Goal: Task Accomplishment & Management: Use online tool/utility

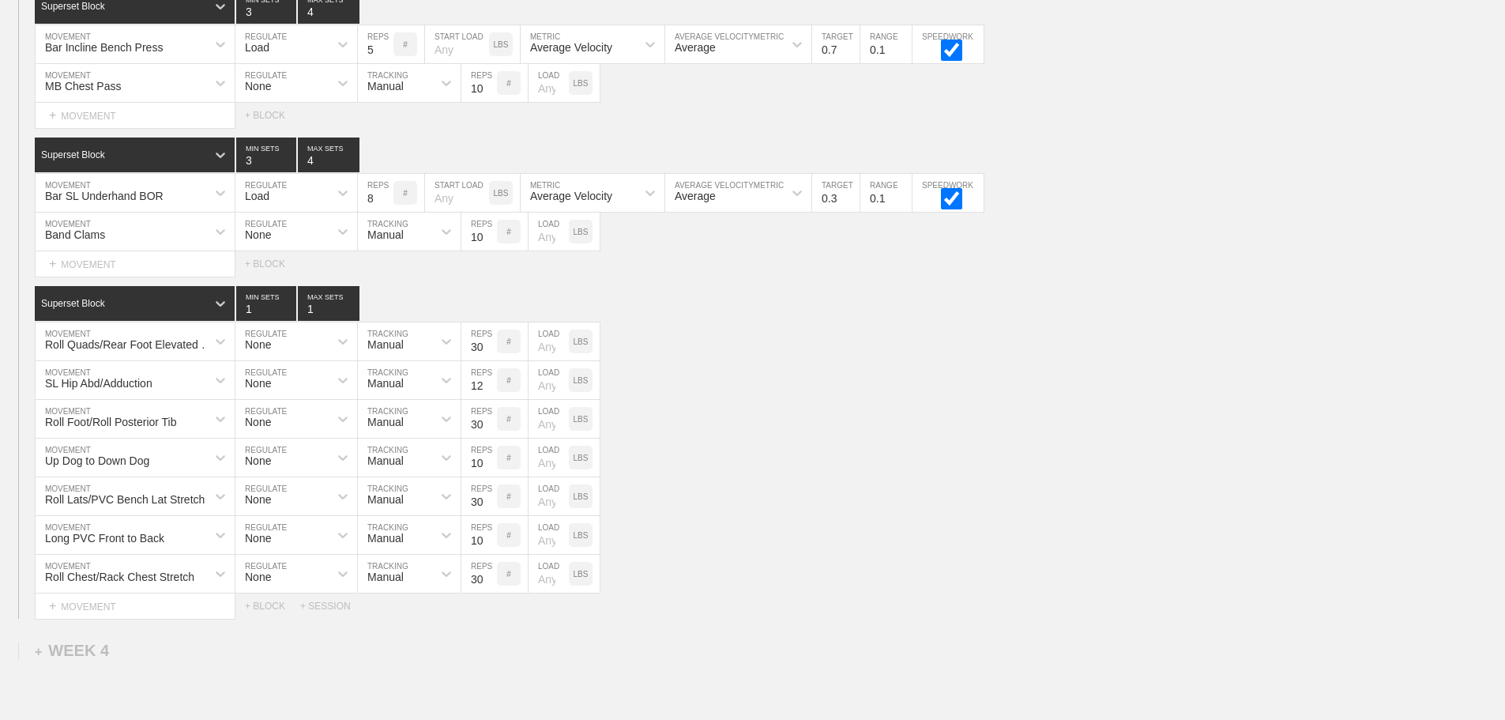
scroll to position [2890, 0]
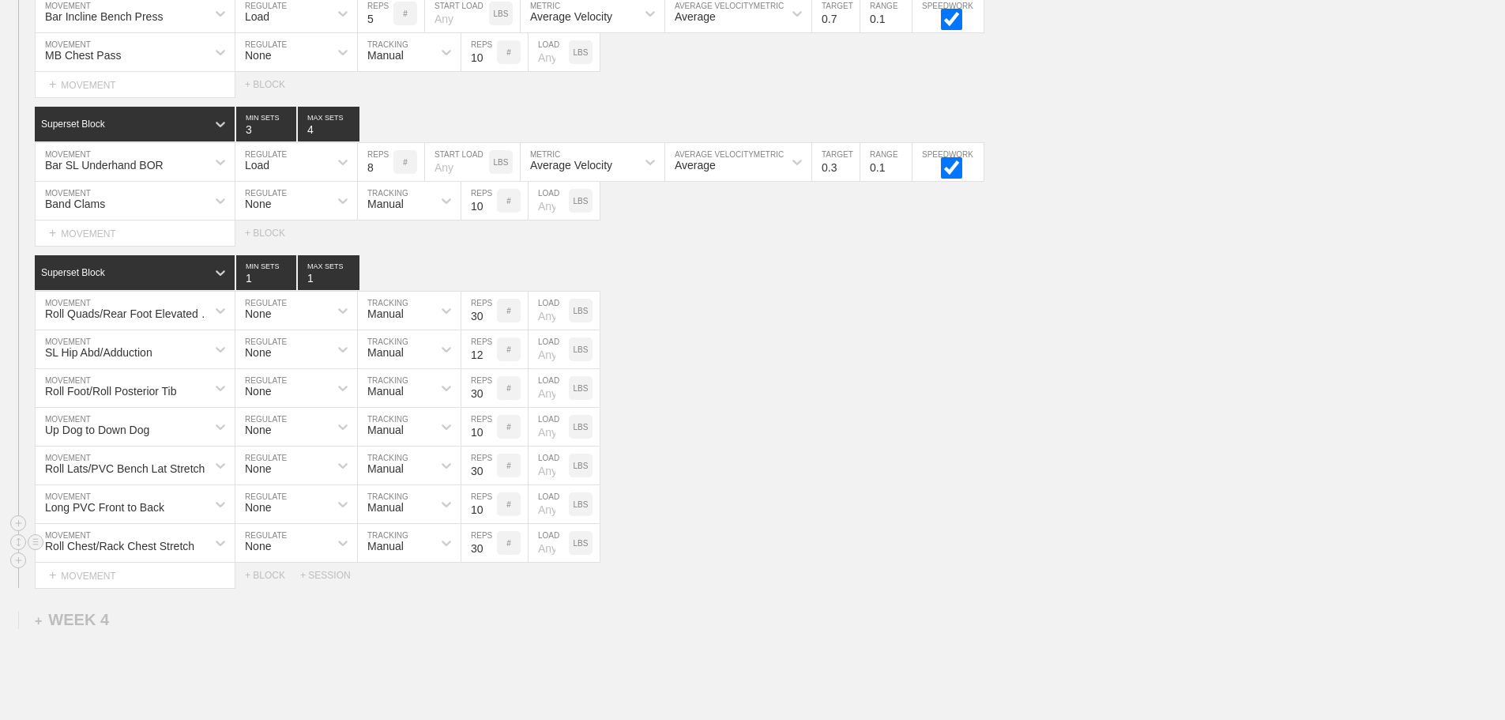
click at [1131, 540] on div "Roll Chest/Rack Chest Stretch MOVEMENT None REGULATE Manual TRACKING 30 REPS # …" at bounding box center [752, 543] width 1505 height 39
drag, startPoint x: 790, startPoint y: 495, endPoint x: 756, endPoint y: 492, distance: 34.1
click at [792, 485] on div "Roll Lats/PVC Bench Lat Stretch MOVEMENT None REGULATE Manual TRACKING 30 REPS …" at bounding box center [752, 465] width 1505 height 39
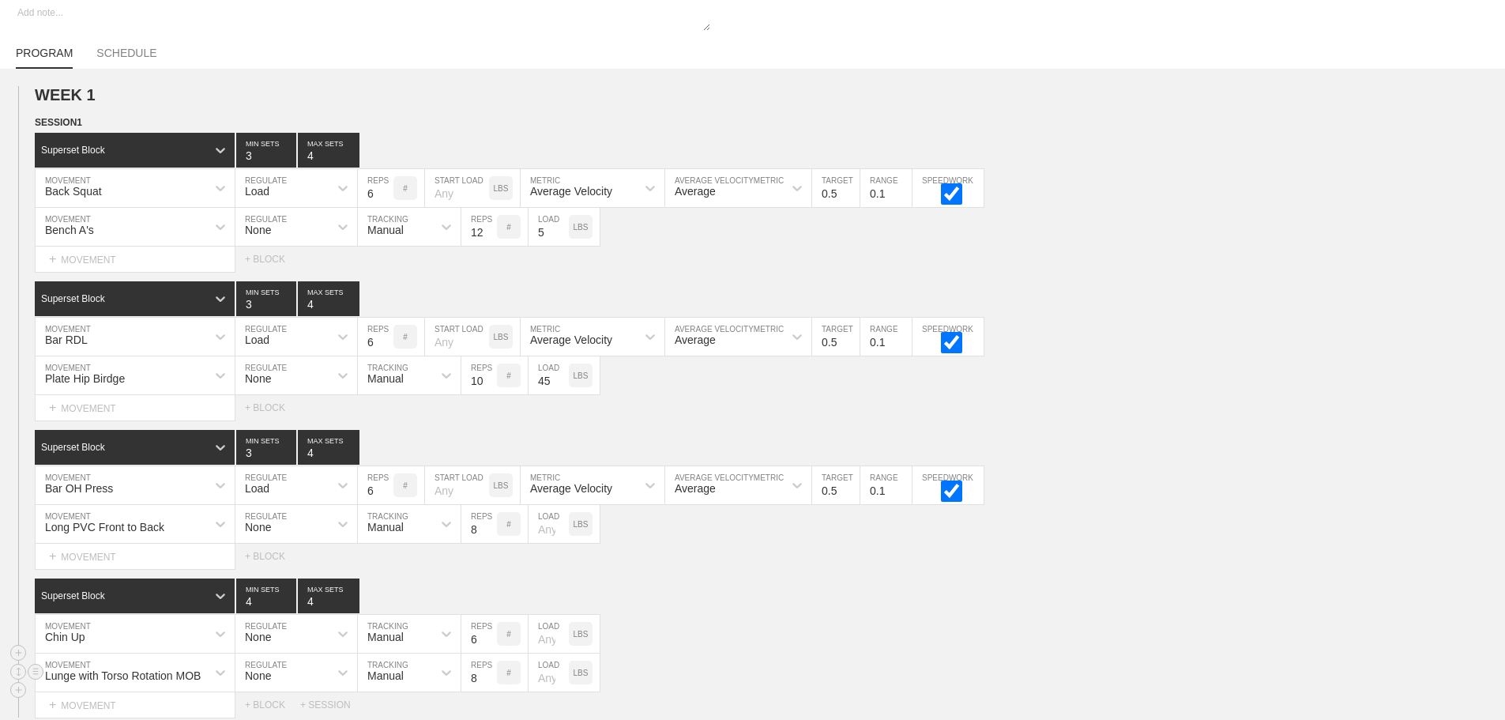
scroll to position [0, 0]
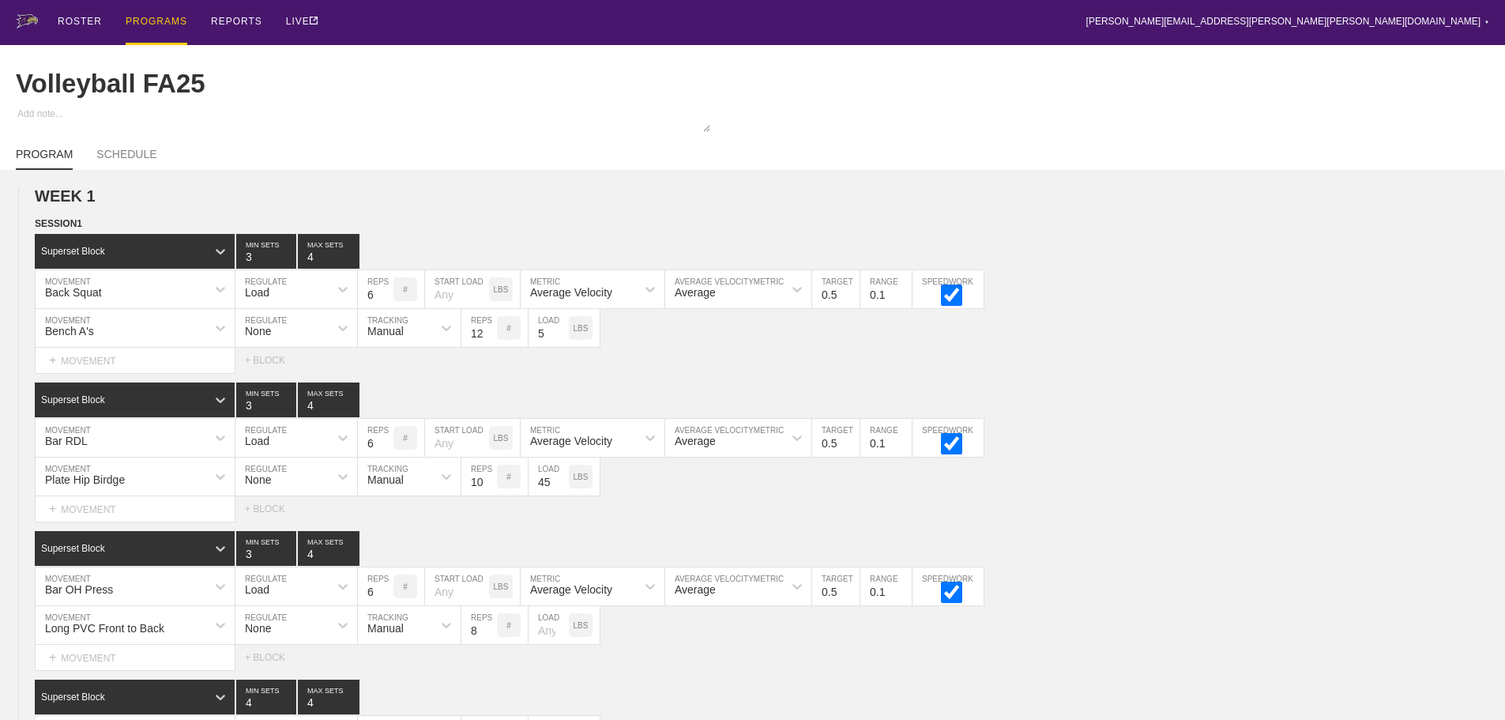
click at [145, 19] on div "PROGRAMS" at bounding box center [157, 22] width 62 height 45
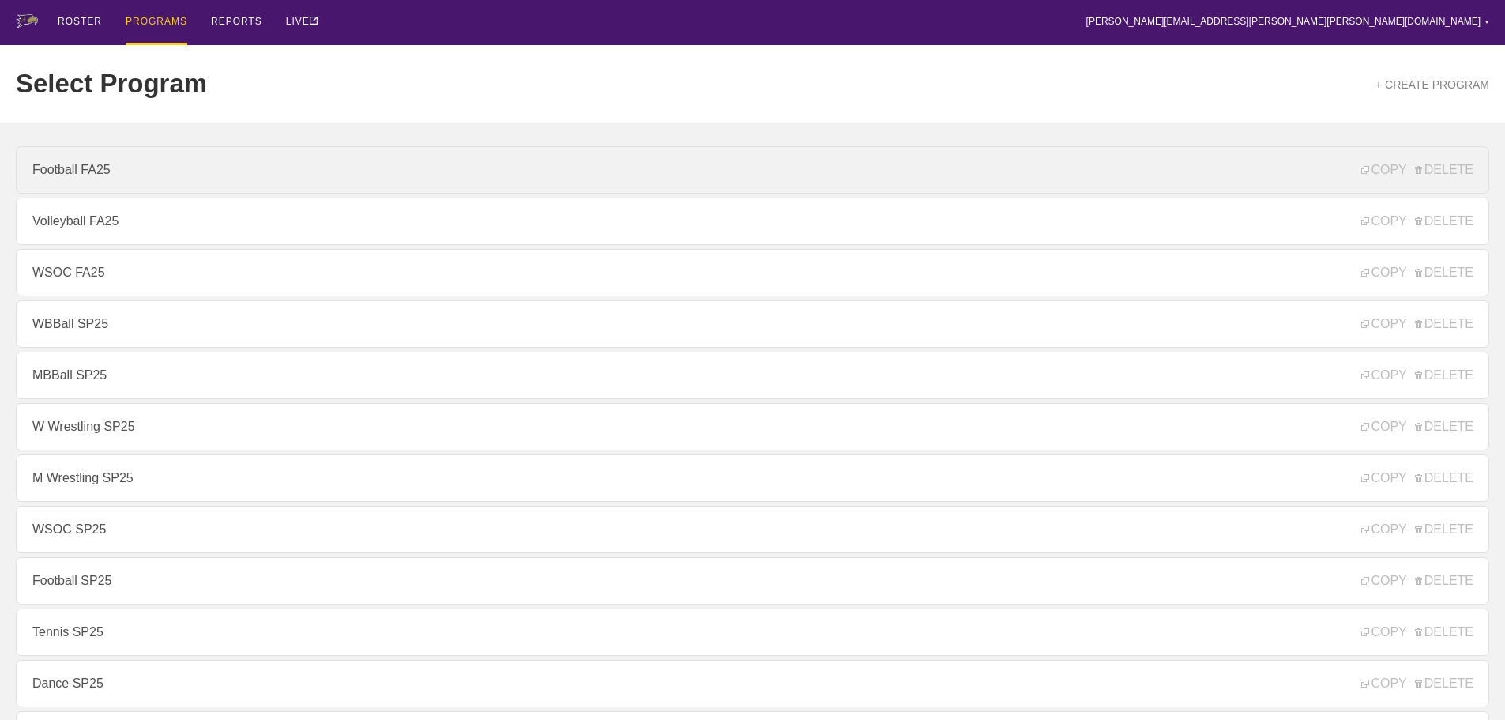
click at [93, 173] on link "Football FA25" at bounding box center [753, 169] width 1474 height 47
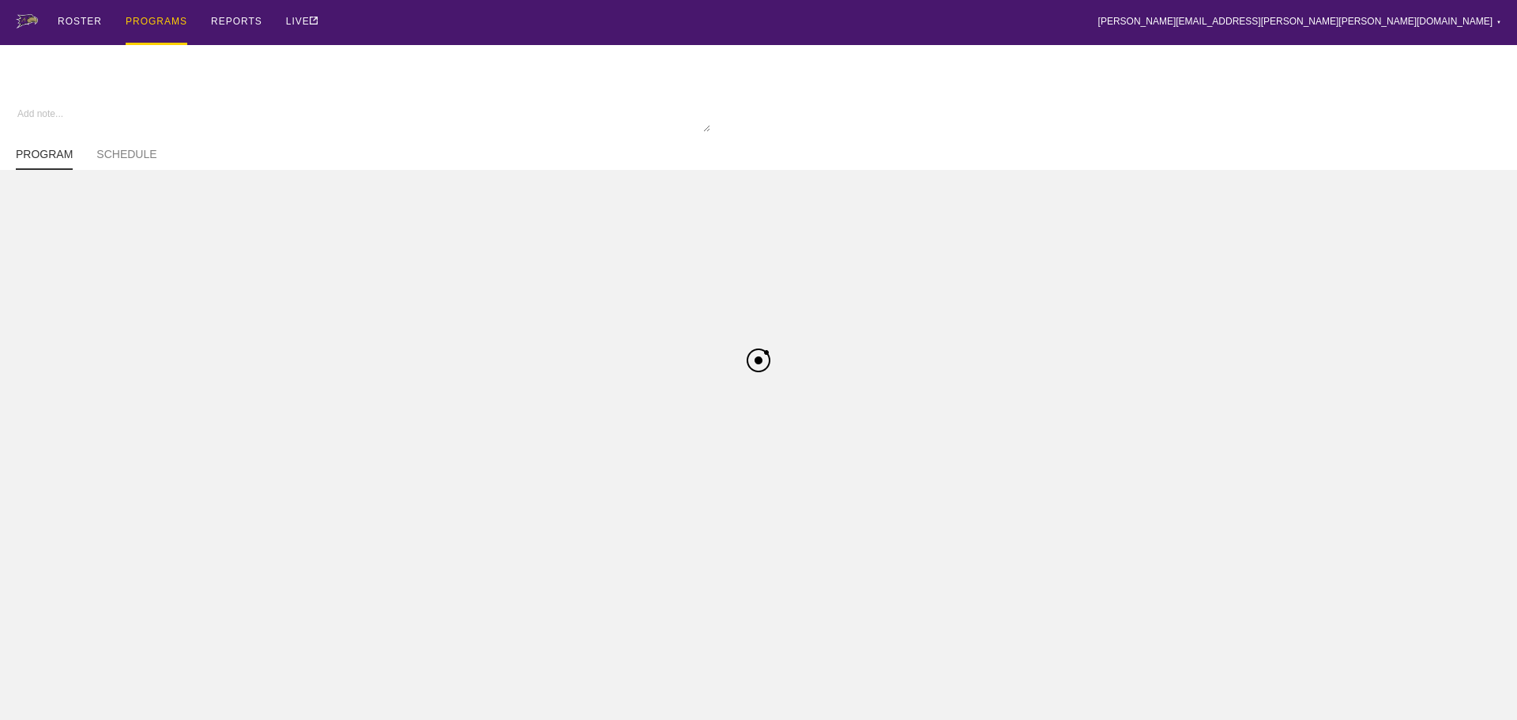
type textarea "x"
type input "Football FA25"
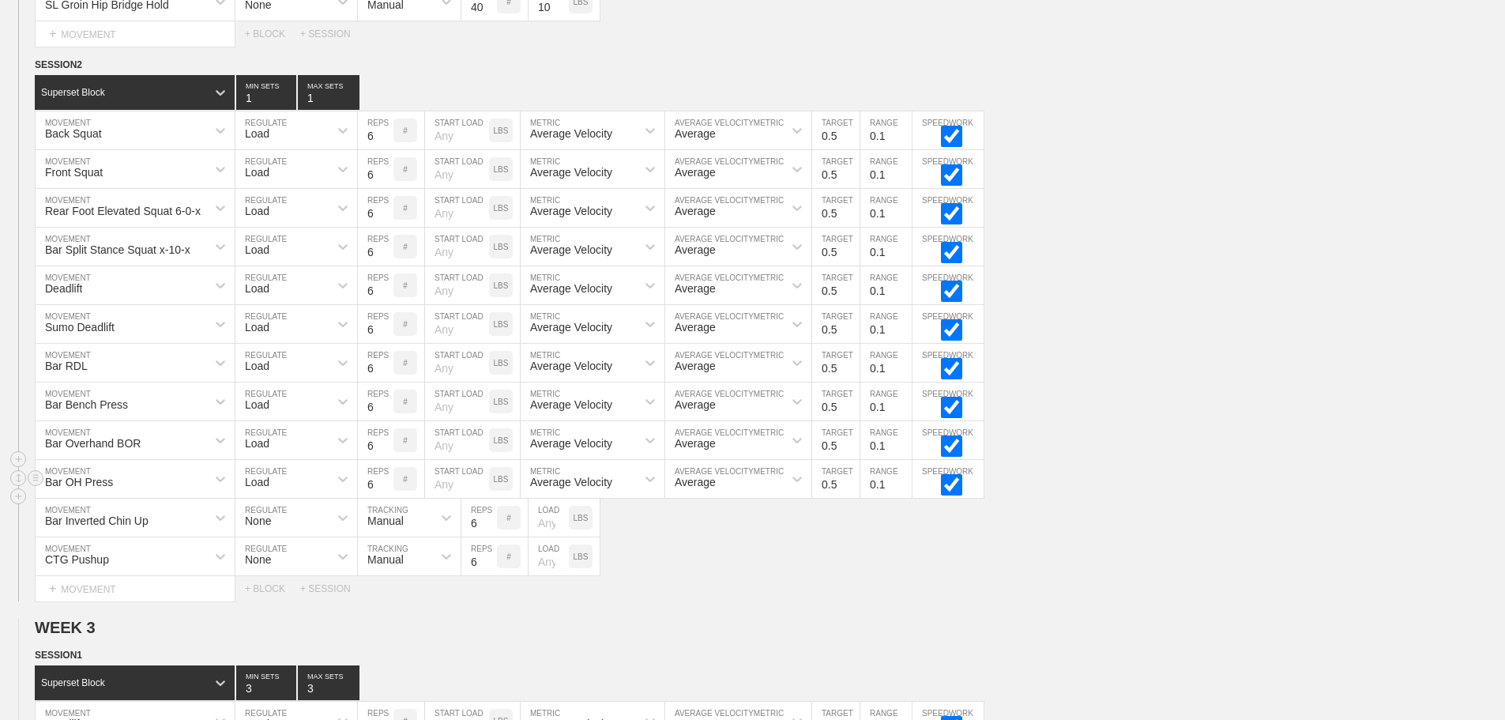
scroll to position [2291, 0]
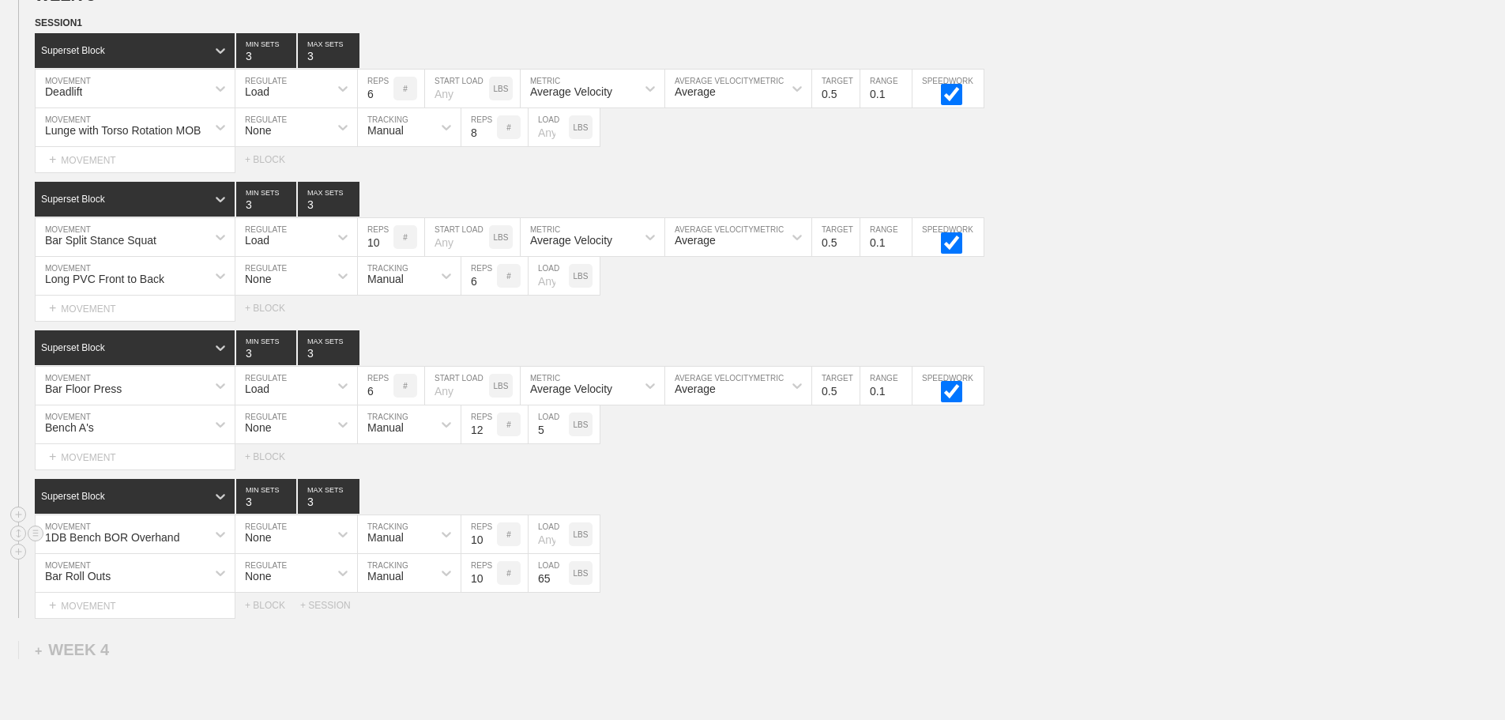
click at [820, 550] on div "1DB Bench BOR Overhand MOVEMENT None REGULATE Manual TRACKING 10 REPS # LOAD LBS" at bounding box center [752, 534] width 1505 height 39
click at [795, 554] on div "1DB Bench BOR Overhand MOVEMENT None REGULATE Manual TRACKING 10 REPS # LOAD LBS" at bounding box center [752, 534] width 1505 height 39
click at [757, 533] on div "1DB Bench BOR Overhand MOVEMENT None REGULATE Manual TRACKING 10 REPS # LOAD LBS" at bounding box center [752, 534] width 1505 height 39
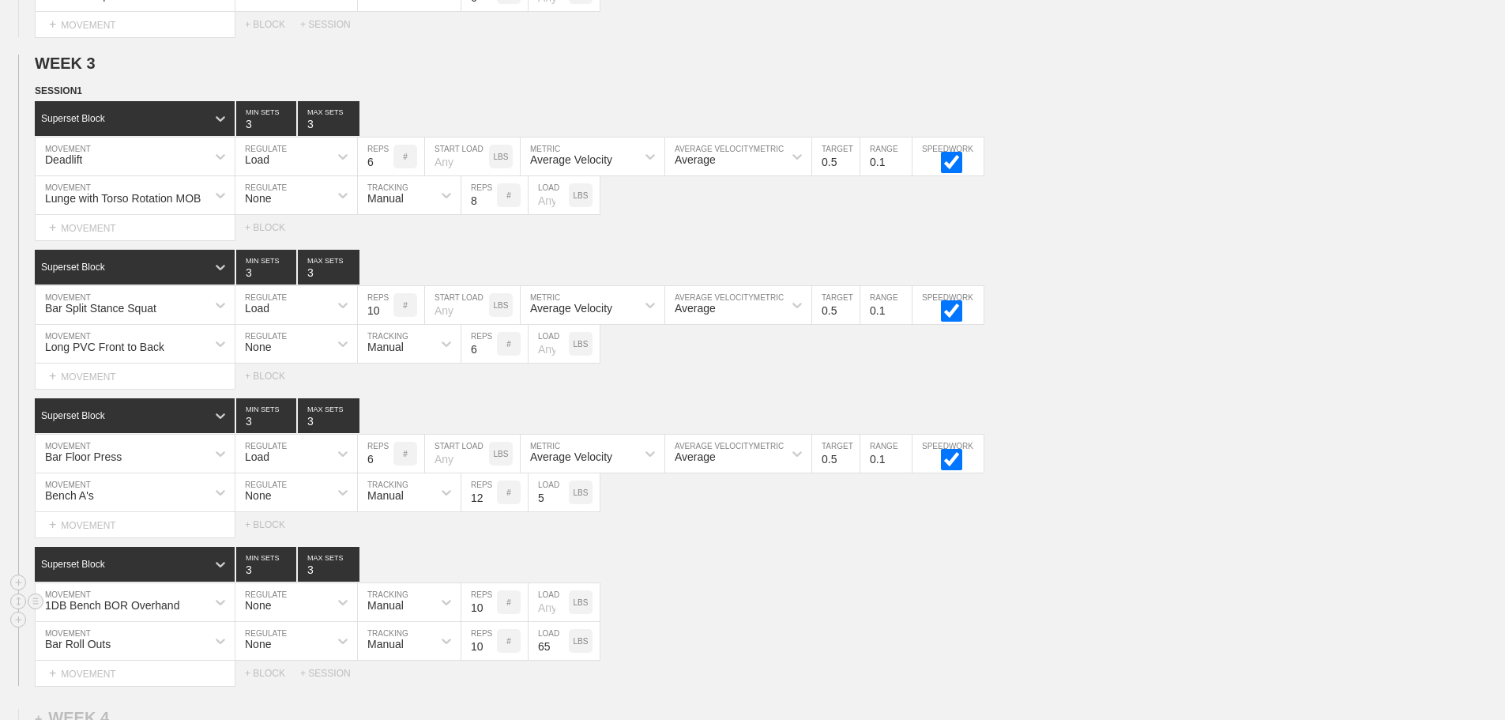
scroll to position [2133, 0]
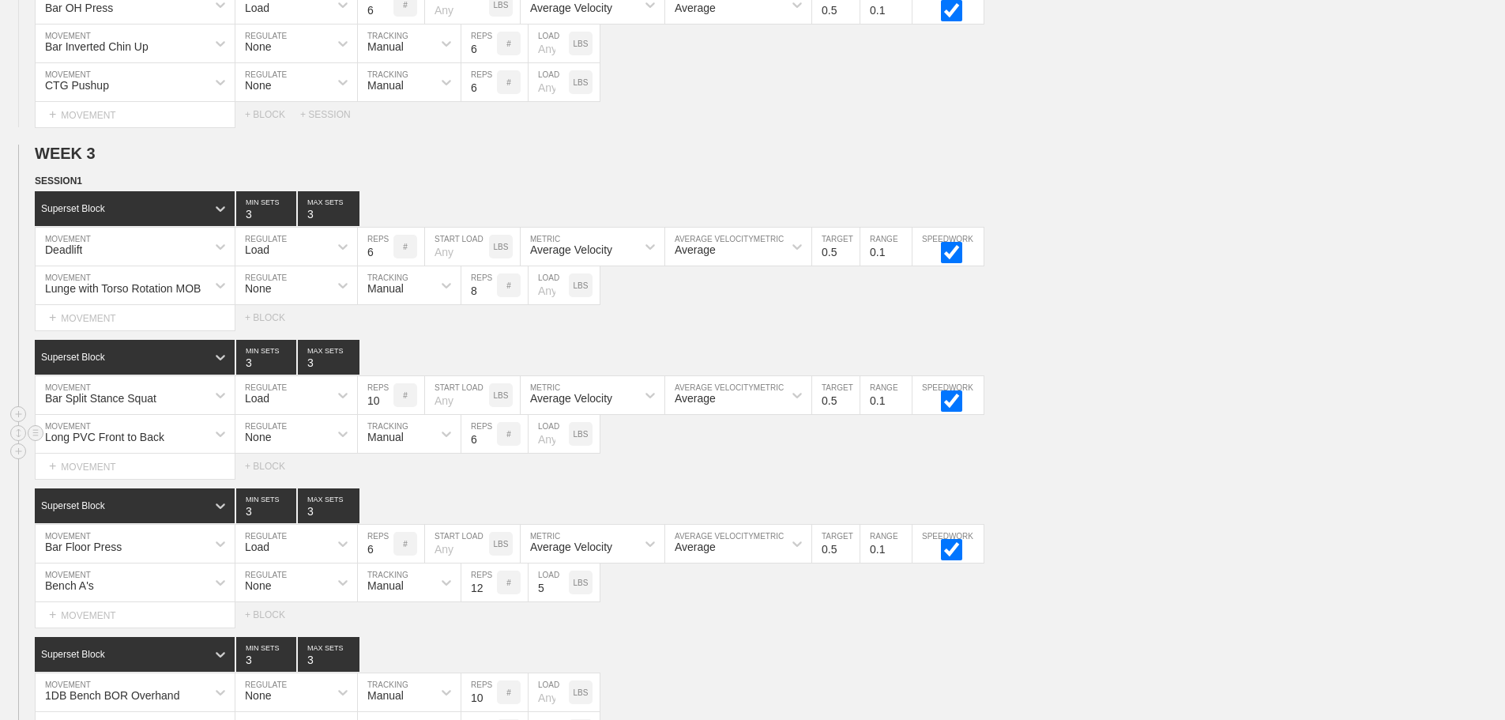
click at [1222, 447] on div "Long PVC Front to Back MOVEMENT None REGULATE Manual TRACKING 6 REPS # LOAD LBS" at bounding box center [752, 434] width 1505 height 39
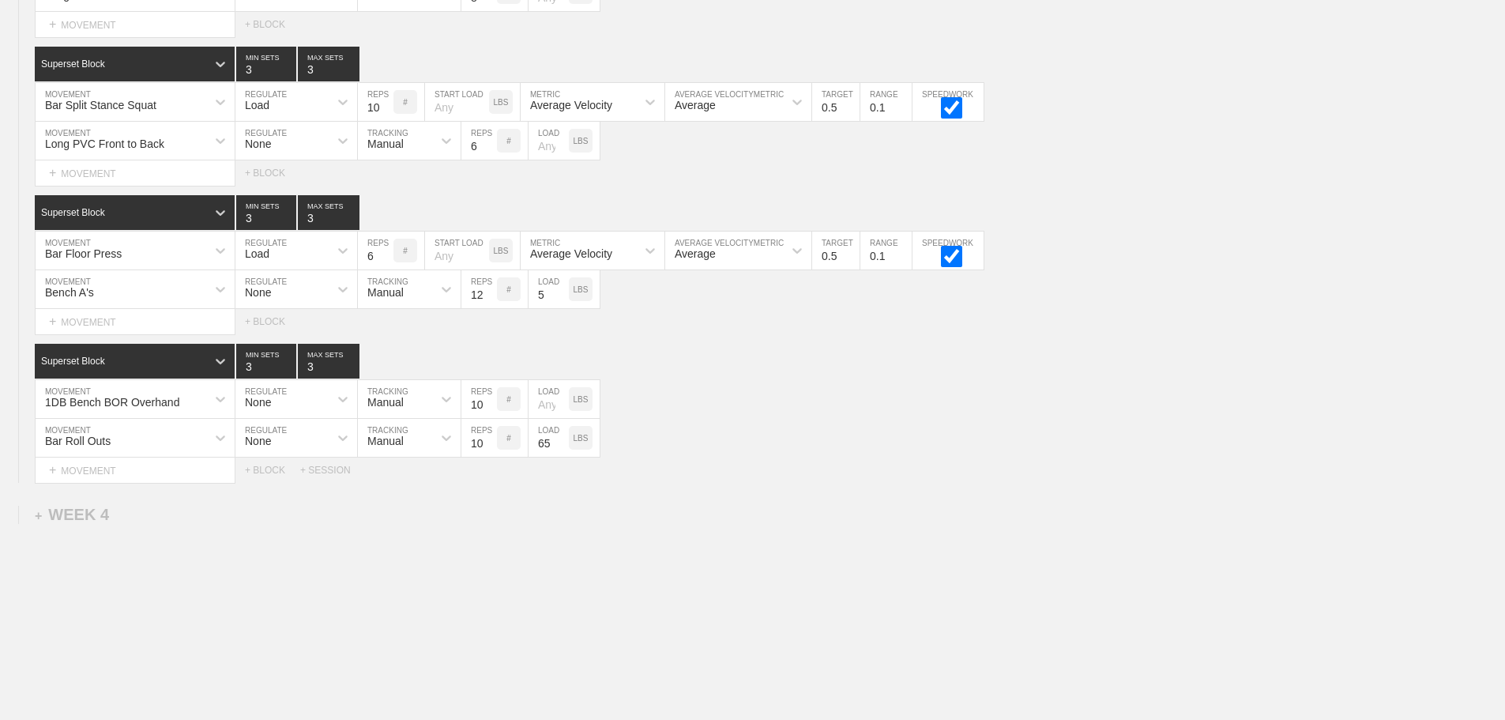
scroll to position [2449, 0]
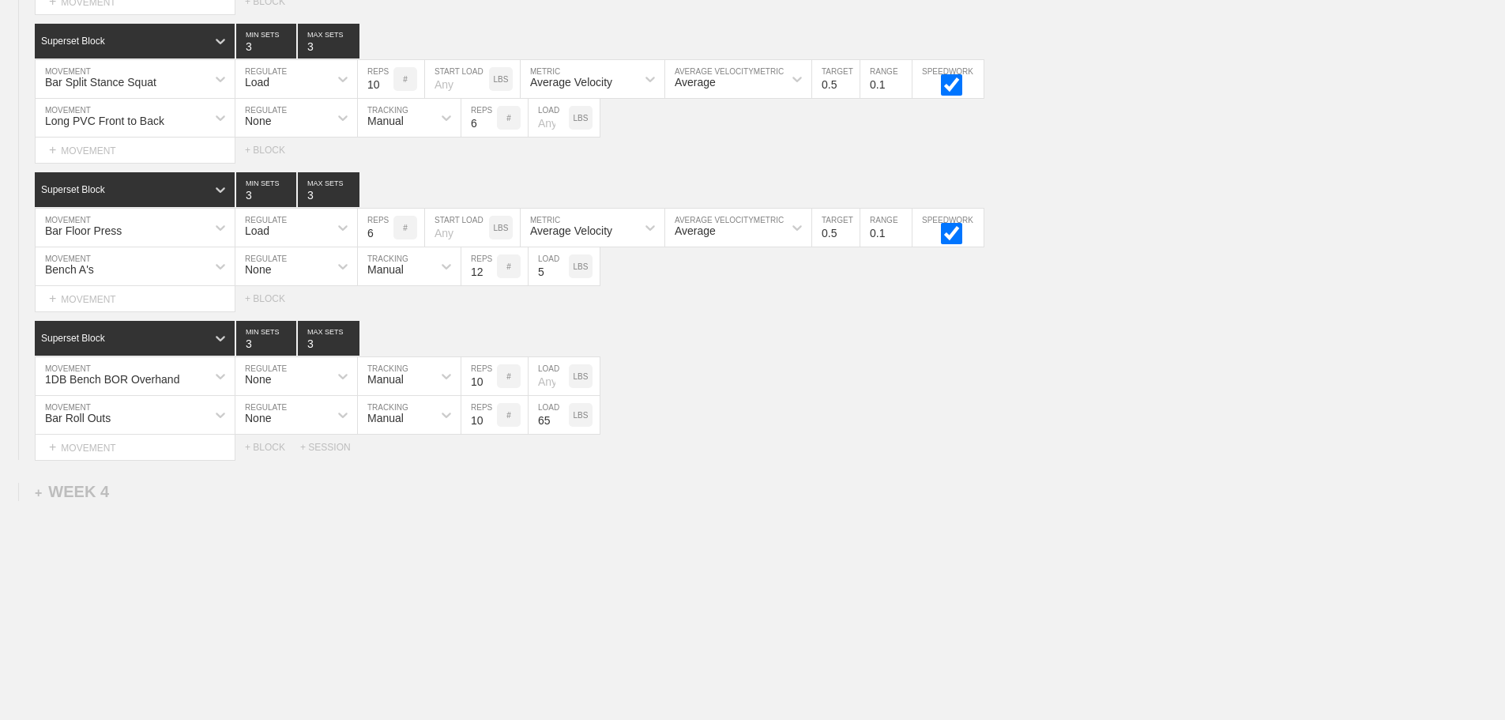
click at [658, 454] on div "Select... MOVEMENT + MOVEMENT + BLOCK + SESSION" at bounding box center [752, 447] width 1505 height 25
click at [736, 396] on div "1DB Bench BOR Overhand MOVEMENT None REGULATE Manual TRACKING 10 REPS # LOAD LBS" at bounding box center [752, 376] width 1505 height 39
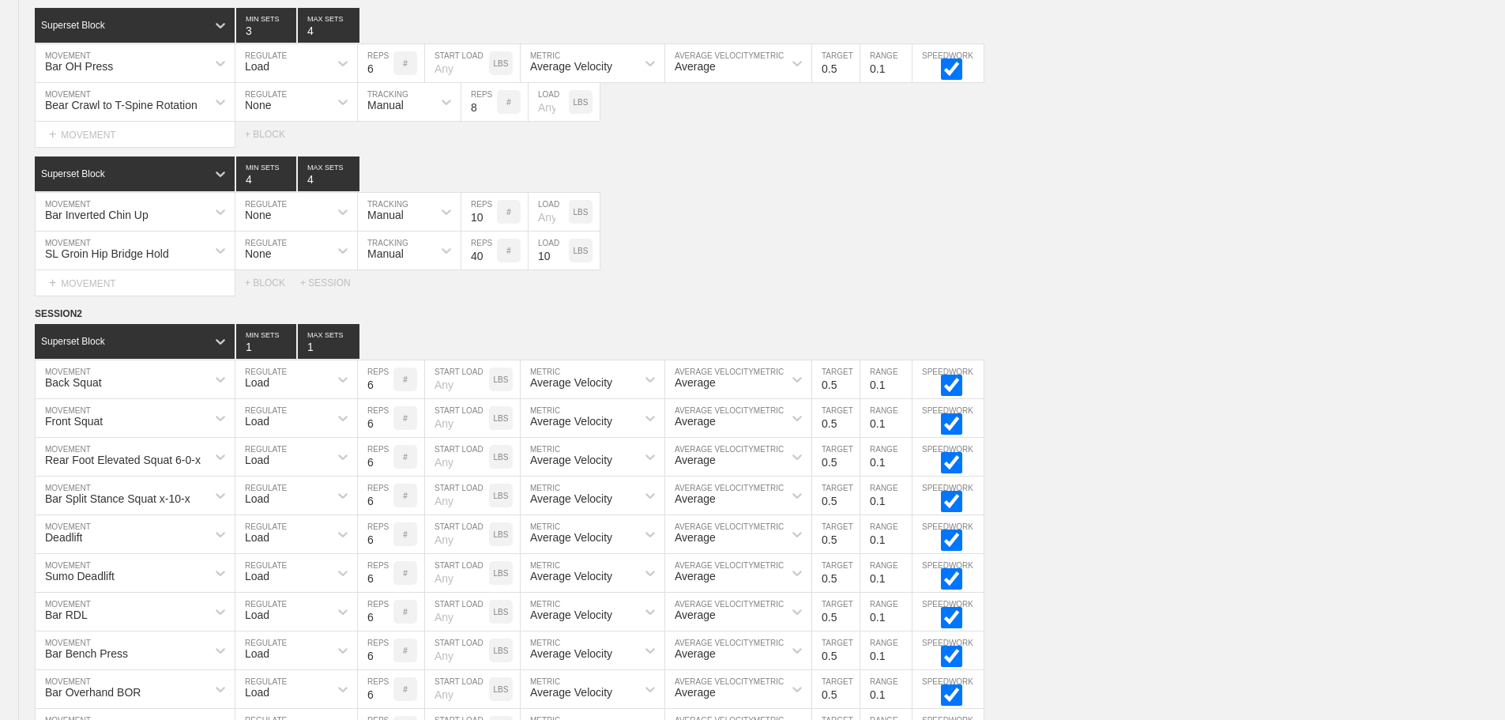
scroll to position [1501, 0]
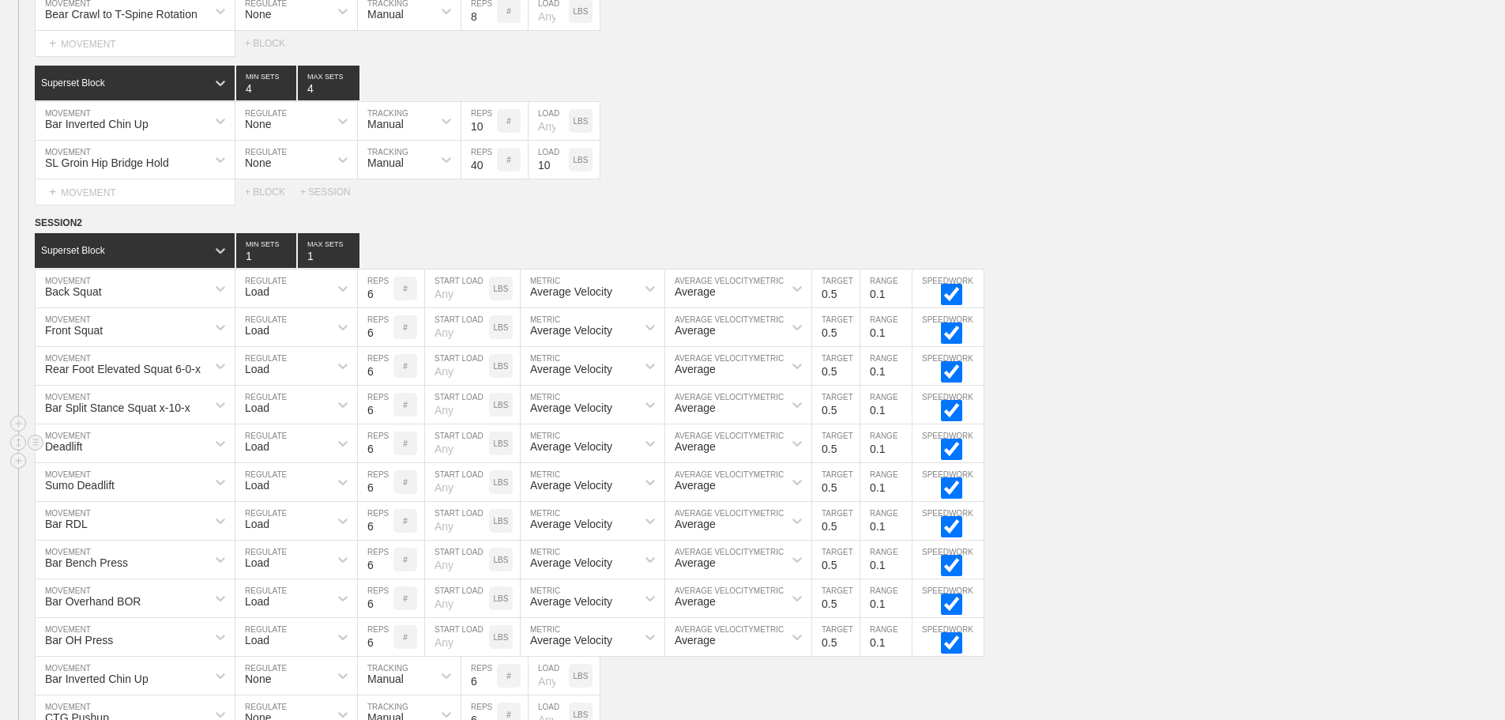
click at [1094, 439] on div "Deadlift MOVEMENT Load REGULATE 6 REPS # START LOAD LBS Average Velocity METRIC…" at bounding box center [752, 443] width 1505 height 39
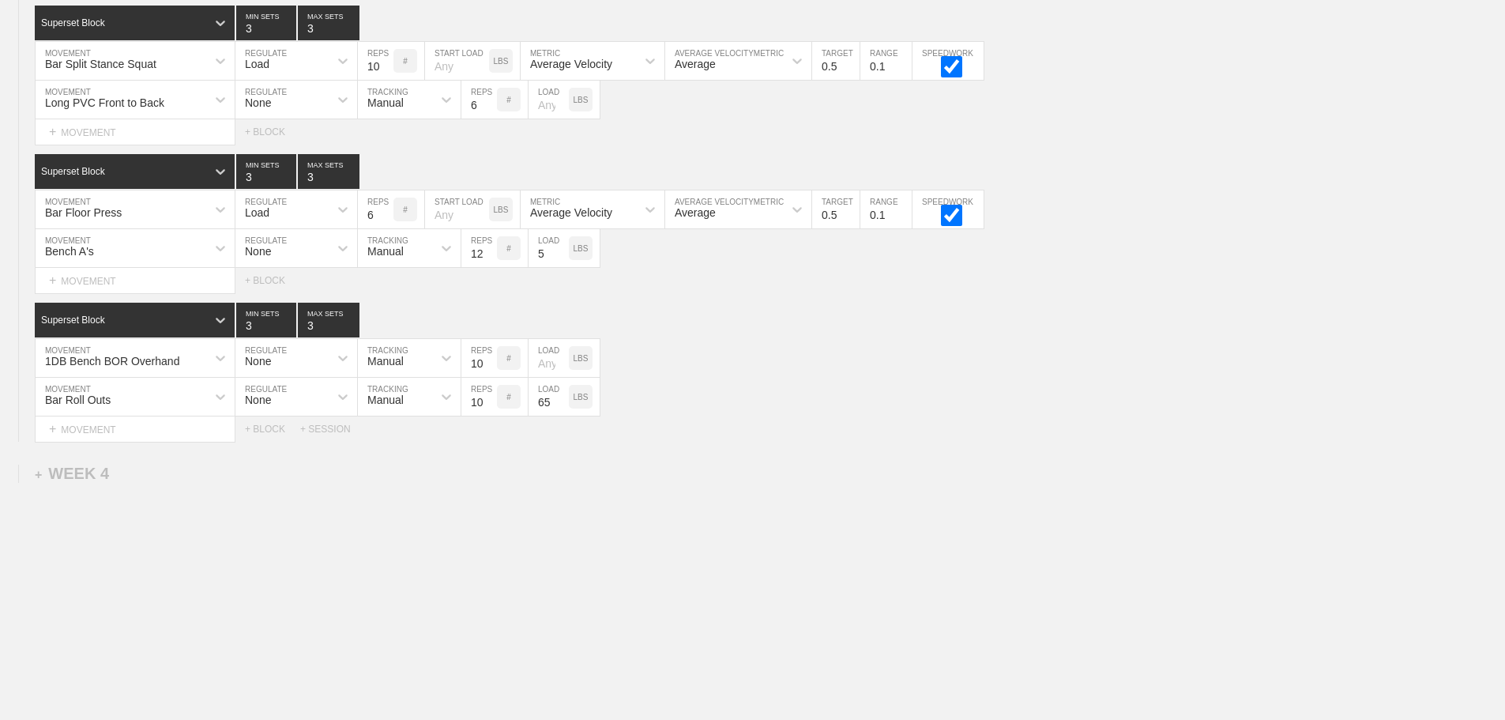
scroll to position [2479, 0]
click at [85, 476] on div "+ WEEK 4" at bounding box center [72, 474] width 74 height 18
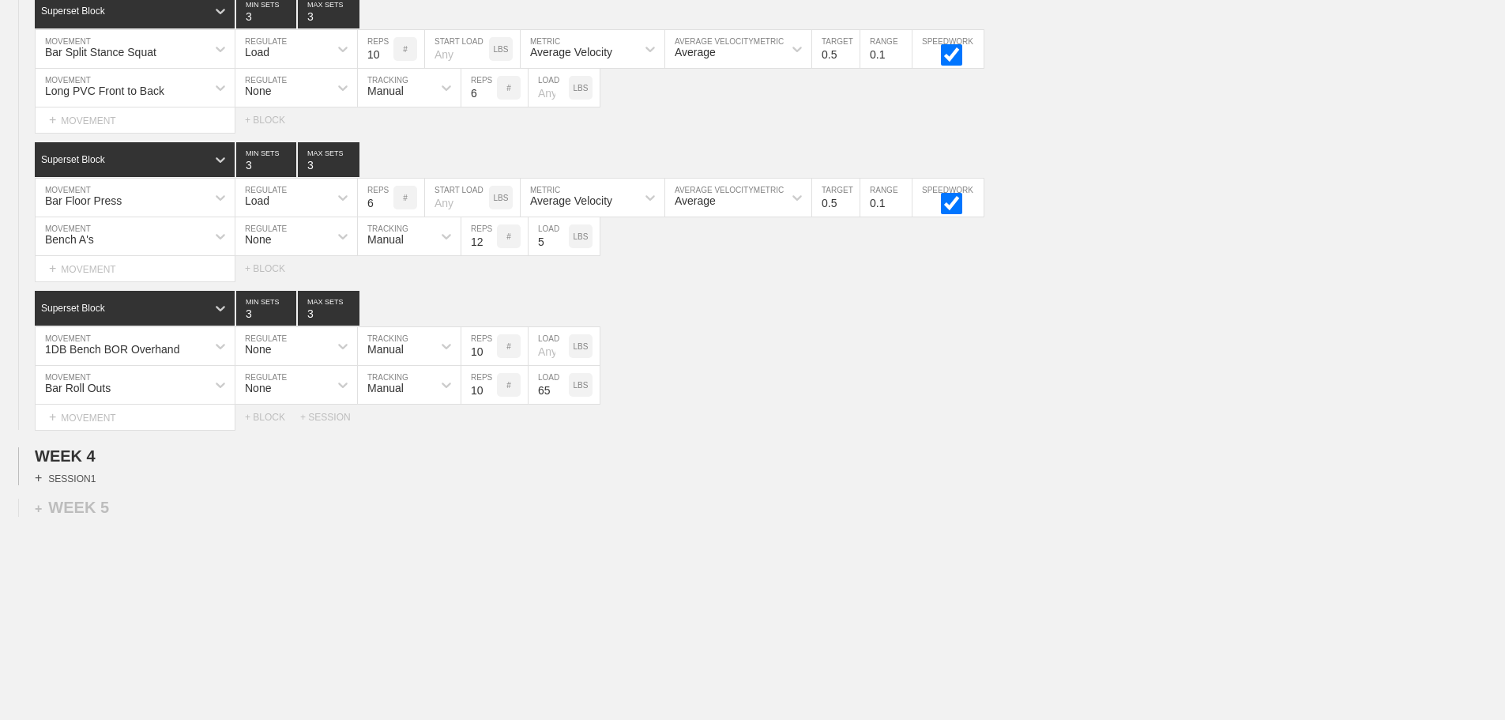
click at [86, 485] on div "+ SESSION 1" at bounding box center [65, 478] width 61 height 14
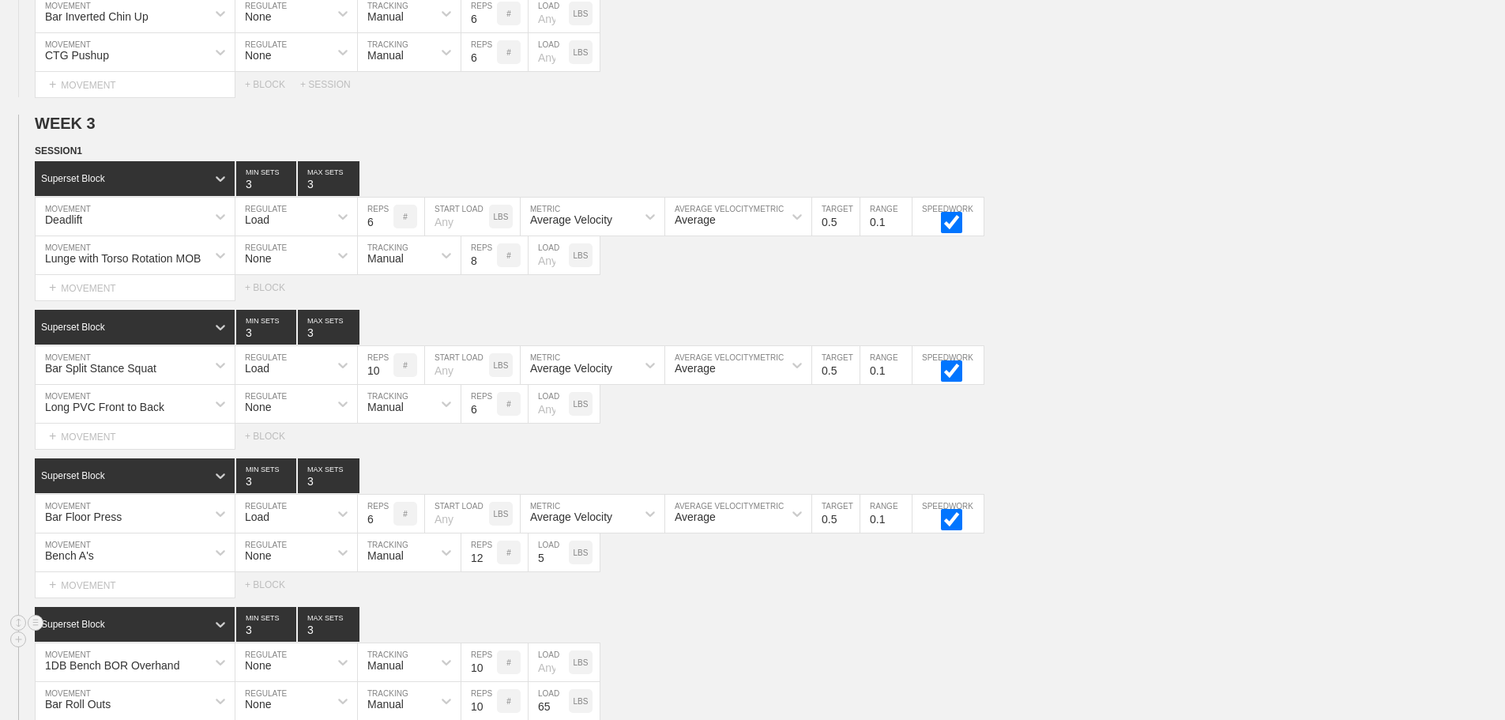
scroll to position [2084, 0]
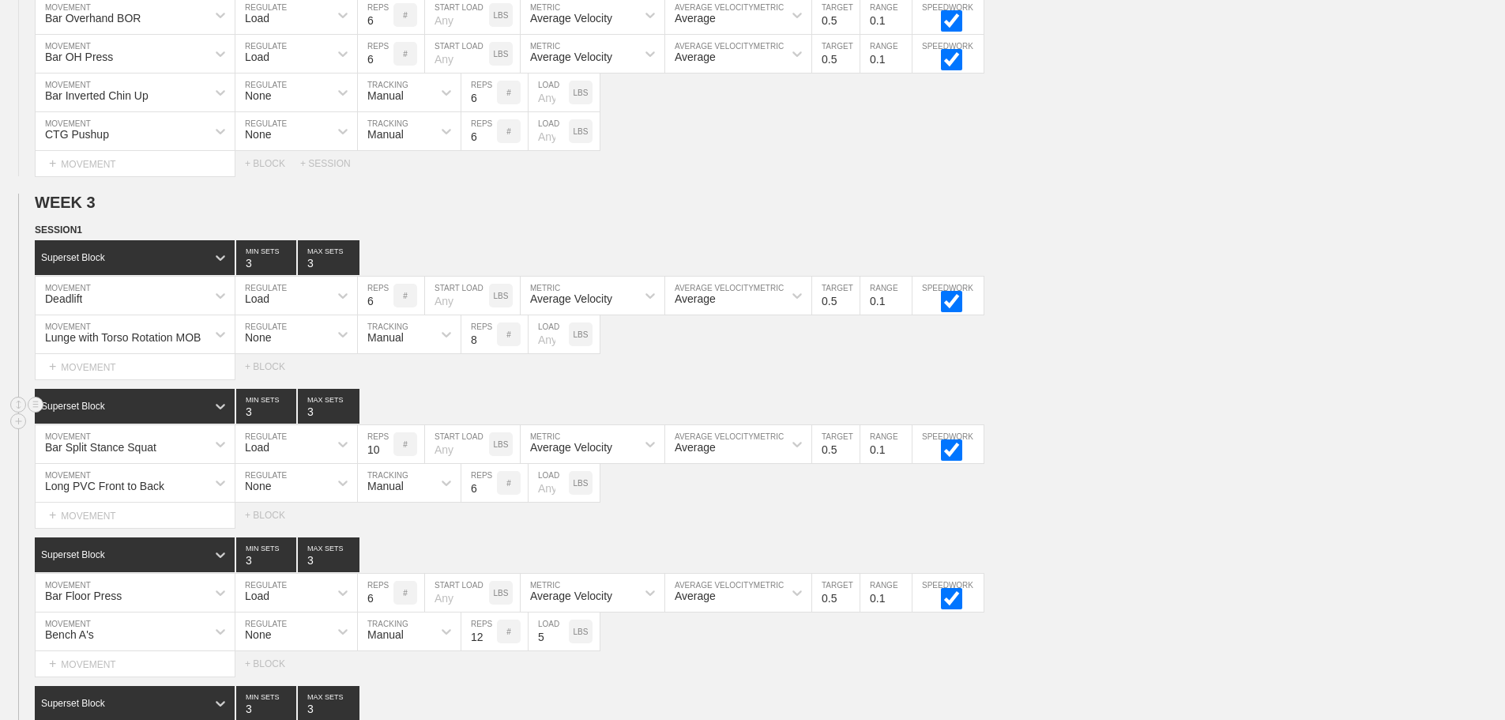
click at [1210, 424] on div "Superset Block 3 MIN SETS 3 MAX SETS" at bounding box center [770, 406] width 1470 height 35
click at [1117, 354] on div "Lunge with Torso Rotation MOB MOVEMENT None REGULATE Manual TRACKING 8 REPS # L…" at bounding box center [752, 334] width 1505 height 39
click at [1132, 367] on div "Select... MOVEMENT + MOVEMENT + BLOCK" at bounding box center [752, 366] width 1505 height 25
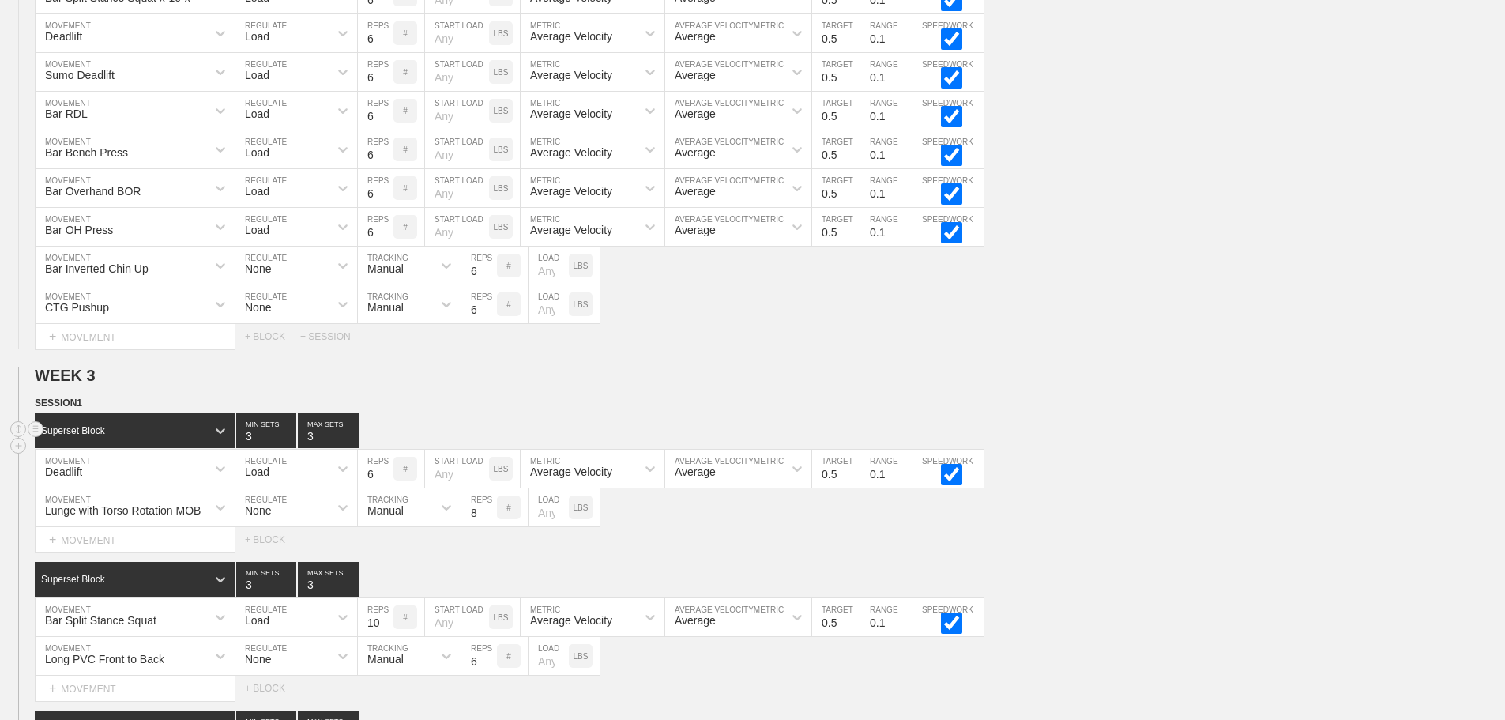
scroll to position [1926, 0]
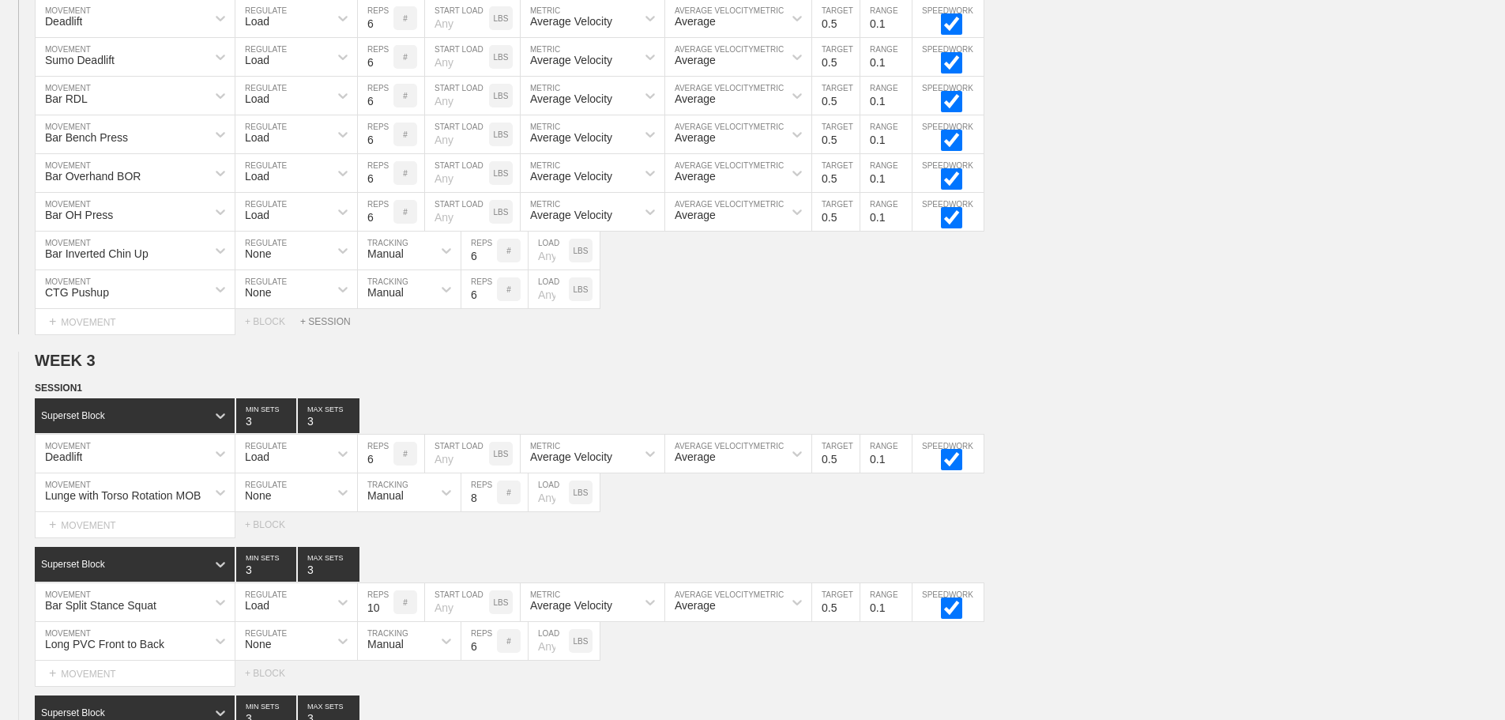
click at [340, 327] on div "+ SESSION" at bounding box center [331, 321] width 63 height 11
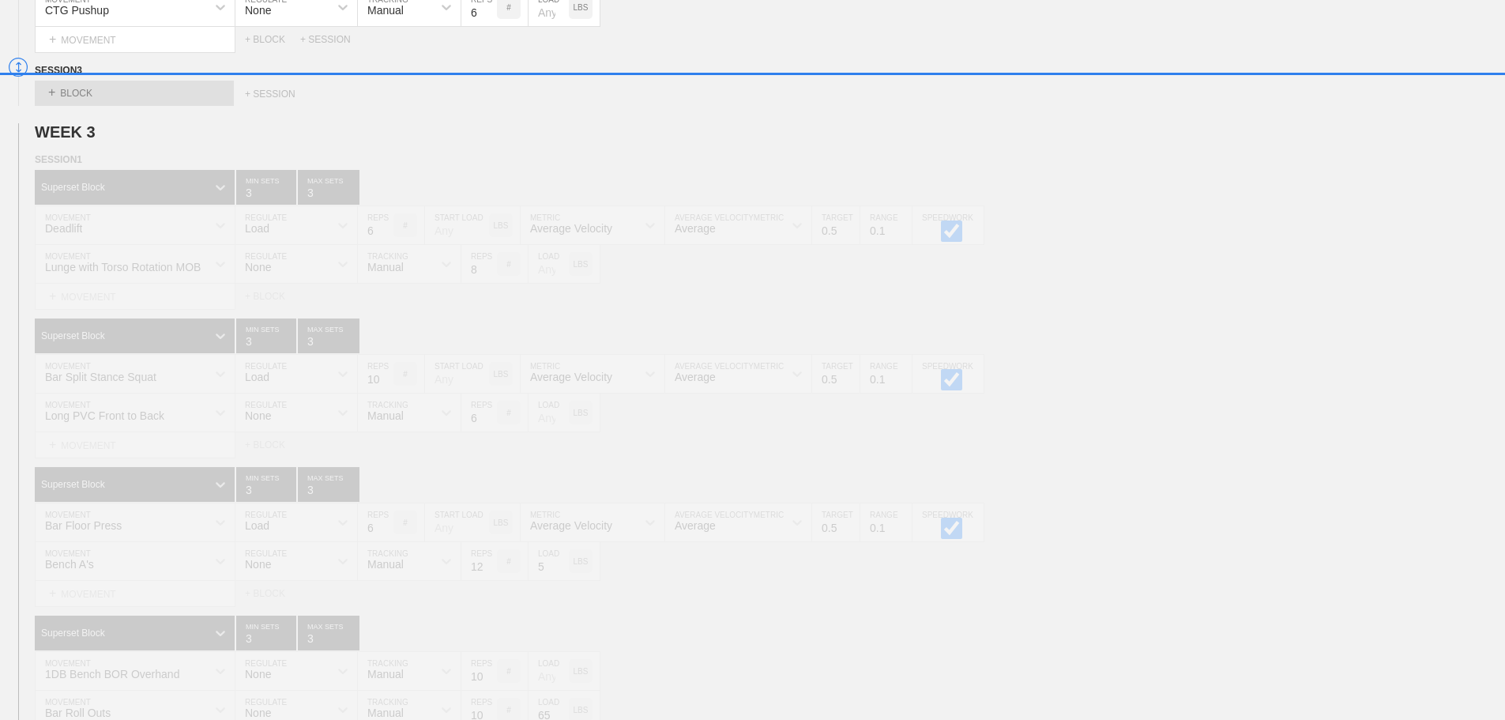
scroll to position [2180, 0]
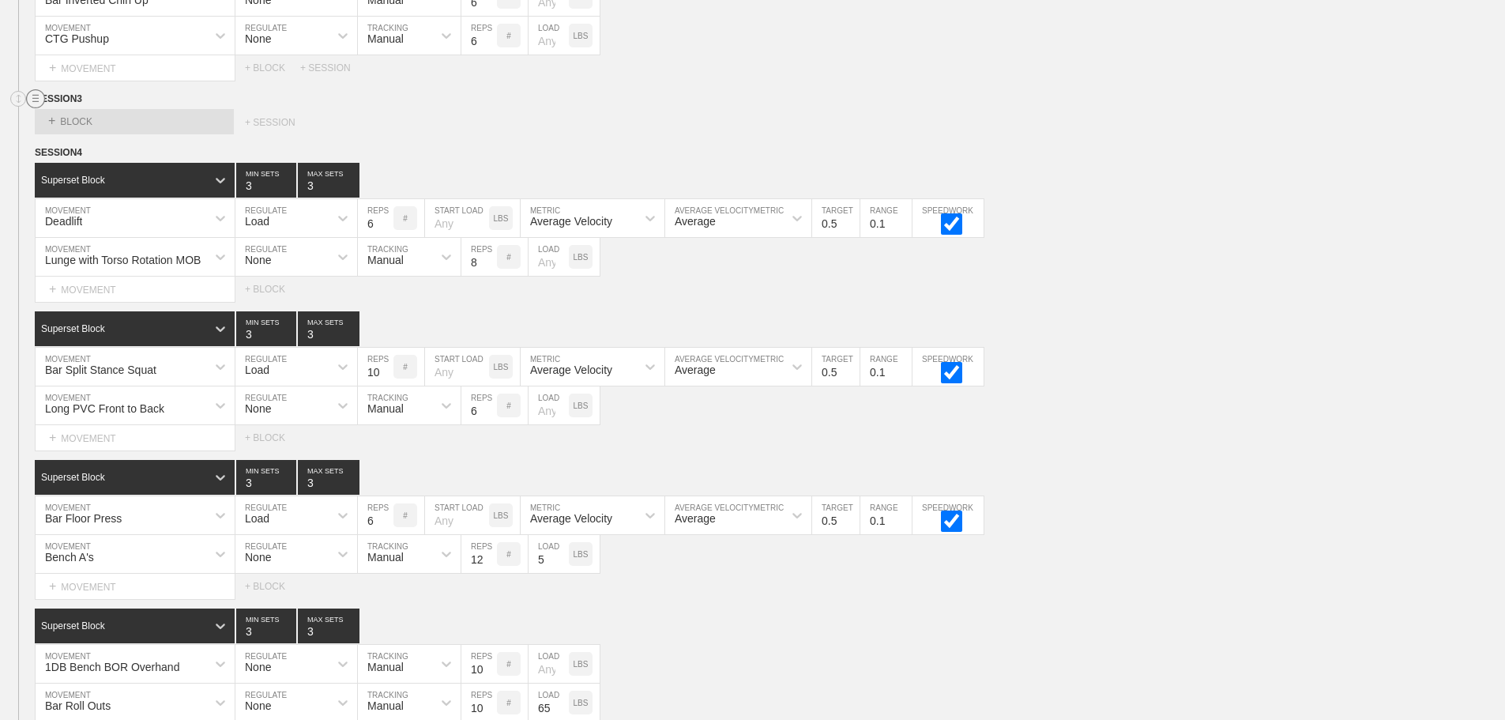
click at [32, 108] on circle at bounding box center [36, 99] width 18 height 18
click at [88, 149] on div "DELETE" at bounding box center [110, 153] width 126 height 24
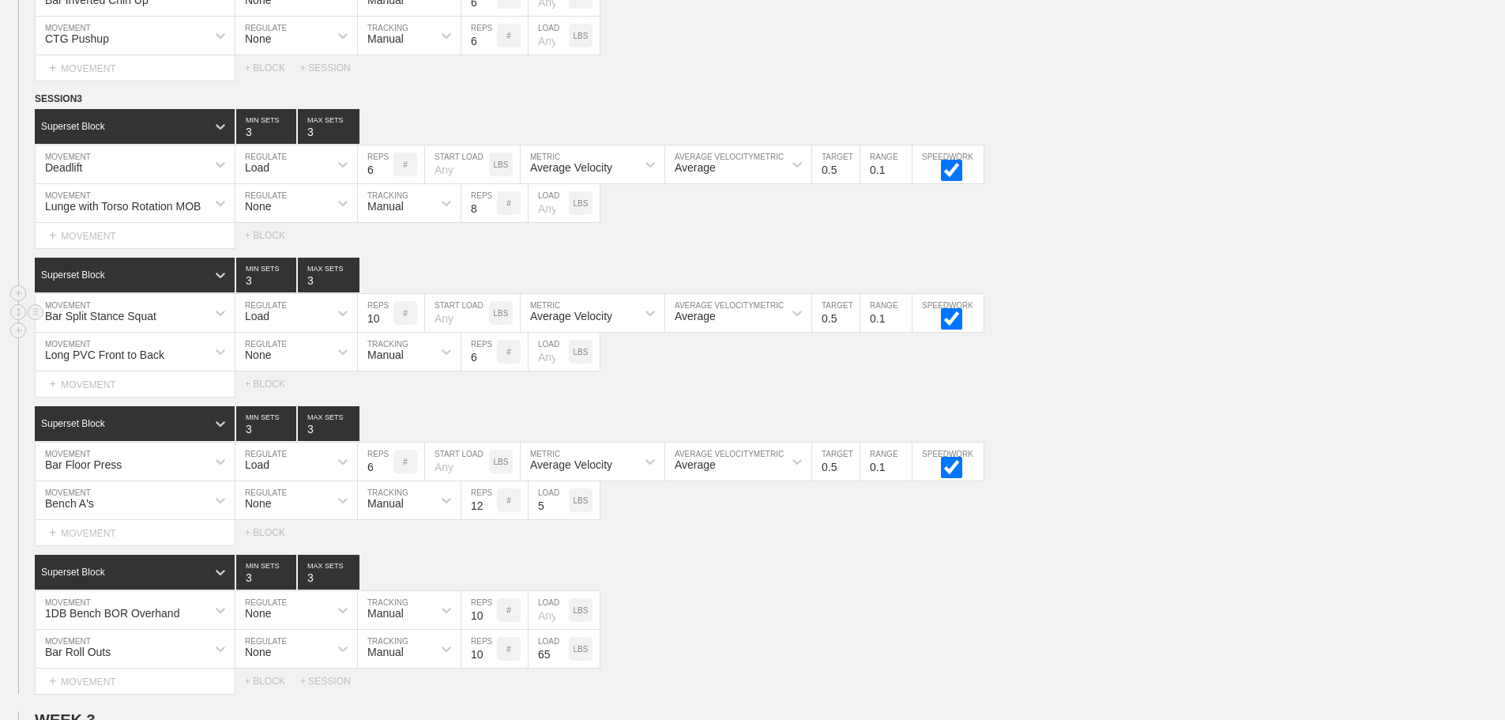
click at [1161, 318] on div "Bar Split Stance Squat MOVEMENT Load REGULATE 10 REPS # START LOAD LBS Average …" at bounding box center [752, 313] width 1505 height 39
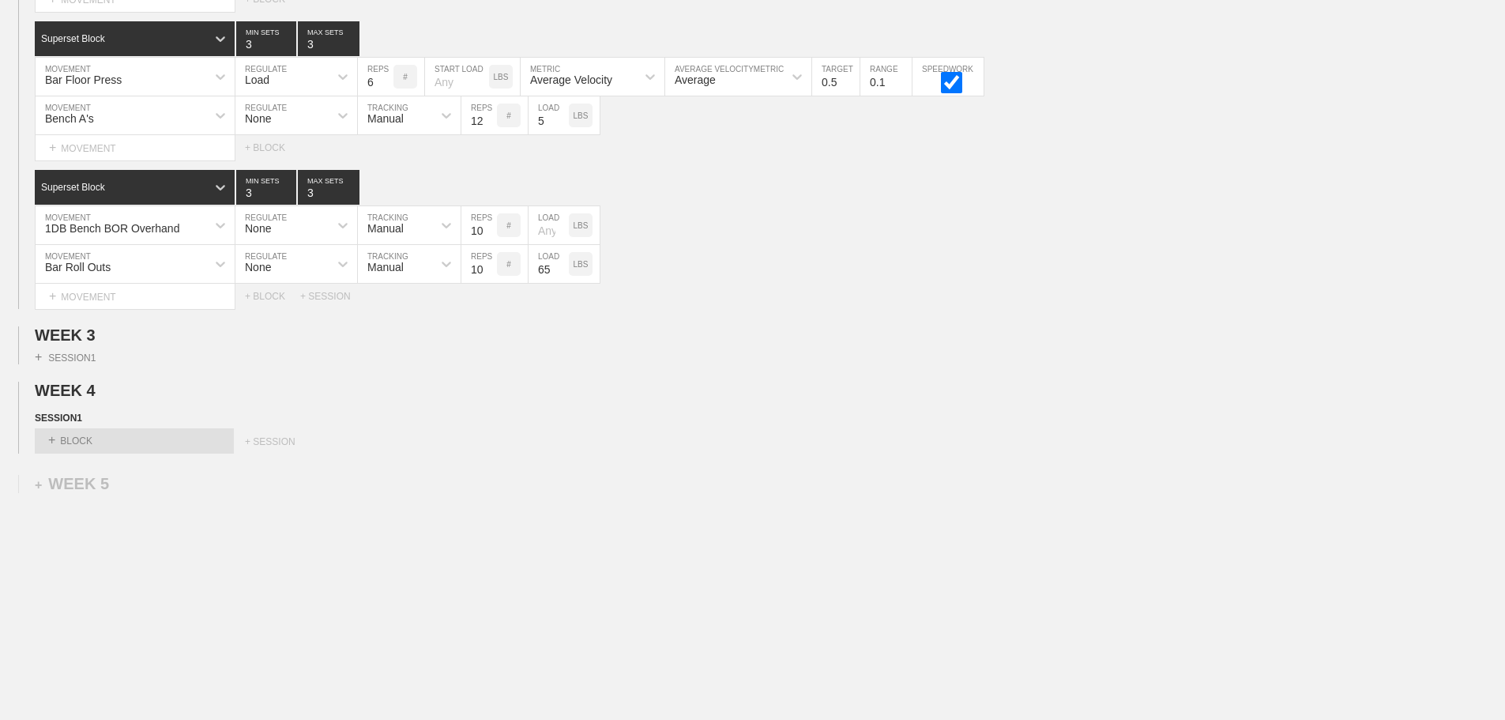
scroll to position [2575, 0]
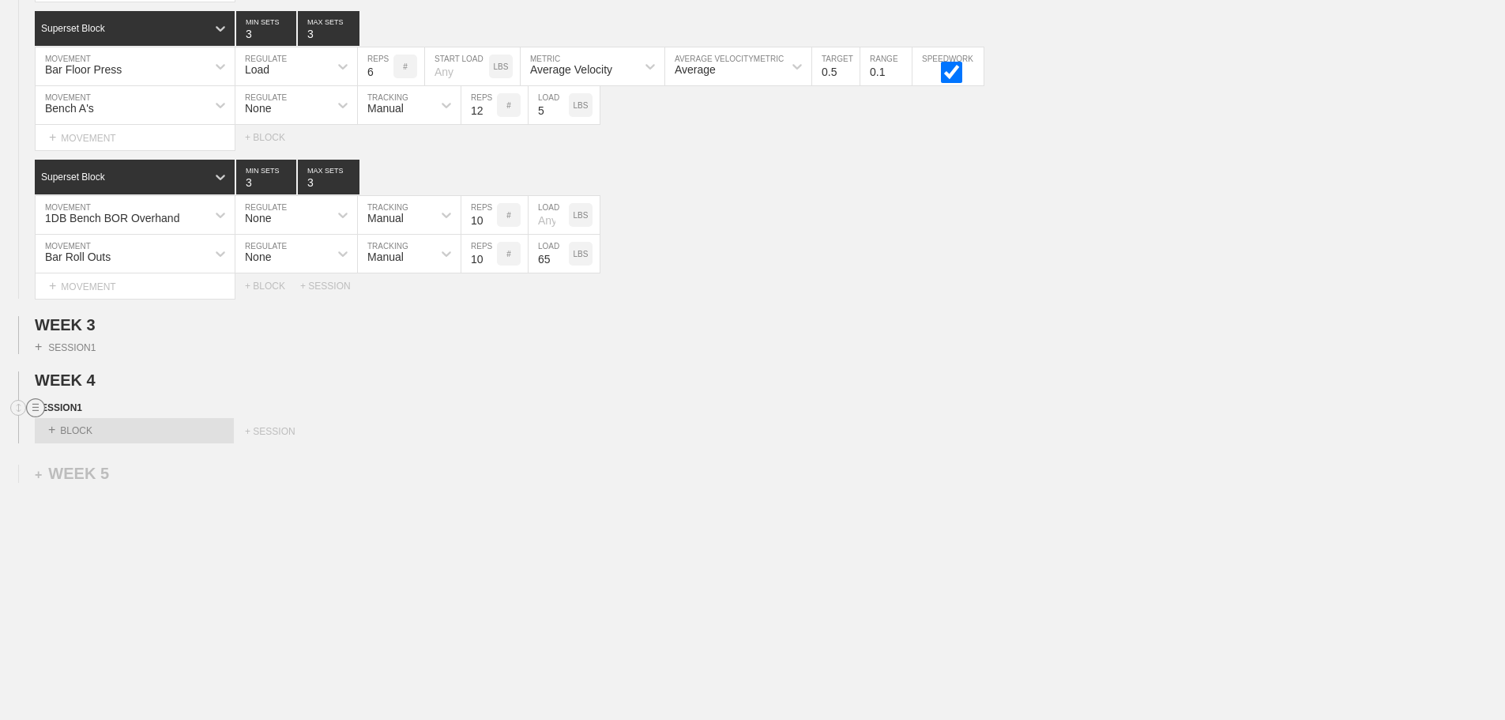
click at [36, 407] on line at bounding box center [35, 407] width 6 height 0
click at [94, 457] on div "DELETE" at bounding box center [110, 462] width 126 height 24
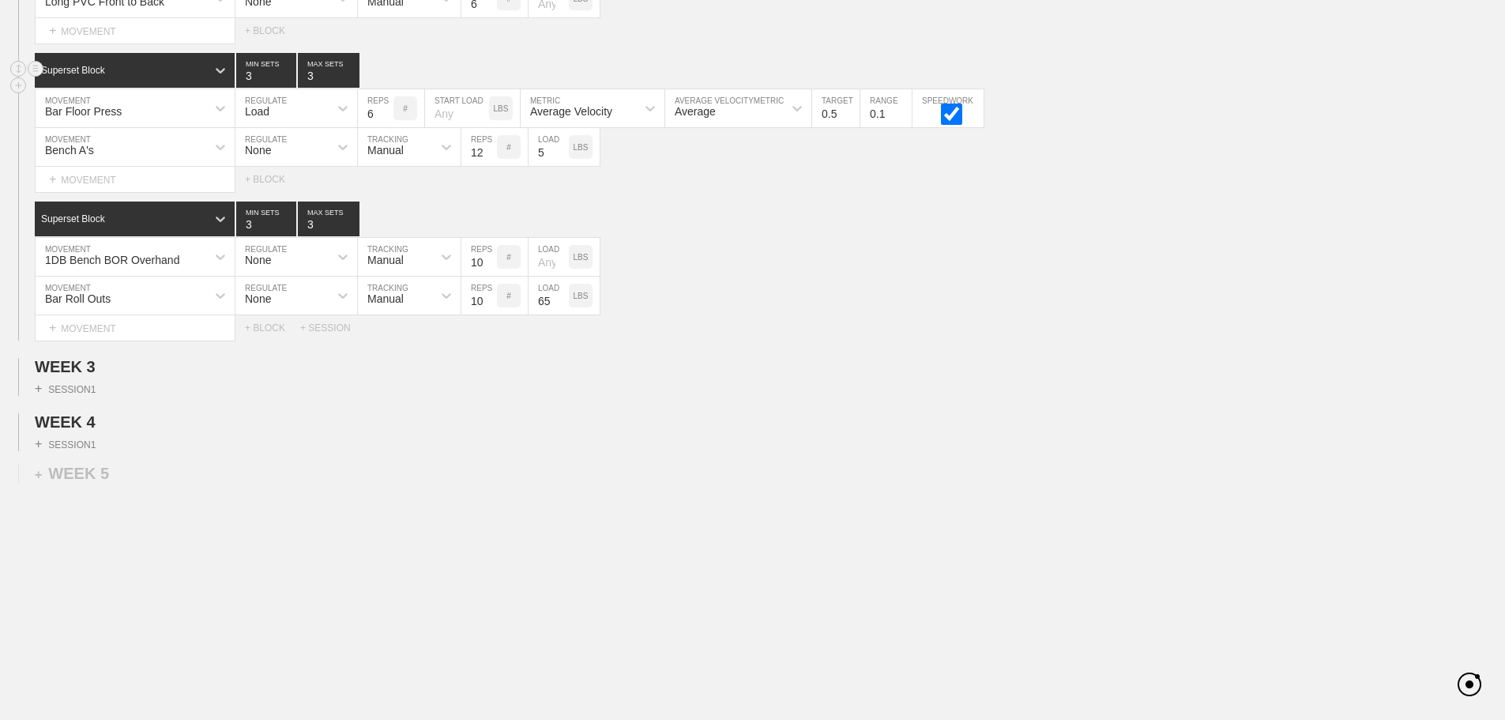
scroll to position [2545, 0]
click at [63, 386] on div "+ SESSION 1" at bounding box center [65, 389] width 61 height 14
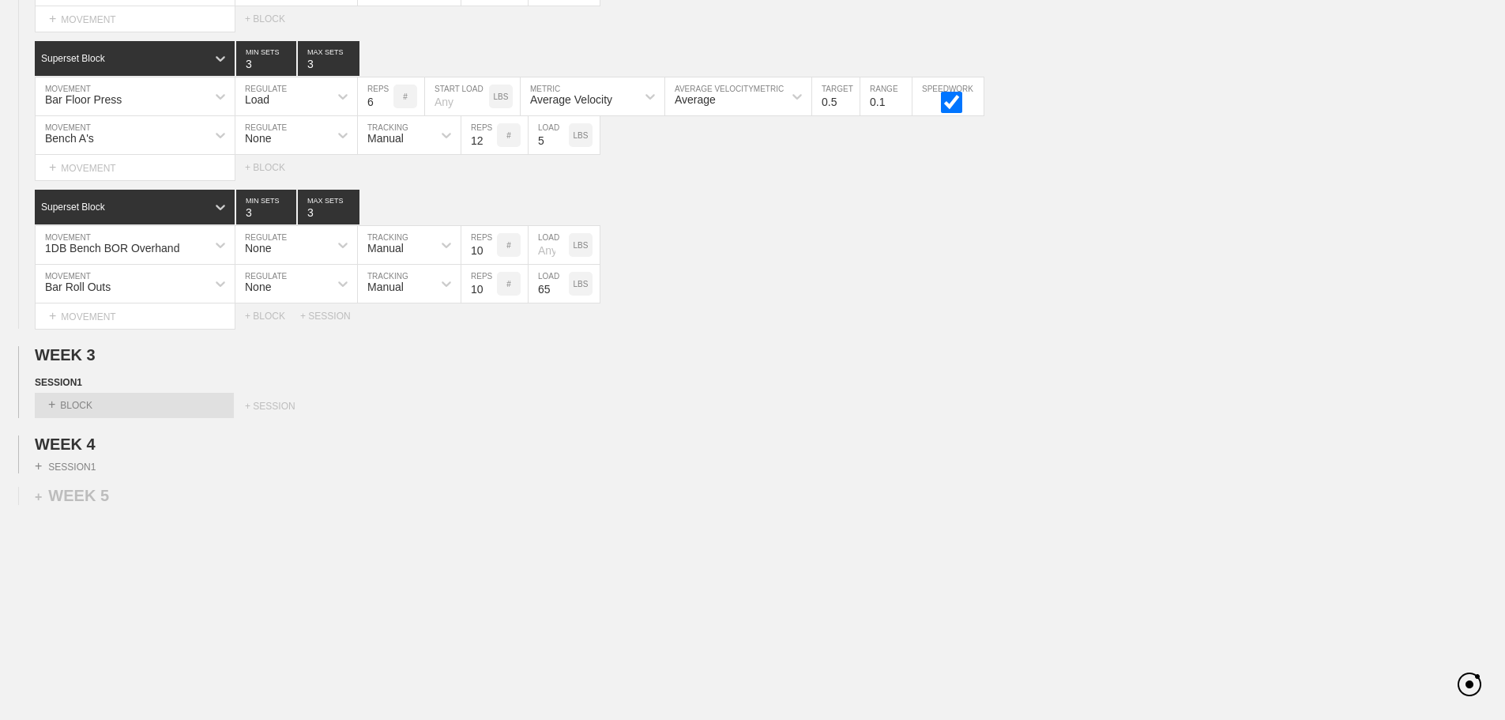
scroll to position [2575, 0]
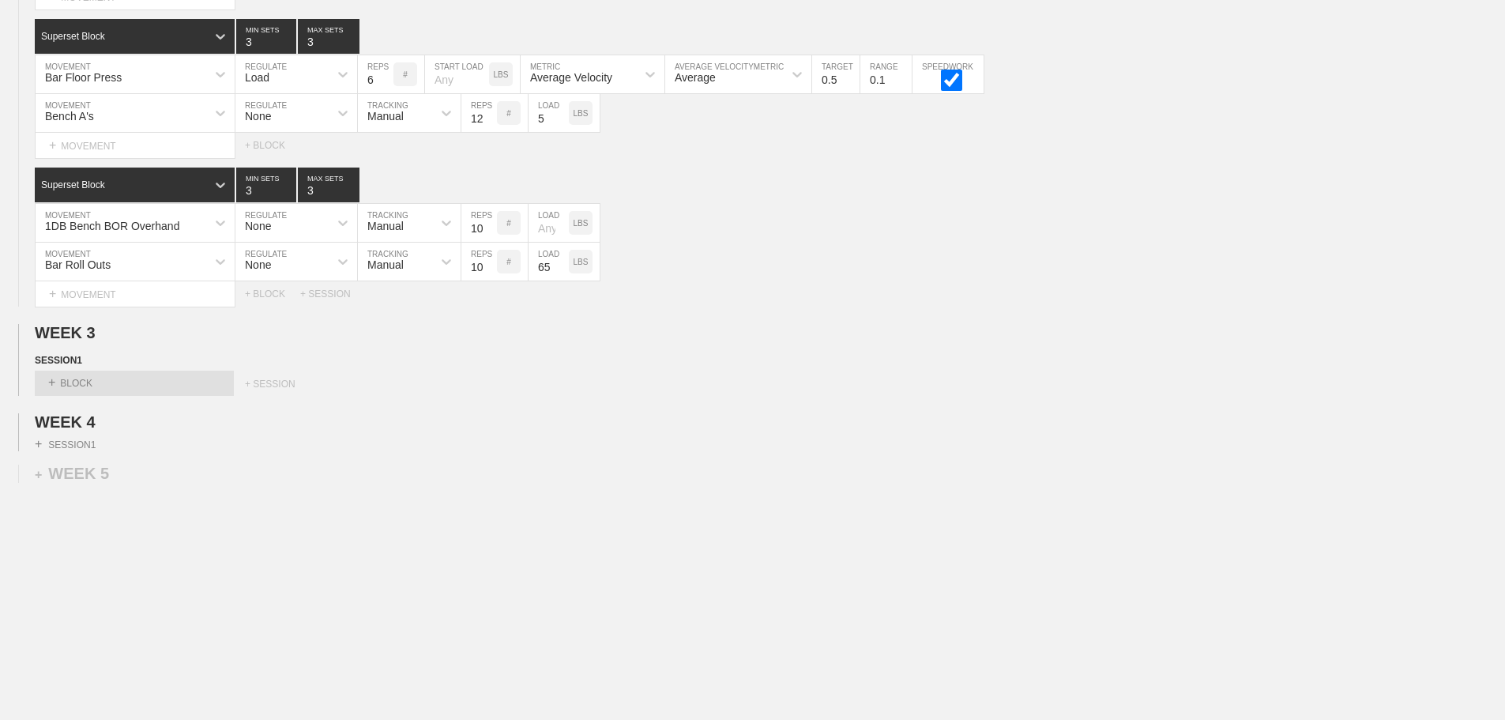
click at [63, 386] on div "+ BLOCK" at bounding box center [134, 383] width 199 height 25
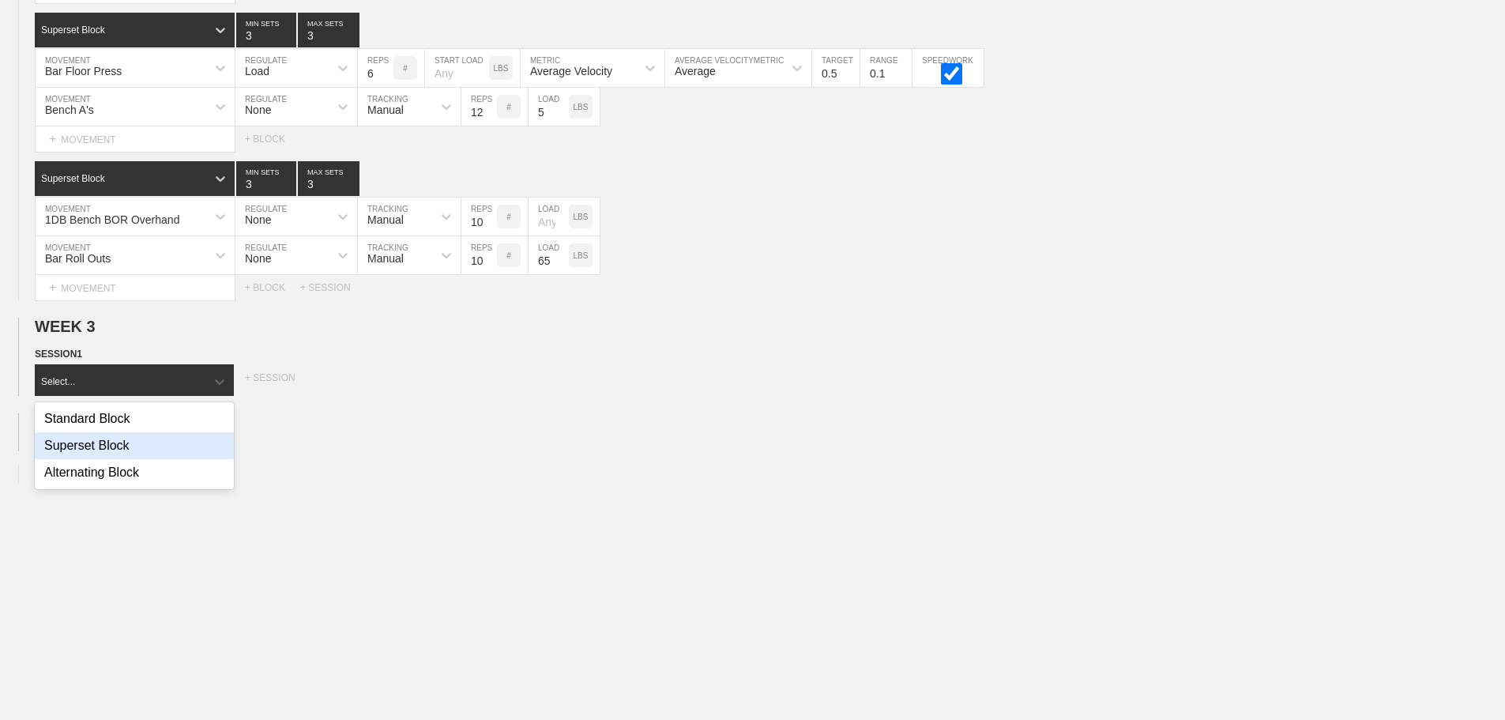
click at [124, 455] on div "Superset Block" at bounding box center [134, 445] width 199 height 27
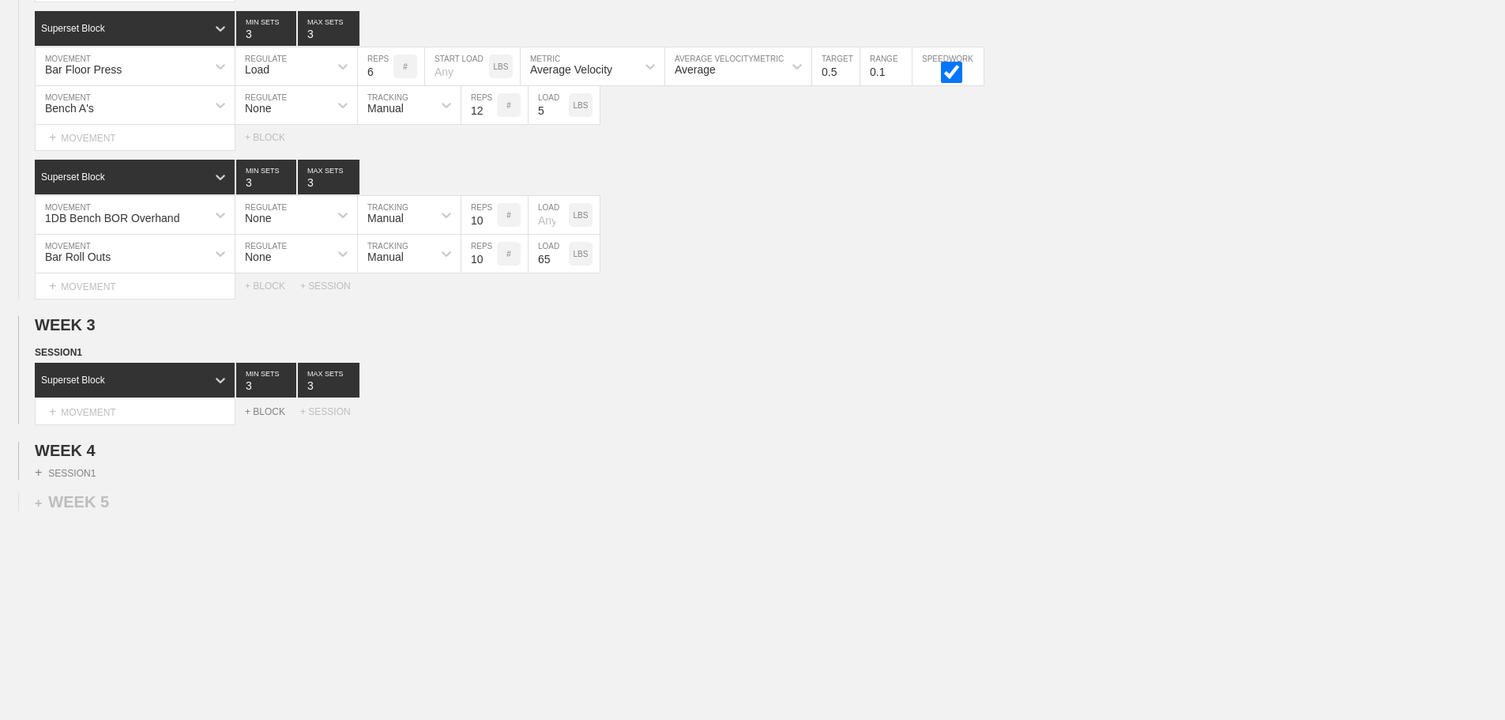
click at [257, 417] on div "+ BLOCK" at bounding box center [272, 411] width 55 height 11
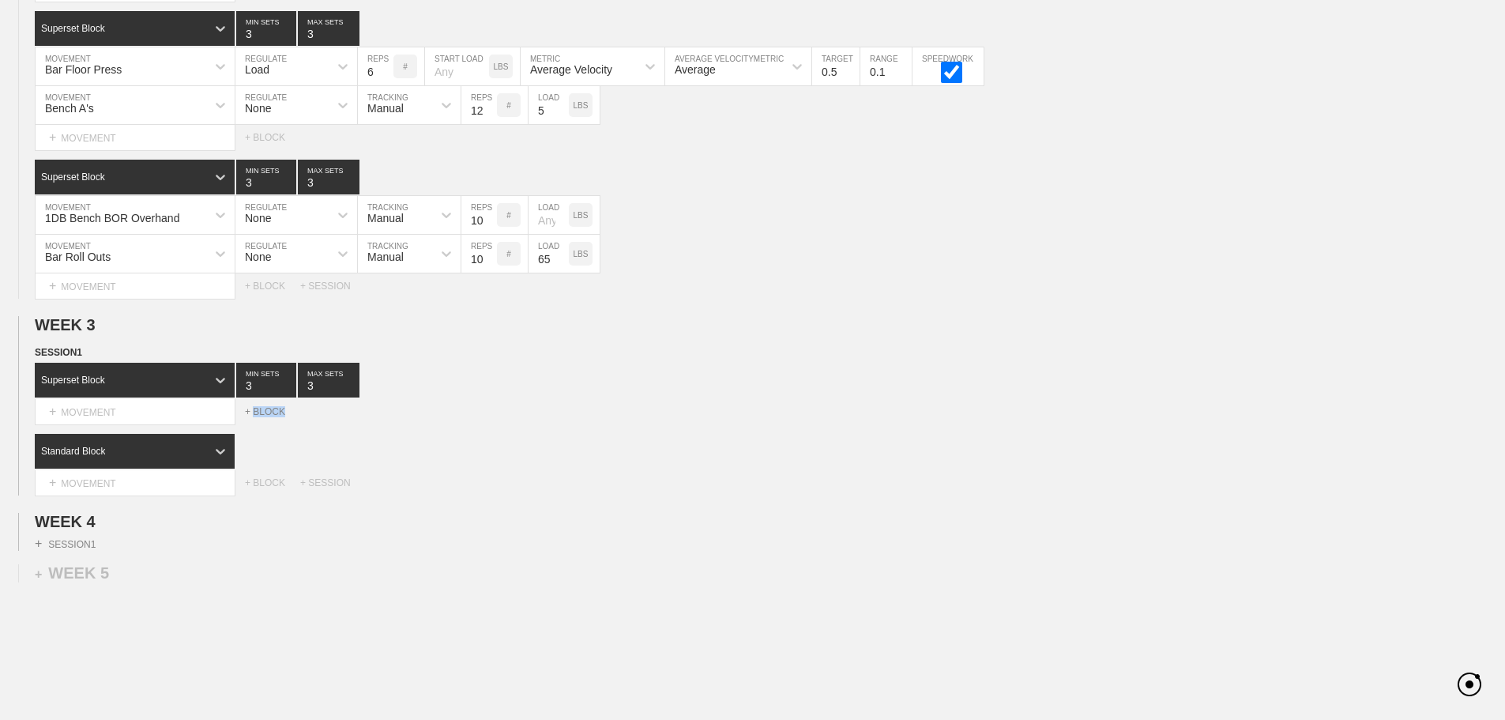
click at [257, 417] on div "+ BLOCK" at bounding box center [272, 411] width 55 height 11
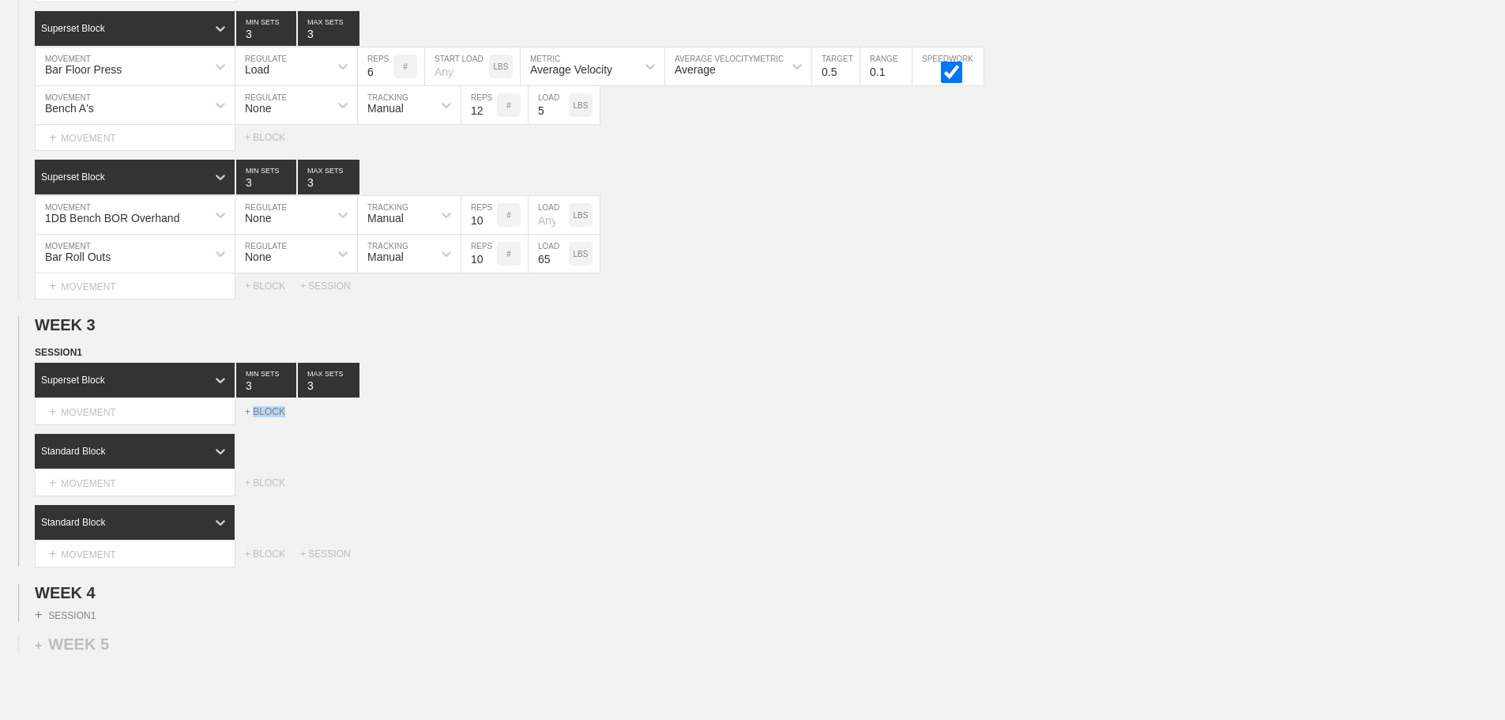
click at [266, 417] on div "+ BLOCK" at bounding box center [272, 411] width 55 height 11
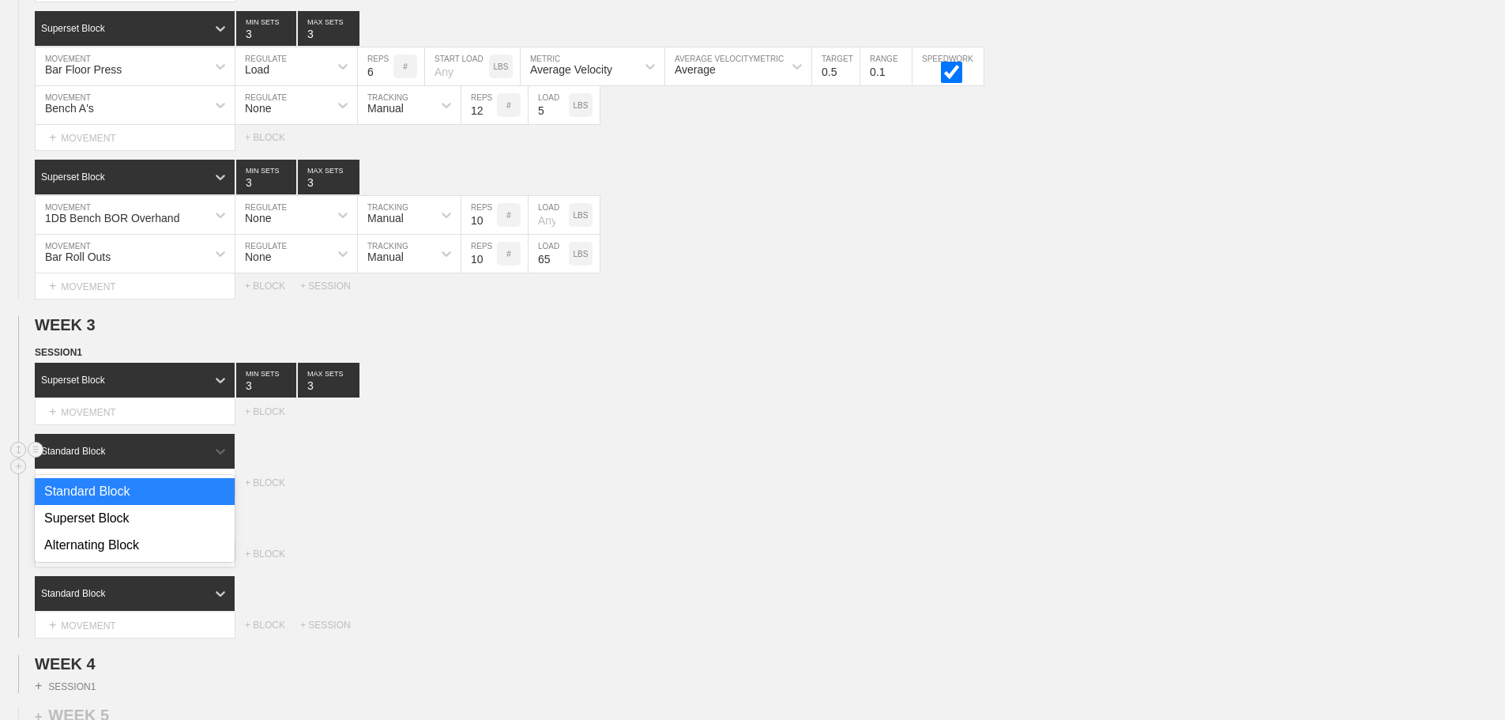
click at [171, 457] on div "Standard Block" at bounding box center [120, 451] width 171 height 14
click at [136, 529] on div "Superset Block" at bounding box center [135, 518] width 200 height 27
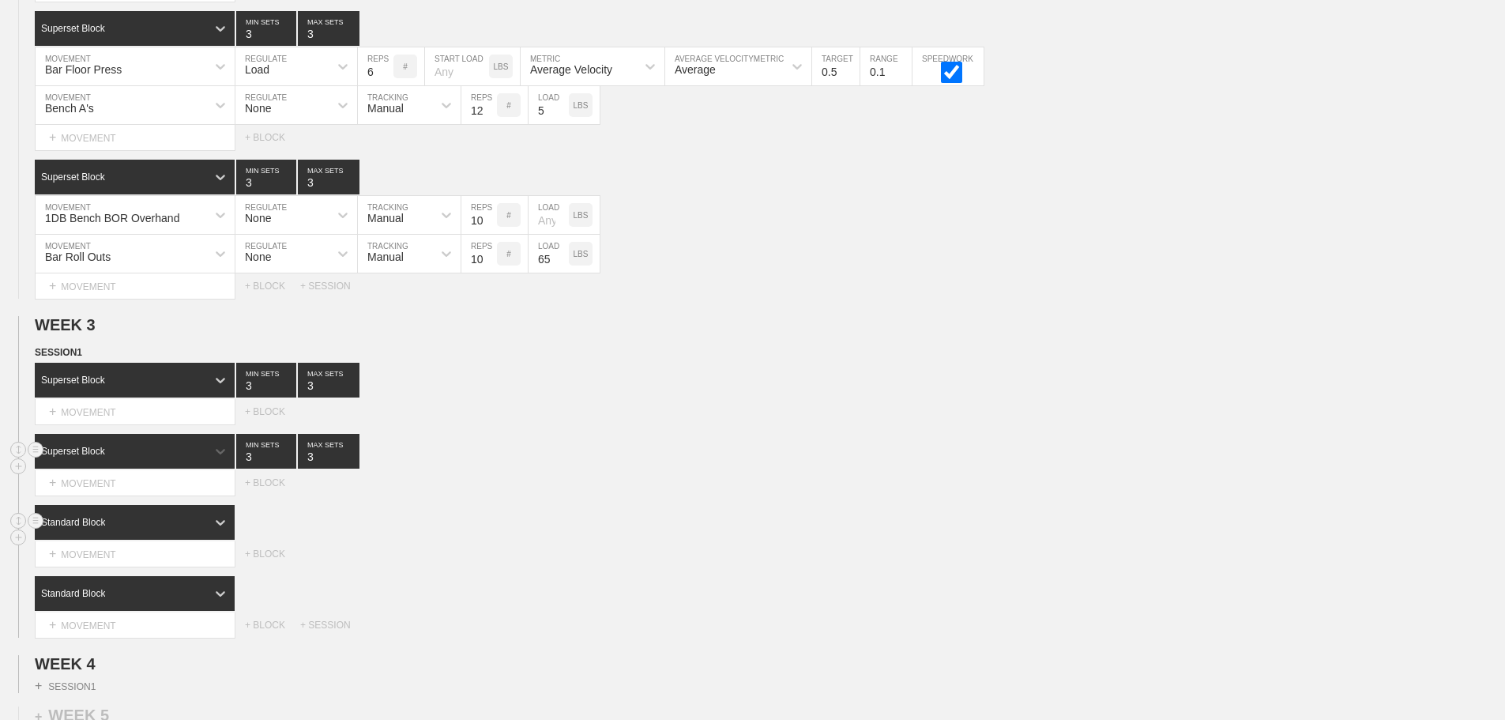
click at [190, 529] on div "Standard Block" at bounding box center [120, 522] width 171 height 14
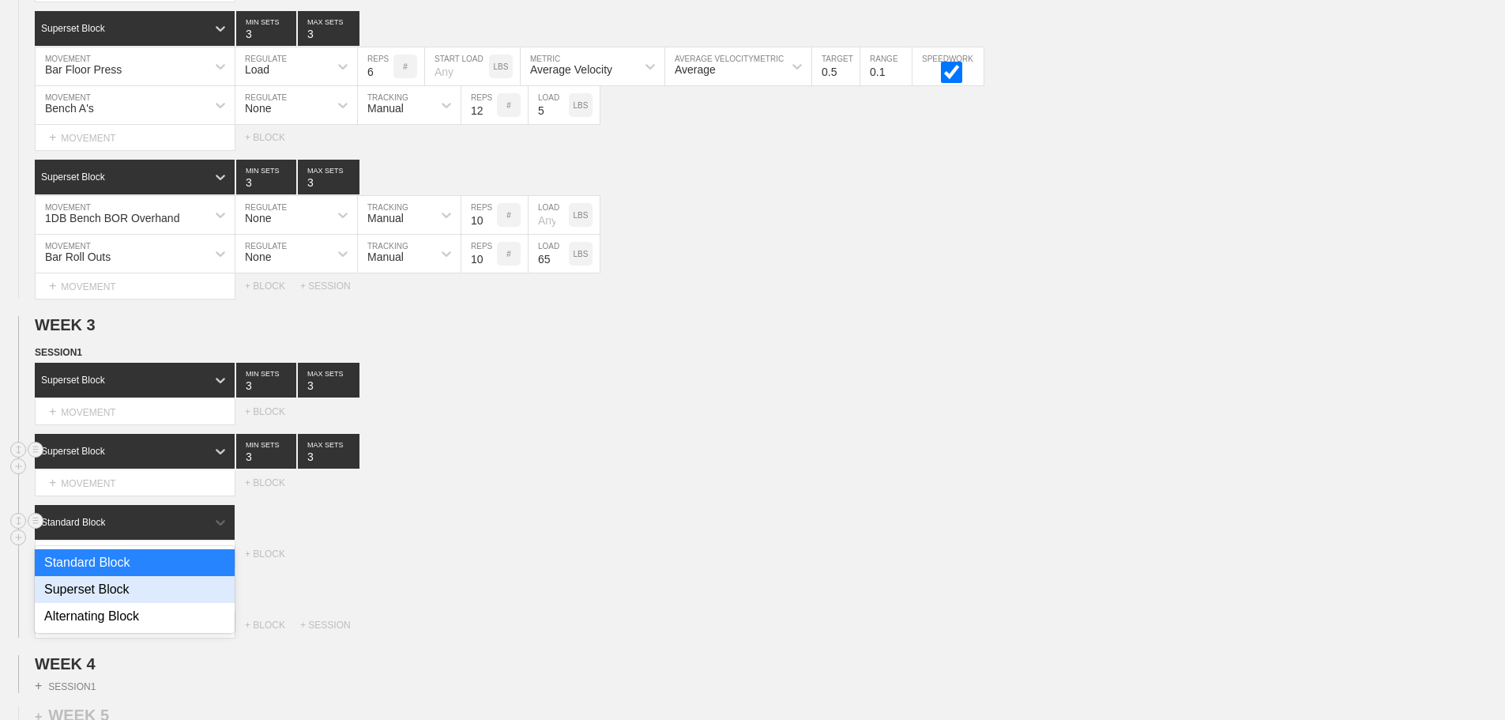
click at [136, 597] on div "Superset Block" at bounding box center [135, 589] width 200 height 27
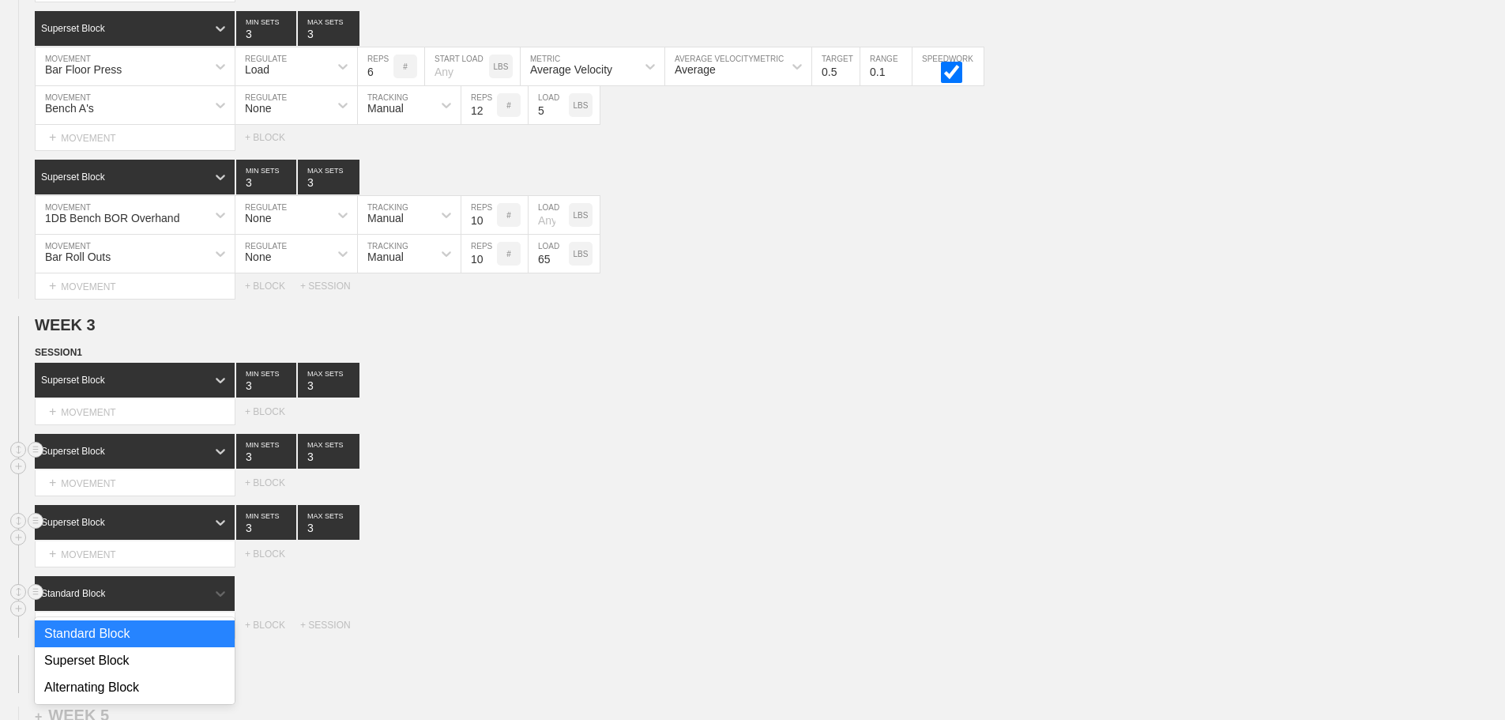
click at [190, 597] on div "Standard Block" at bounding box center [135, 593] width 200 height 35
click at [118, 668] on div "Superset Block" at bounding box center [135, 660] width 200 height 27
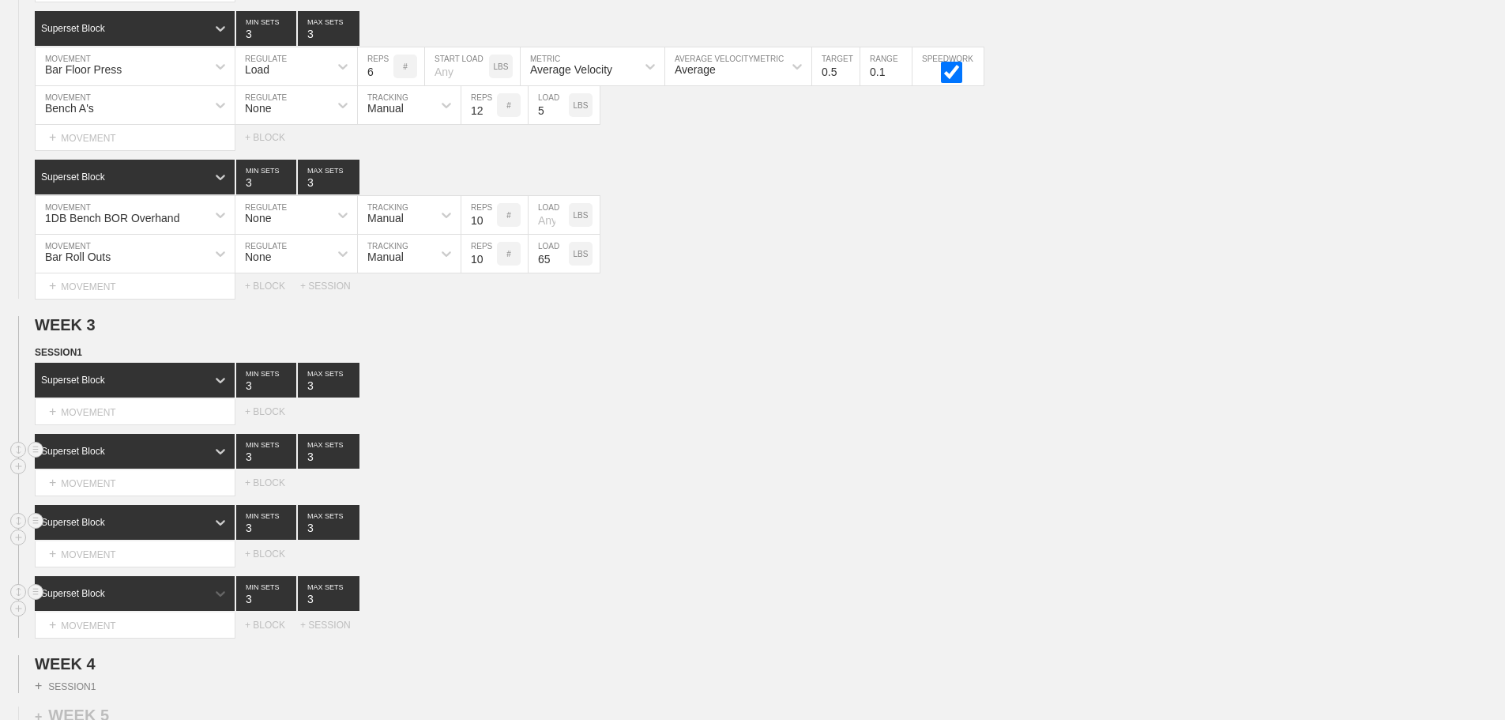
click at [579, 556] on div "Select... MOVEMENT + MOVEMENT + BLOCK" at bounding box center [752, 553] width 1505 height 25
click at [124, 425] on div "+ MOVEMENT" at bounding box center [135, 412] width 201 height 26
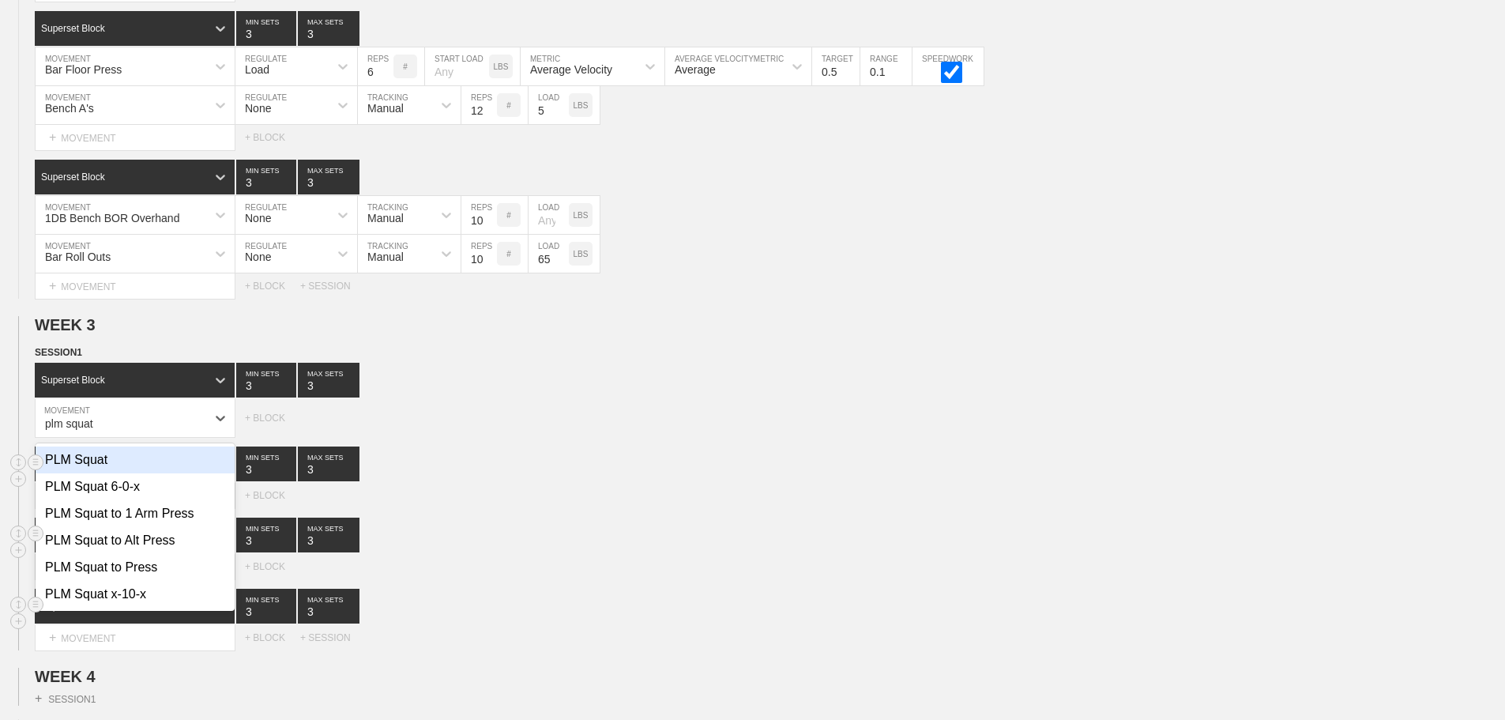
click at [96, 471] on div "PLM Squat" at bounding box center [135, 459] width 199 height 27
type input "plm squat"
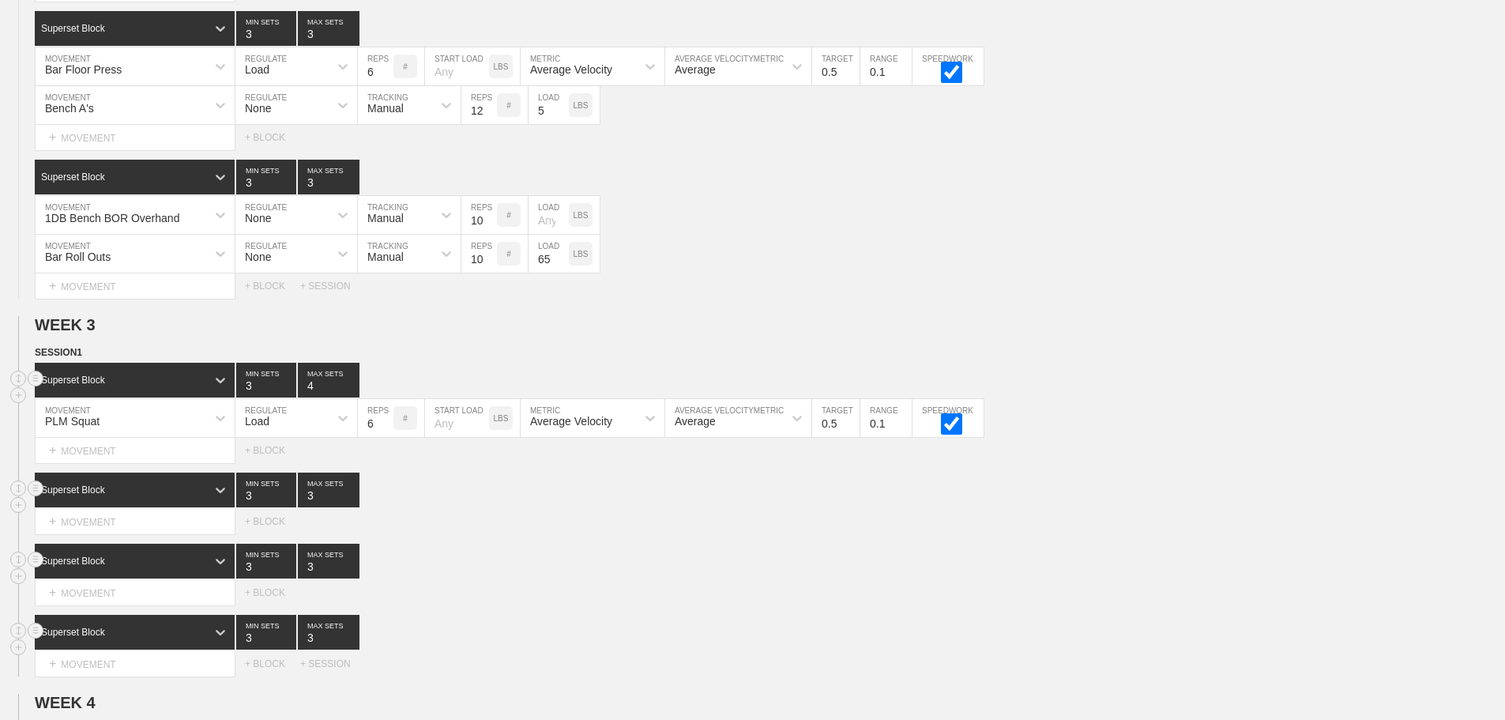
type input "4"
click at [351, 395] on input "4" at bounding box center [329, 380] width 62 height 35
click at [688, 574] on div "Superset Block 3 MIN SETS 3 MAX SETS" at bounding box center [770, 561] width 1470 height 35
click at [214, 569] on icon at bounding box center [221, 561] width 16 height 16
click at [509, 562] on div "Superset Block 3 MIN SETS 3 MAX SETS" at bounding box center [770, 561] width 1470 height 35
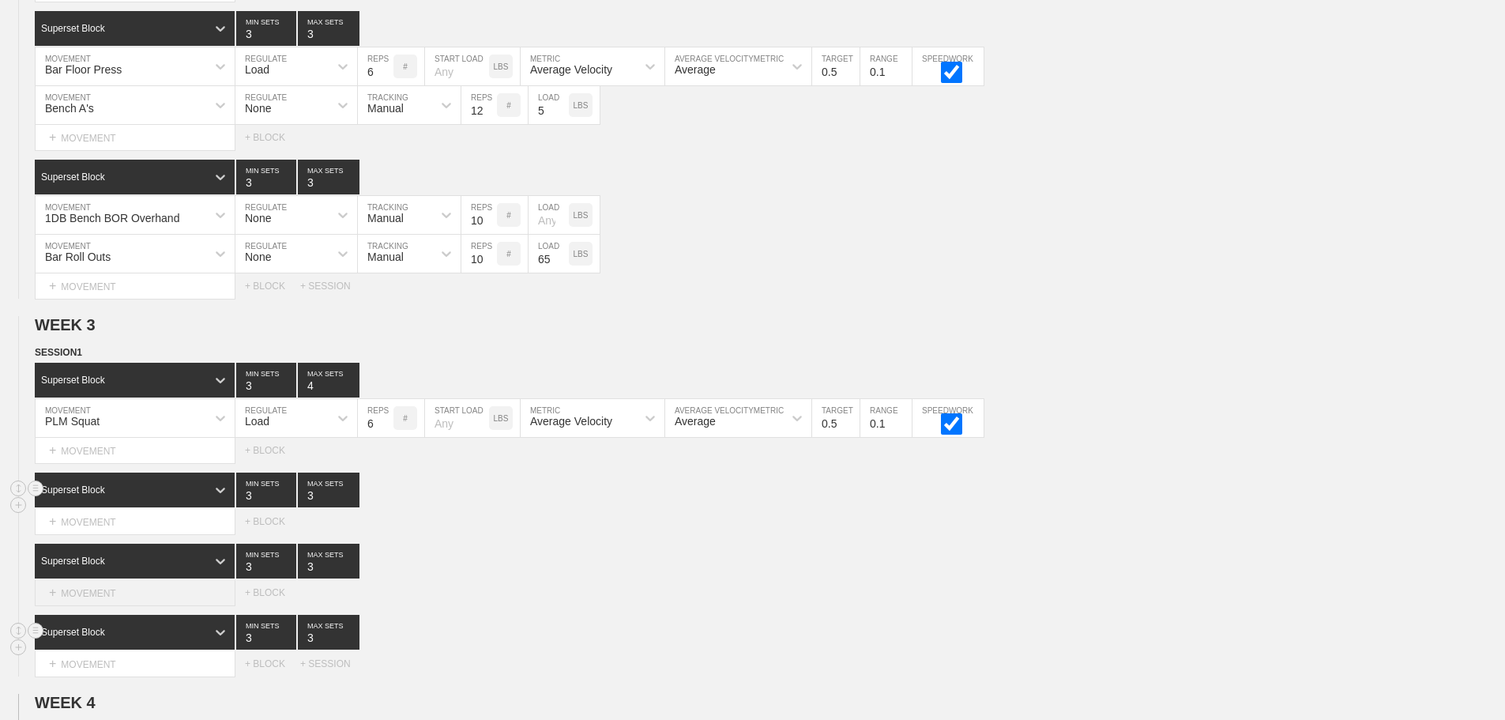
click at [157, 604] on div "+ MOVEMENT" at bounding box center [135, 593] width 201 height 26
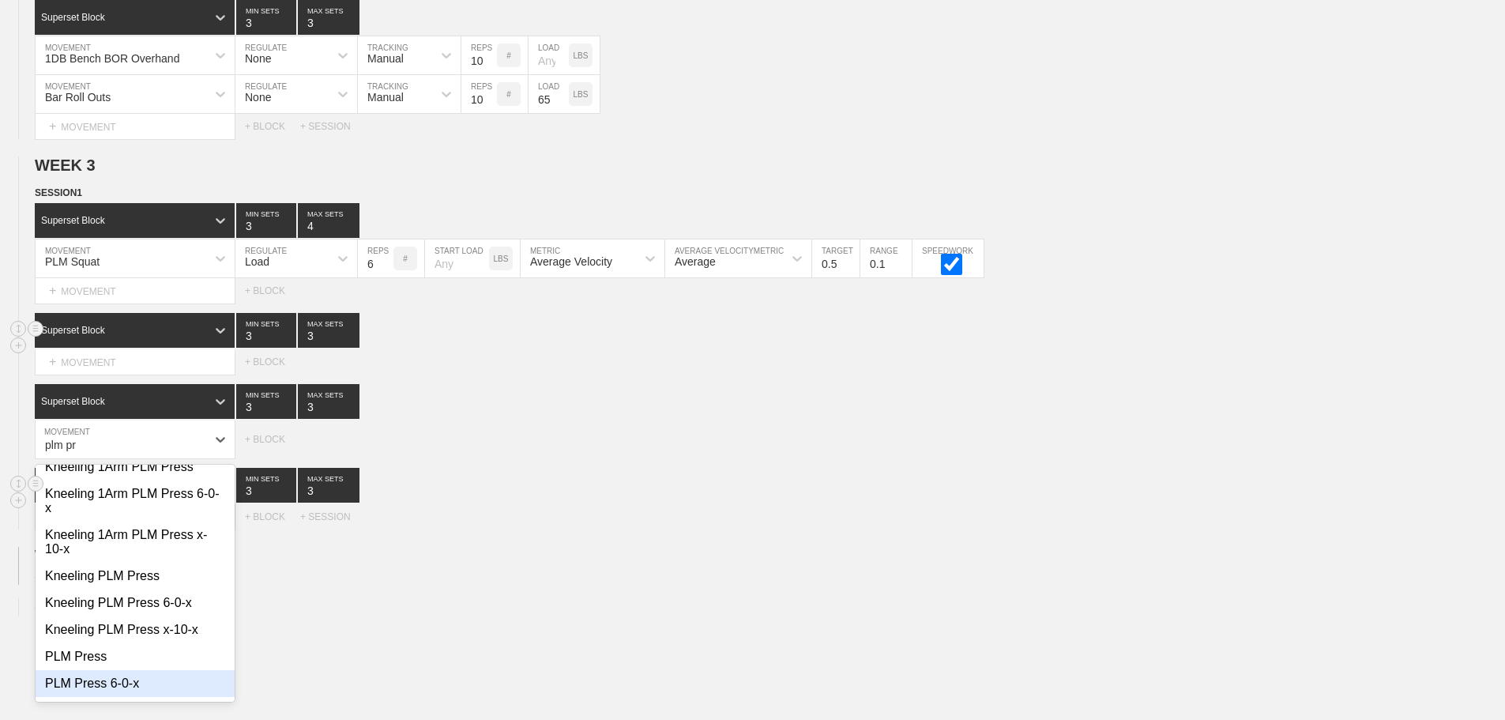
scroll to position [95, 0]
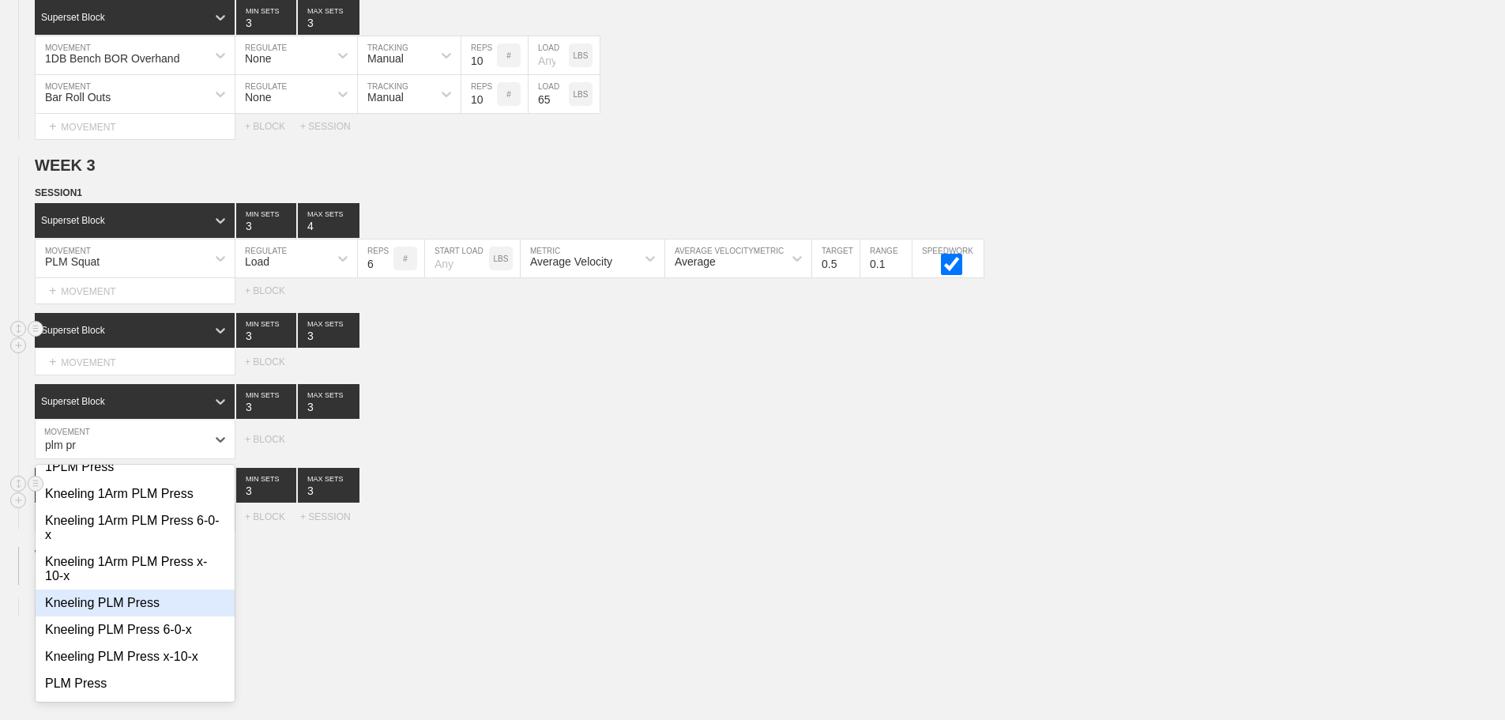
click at [122, 611] on div "Kneeling PLM Press" at bounding box center [135, 602] width 199 height 27
type input "plm pr"
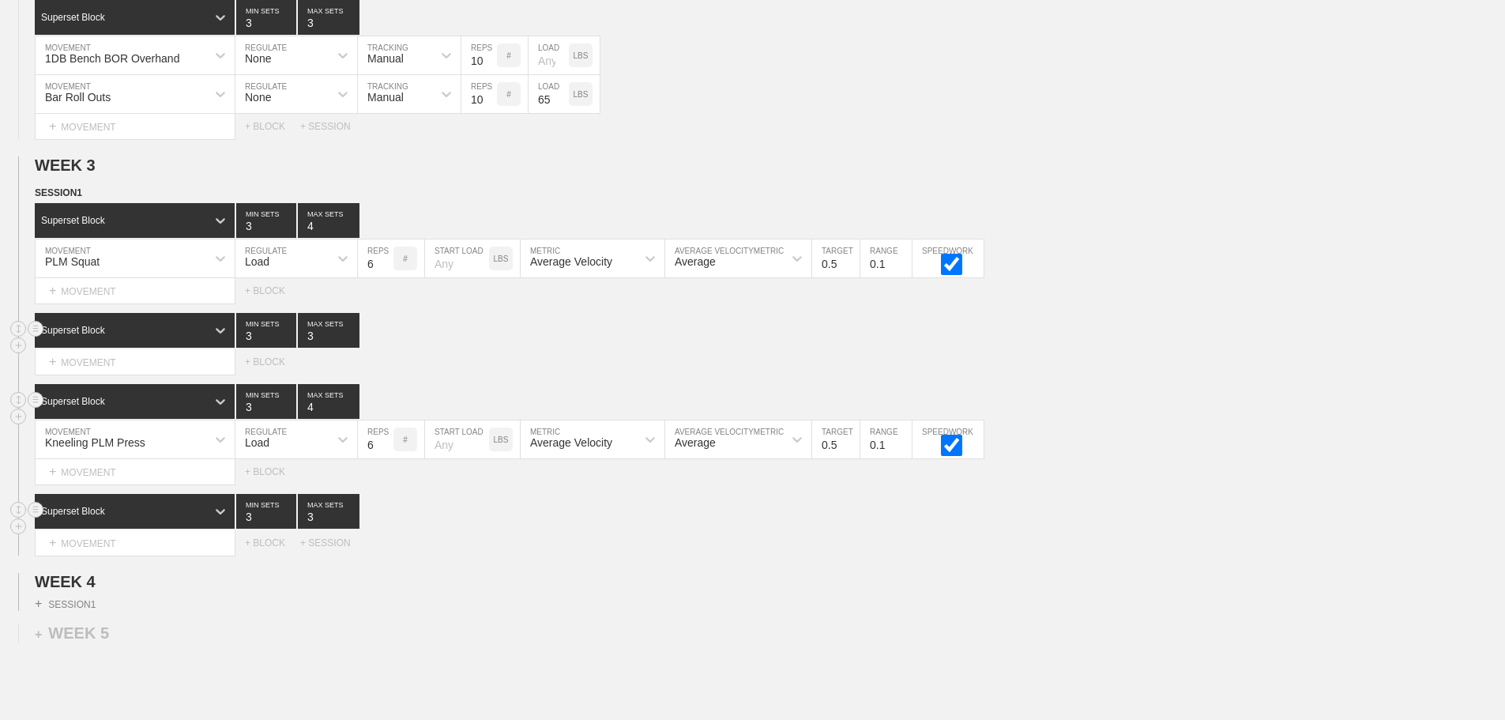
type input "4"
click at [351, 414] on input "4" at bounding box center [329, 401] width 62 height 35
click at [583, 555] on div "Select... MOVEMENT + MOVEMENT + BLOCK + SESSION" at bounding box center [752, 542] width 1505 height 25
click at [90, 552] on div "+ MOVEMENT" at bounding box center [135, 543] width 201 height 26
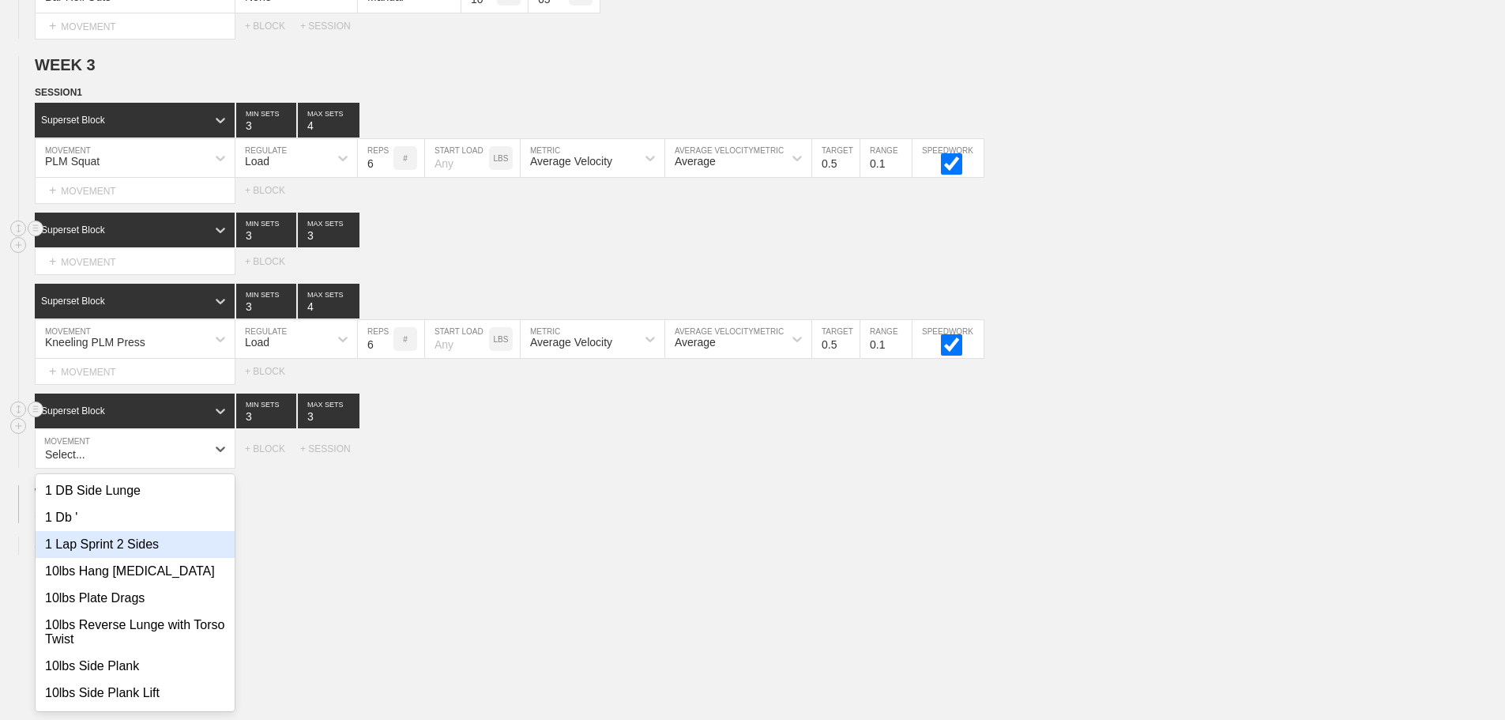
scroll to position [2845, 0]
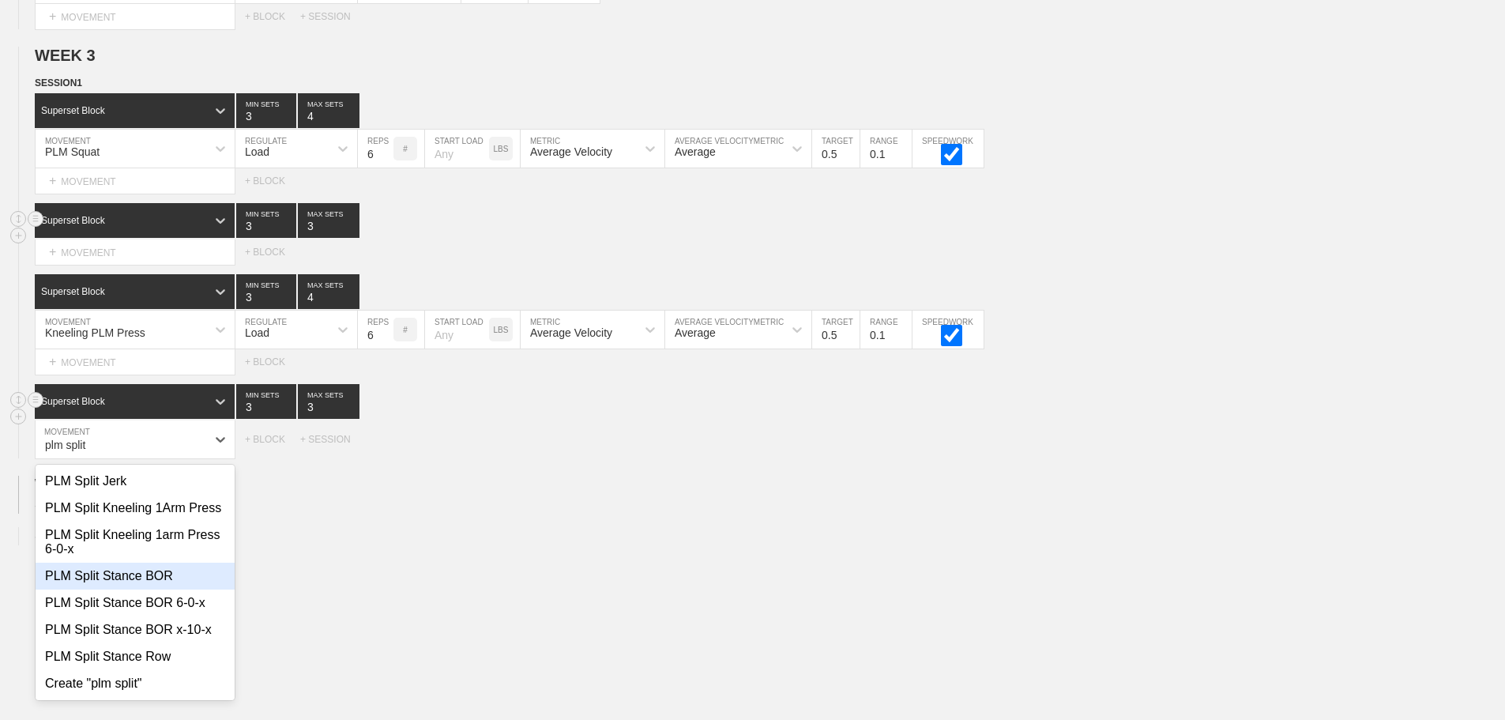
click at [162, 589] on div "PLM Split Stance BOR" at bounding box center [135, 576] width 199 height 27
type input "plm split"
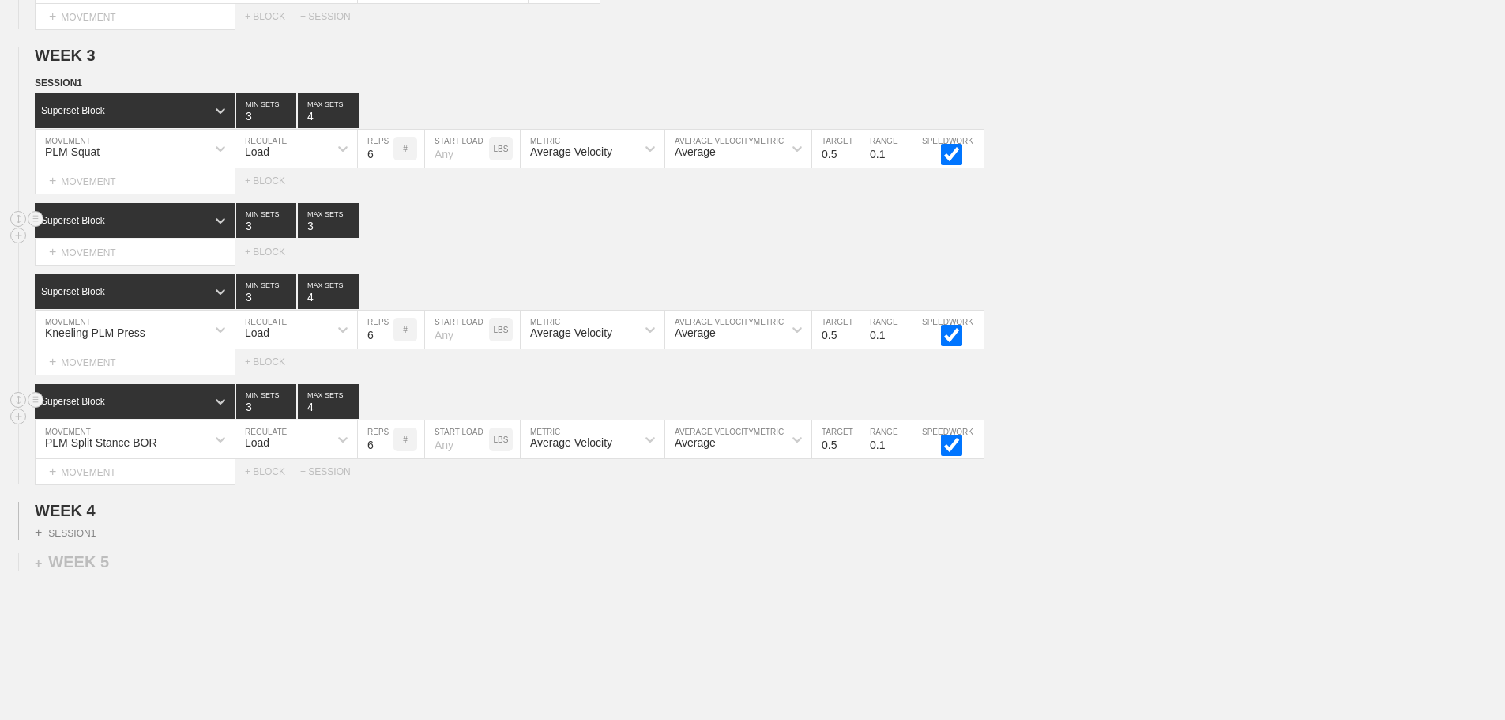
type input "4"
click at [352, 414] on input "4" at bounding box center [329, 401] width 62 height 35
click at [385, 453] on input "7" at bounding box center [376, 439] width 36 height 38
click at [385, 453] on input "8" at bounding box center [376, 439] width 36 height 38
click at [385, 453] on input "9" at bounding box center [376, 439] width 36 height 38
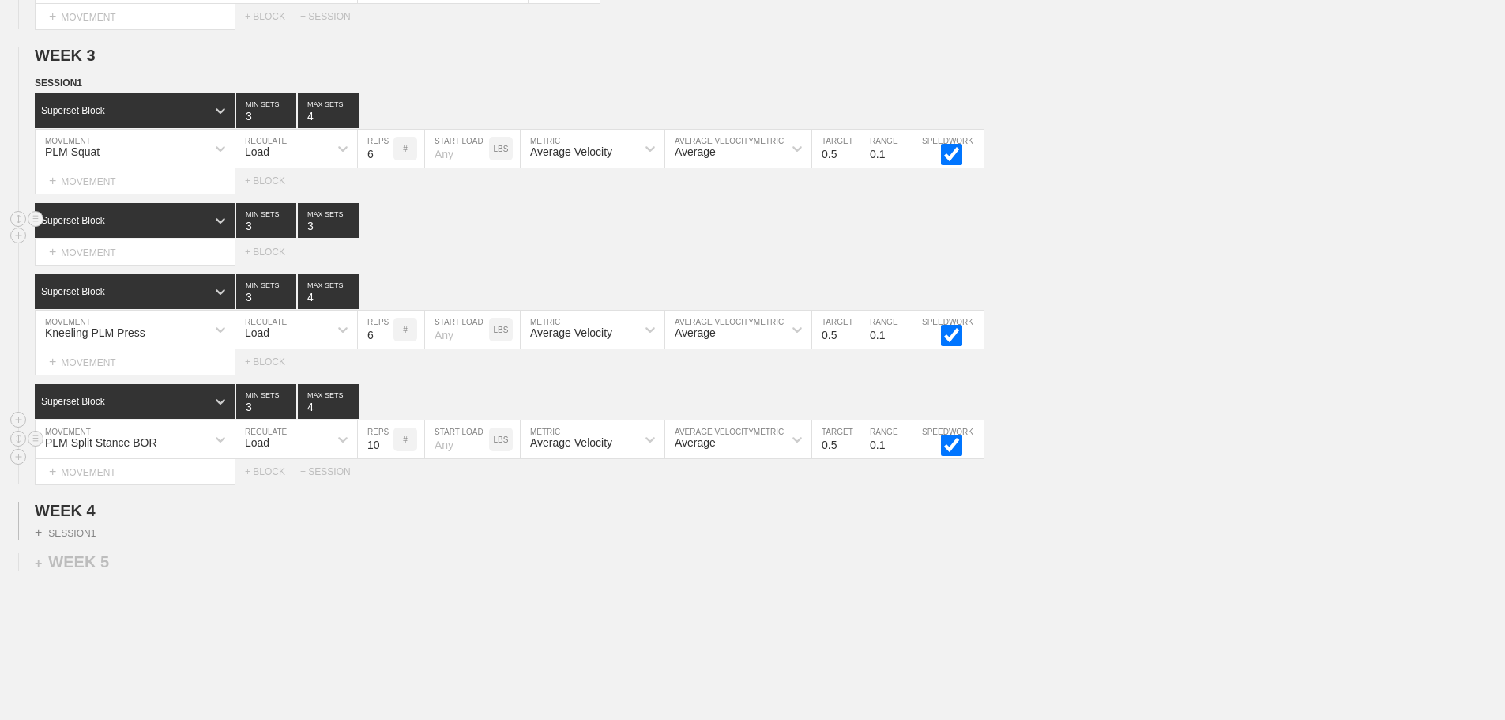
type input "10"
click at [385, 453] on input "10" at bounding box center [376, 439] width 36 height 38
click at [29, 519] on circle at bounding box center [36, 510] width 18 height 18
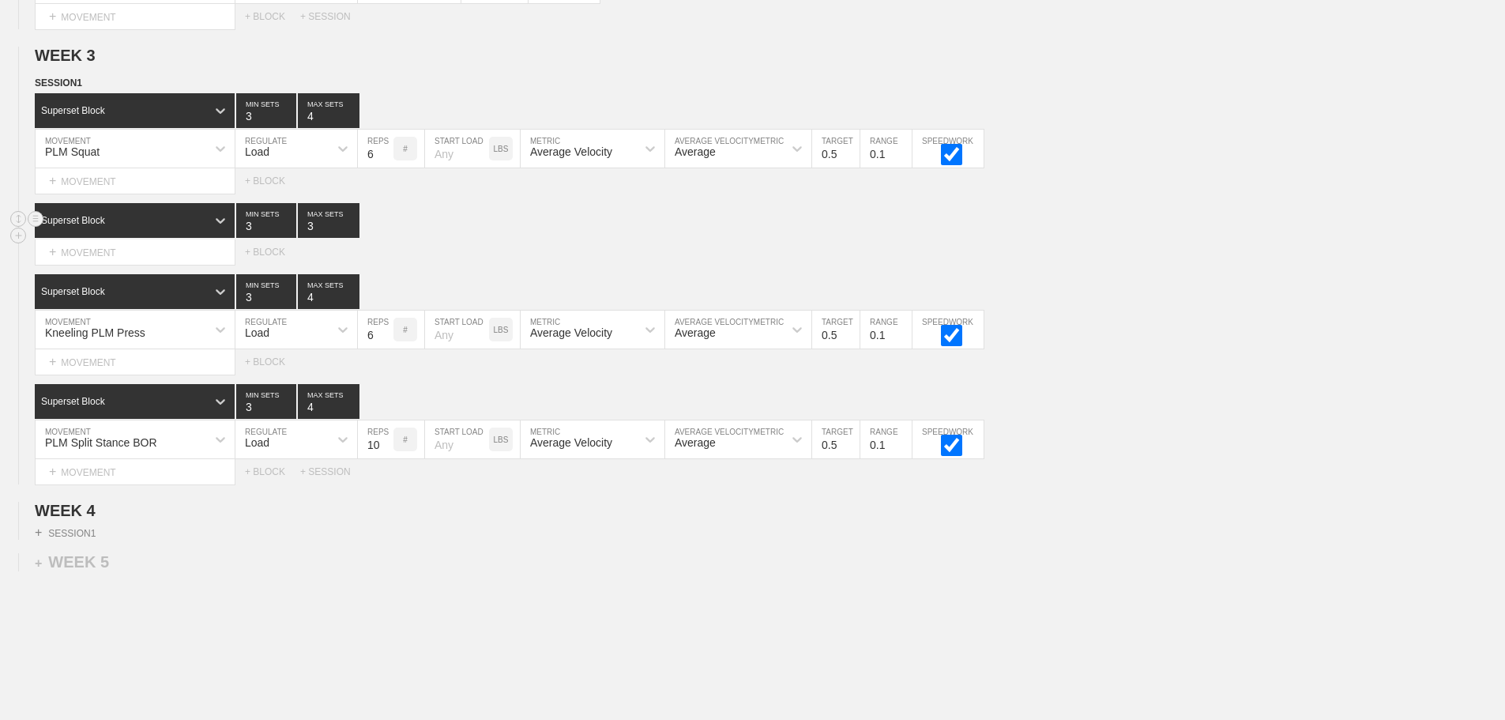
click at [31, 519] on circle at bounding box center [36, 510] width 18 height 18
click at [88, 563] on div "DELETE" at bounding box center [110, 564] width 126 height 24
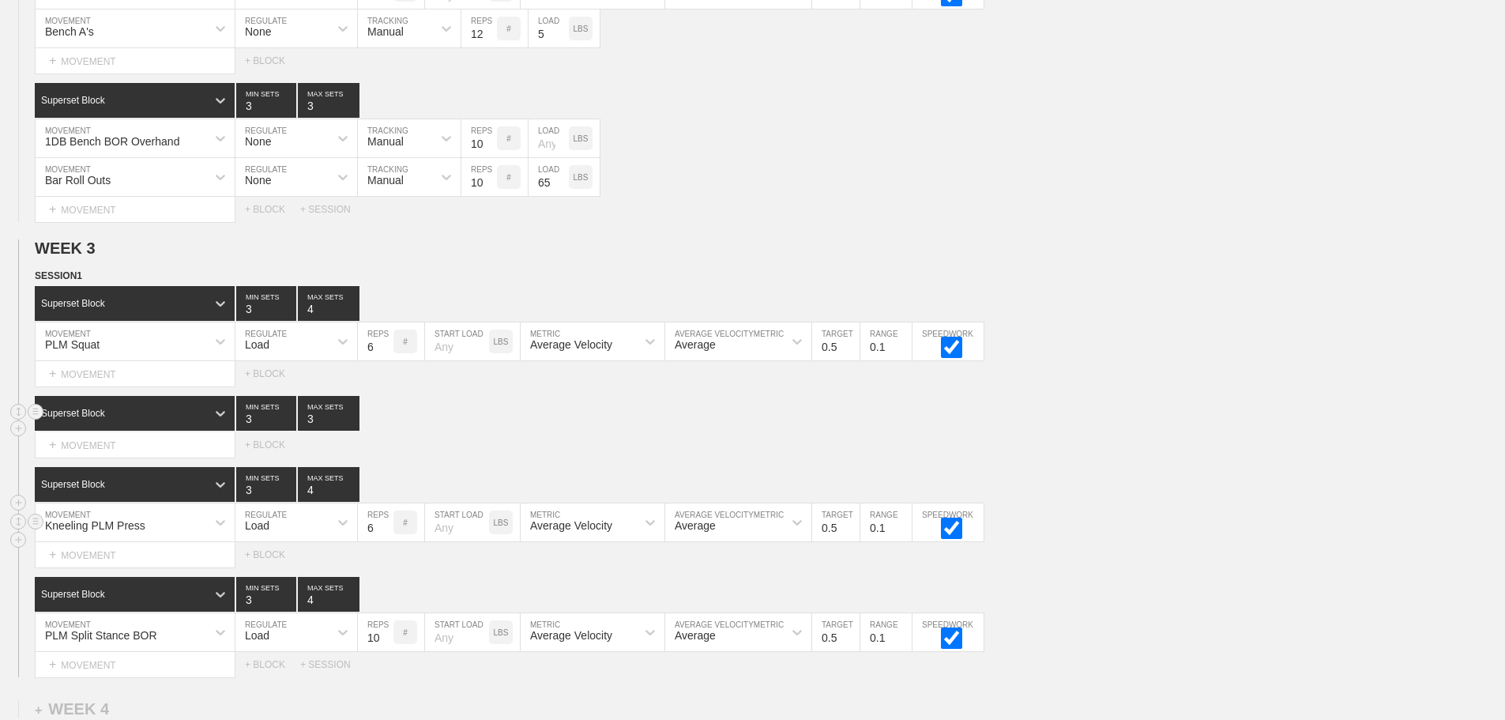
scroll to position [2607, 0]
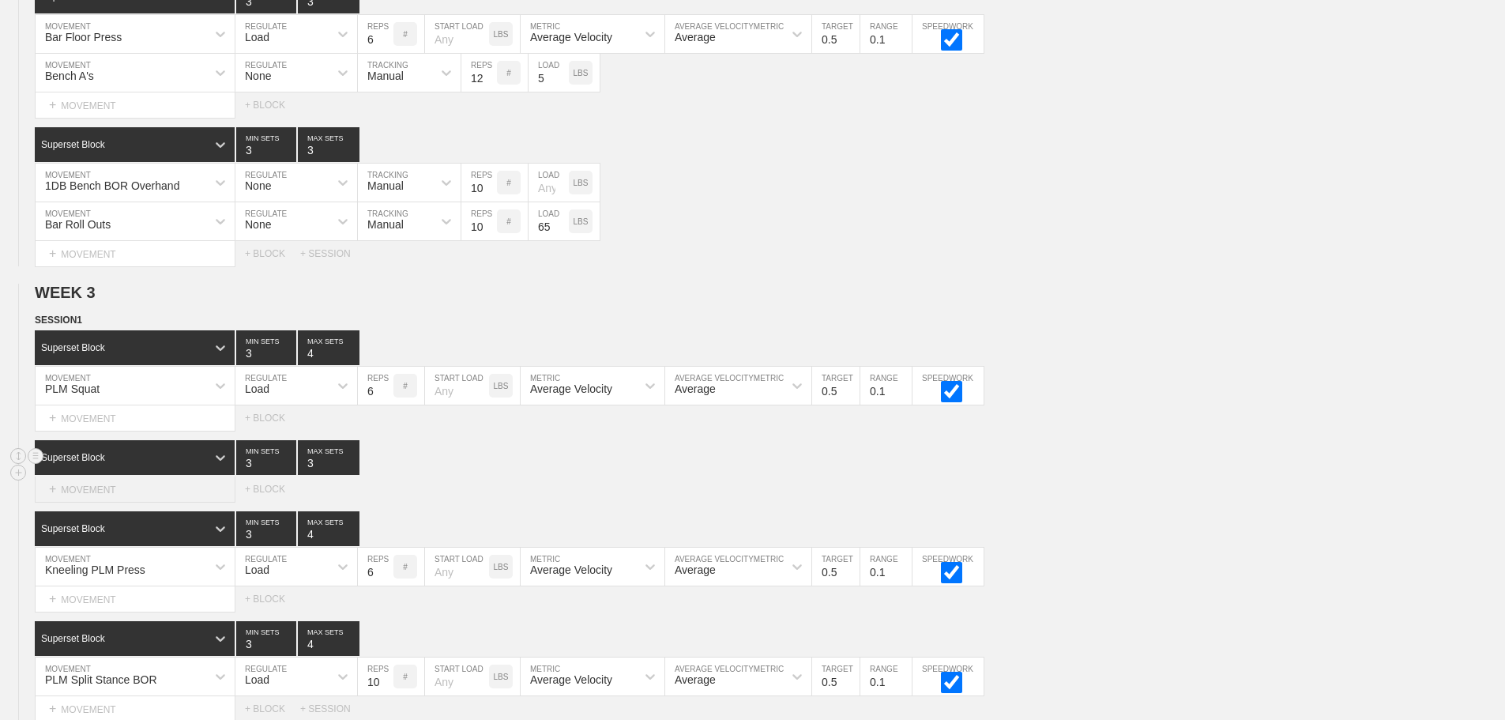
click at [123, 502] on div "+ MOVEMENT" at bounding box center [135, 489] width 201 height 26
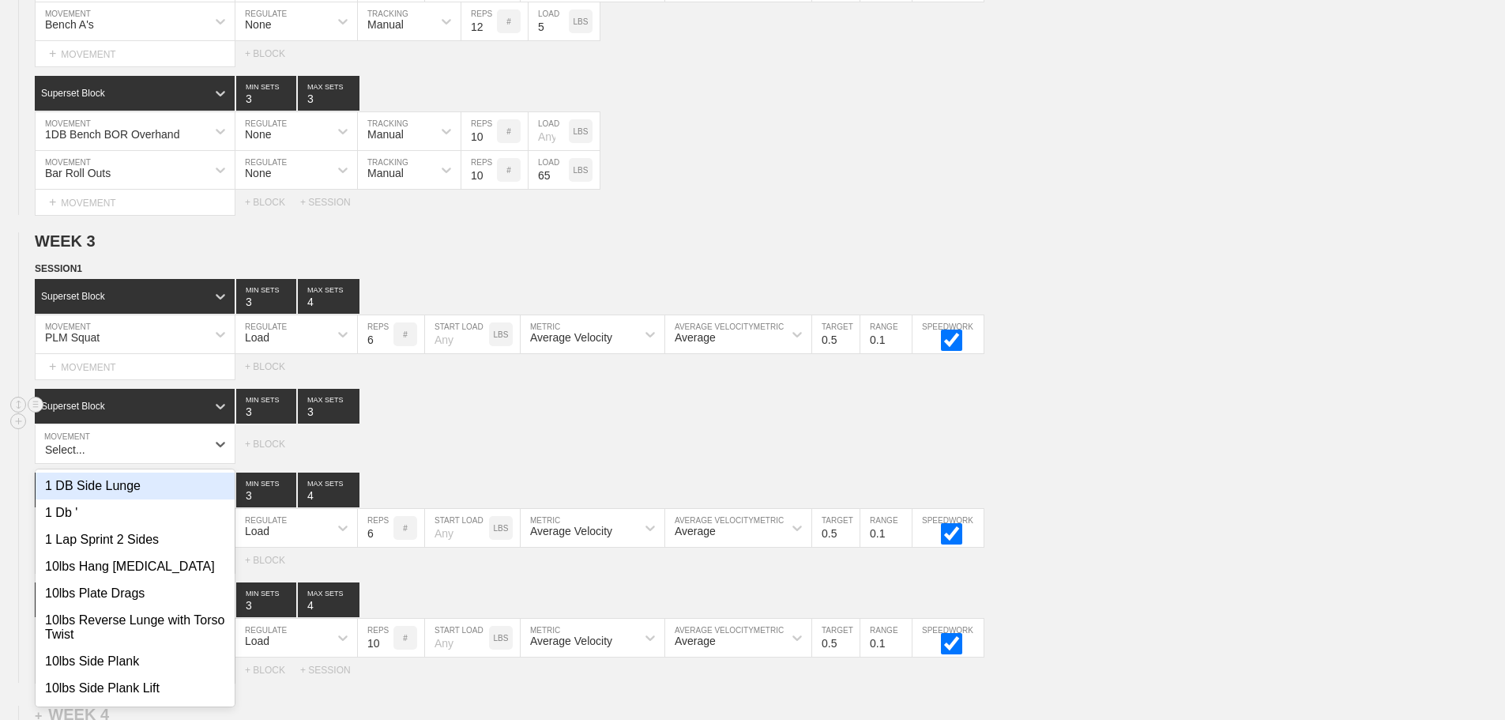
scroll to position [2664, 0]
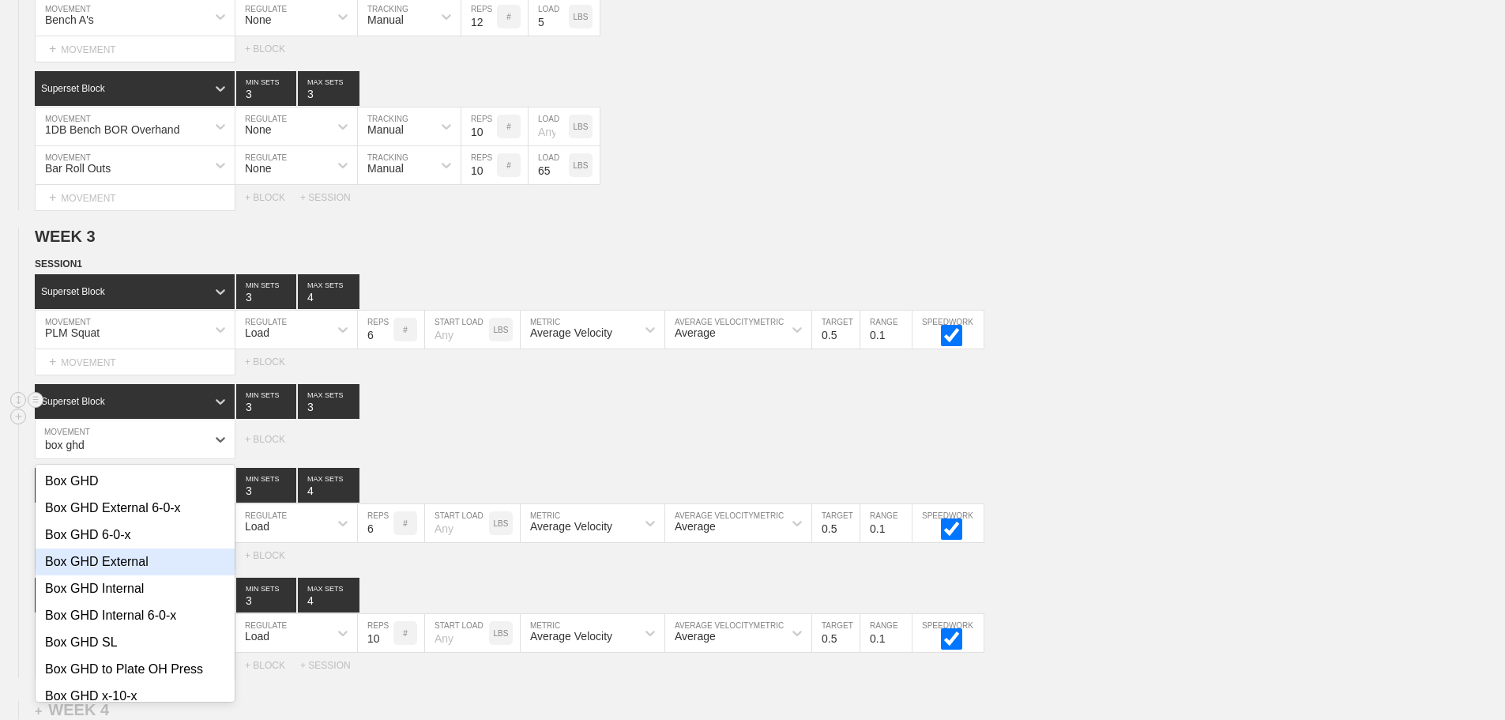
click at [131, 575] on div "Box GHD External" at bounding box center [135, 561] width 199 height 27
type input "box ghd"
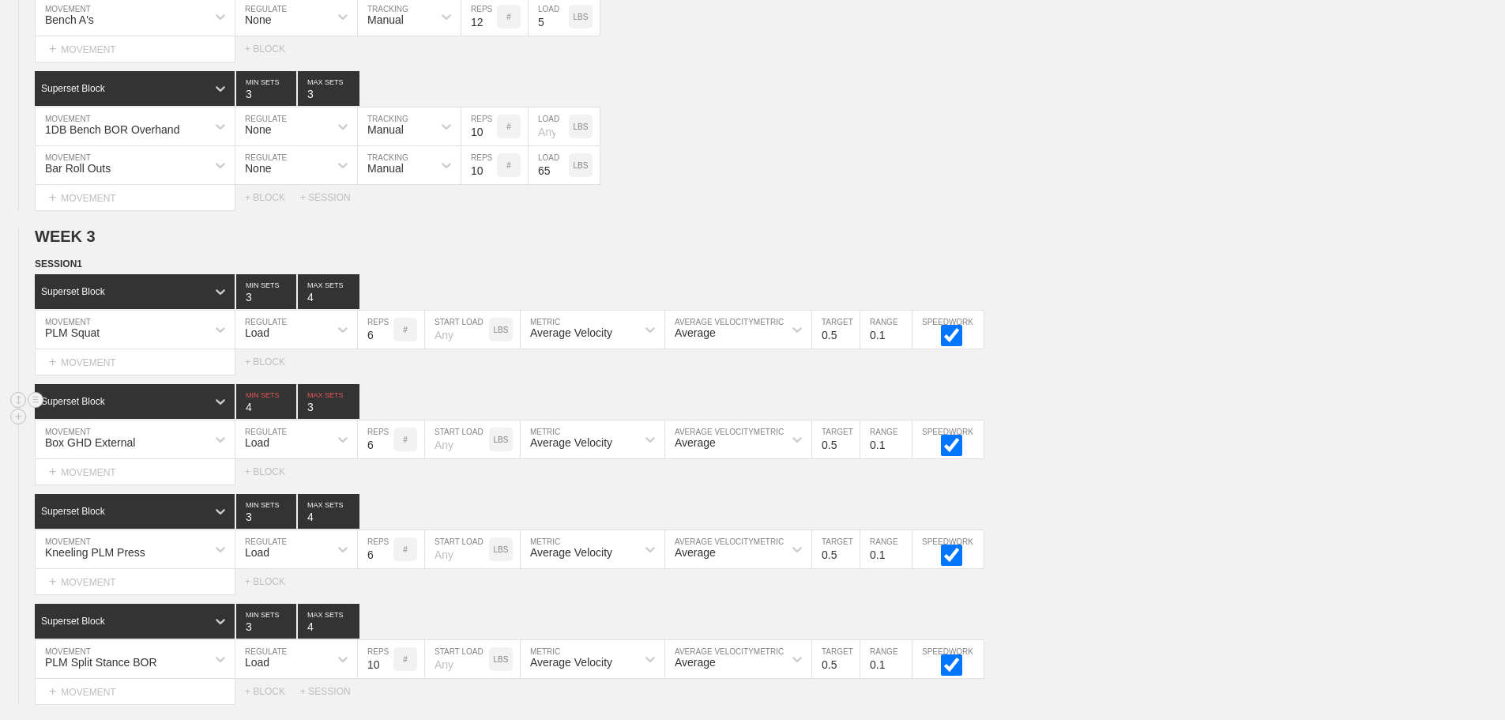
type input "4"
click at [287, 413] on input "4" at bounding box center [266, 401] width 60 height 35
type input "4"
click at [351, 416] on input "4" at bounding box center [329, 401] width 62 height 35
click at [307, 445] on div "Load" at bounding box center [281, 439] width 93 height 27
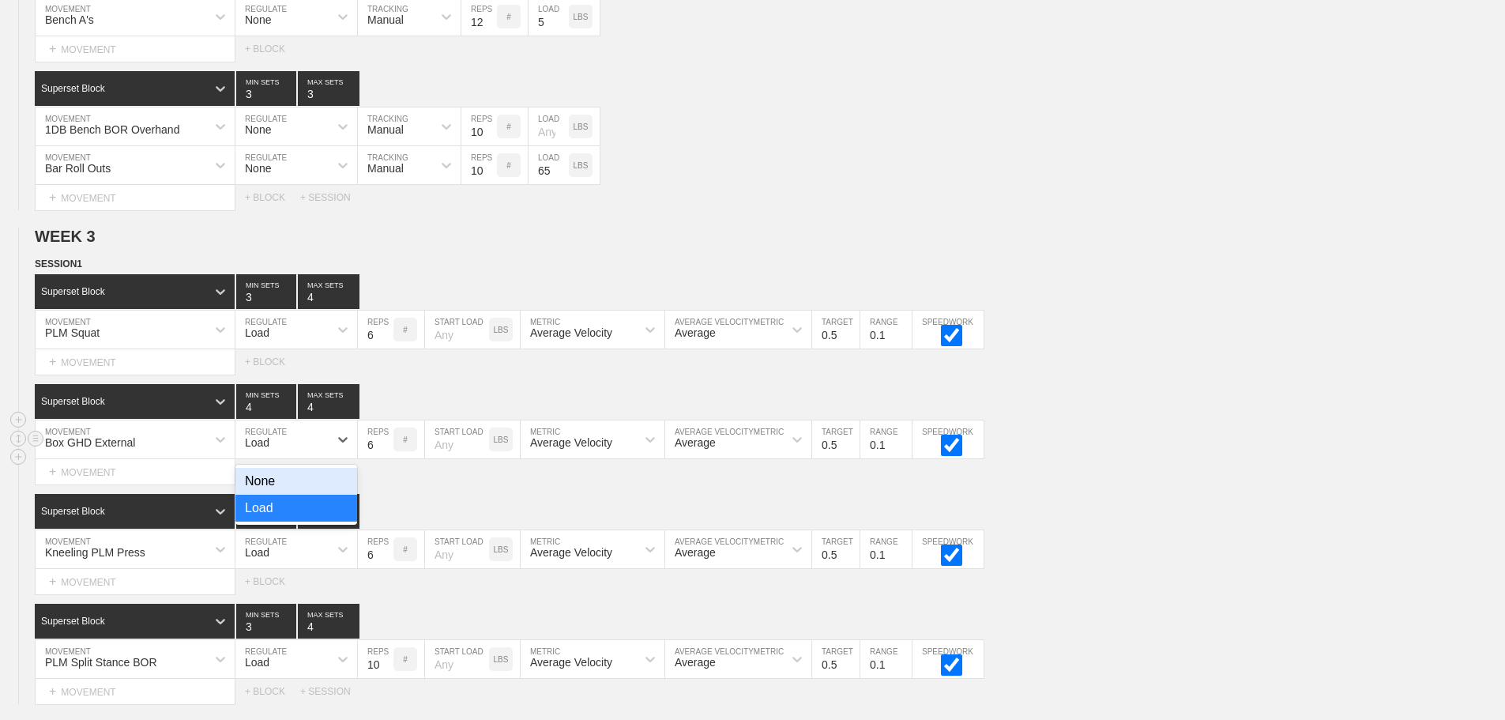
click at [284, 495] on div "None" at bounding box center [296, 481] width 122 height 27
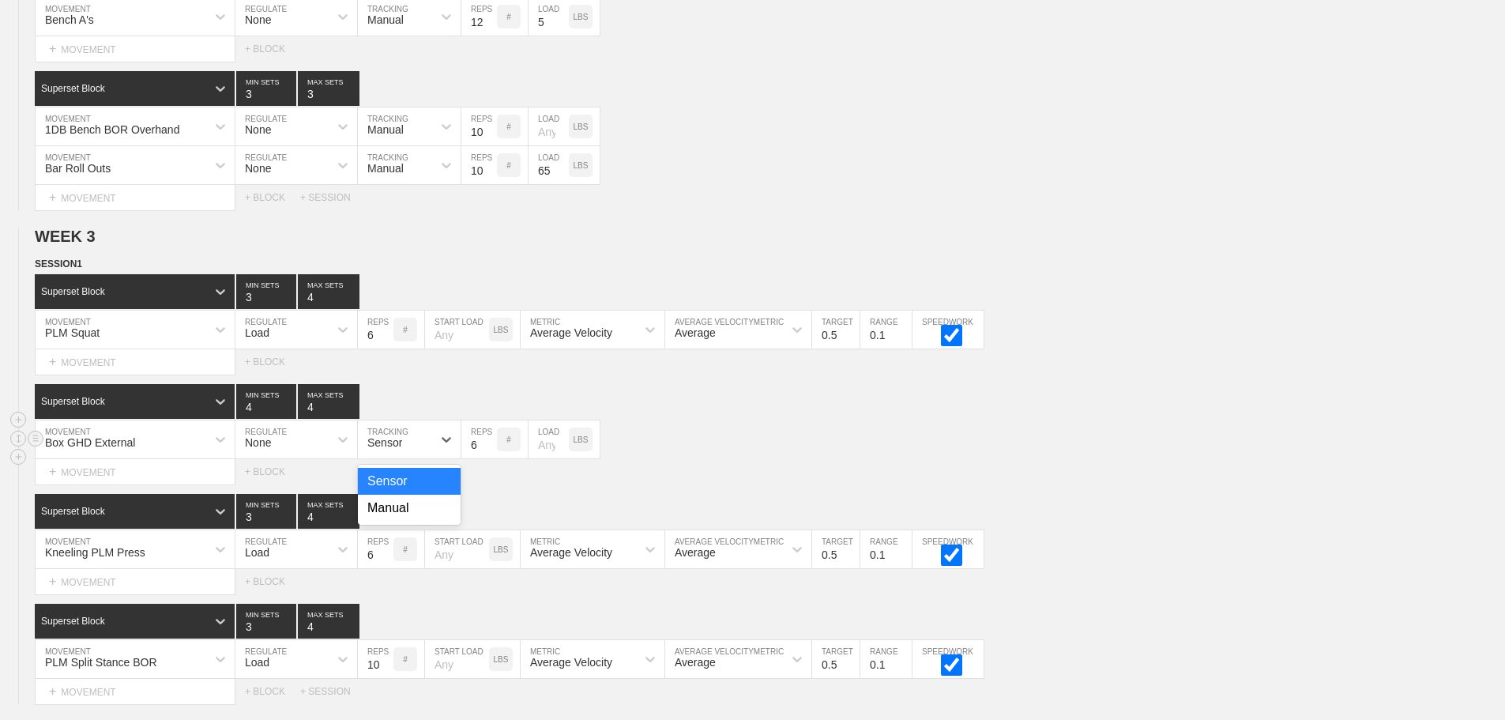
click at [385, 449] on div "Sensor" at bounding box center [384, 442] width 35 height 13
click at [393, 519] on div "Manual" at bounding box center [409, 508] width 103 height 27
click at [543, 457] on input "number" at bounding box center [549, 439] width 40 height 38
type input "25"
click at [691, 455] on div "Box GHD External MOVEMENT None REGULATE Manual TRACKING 6 REPS # 25 LOAD LBS" at bounding box center [752, 439] width 1505 height 39
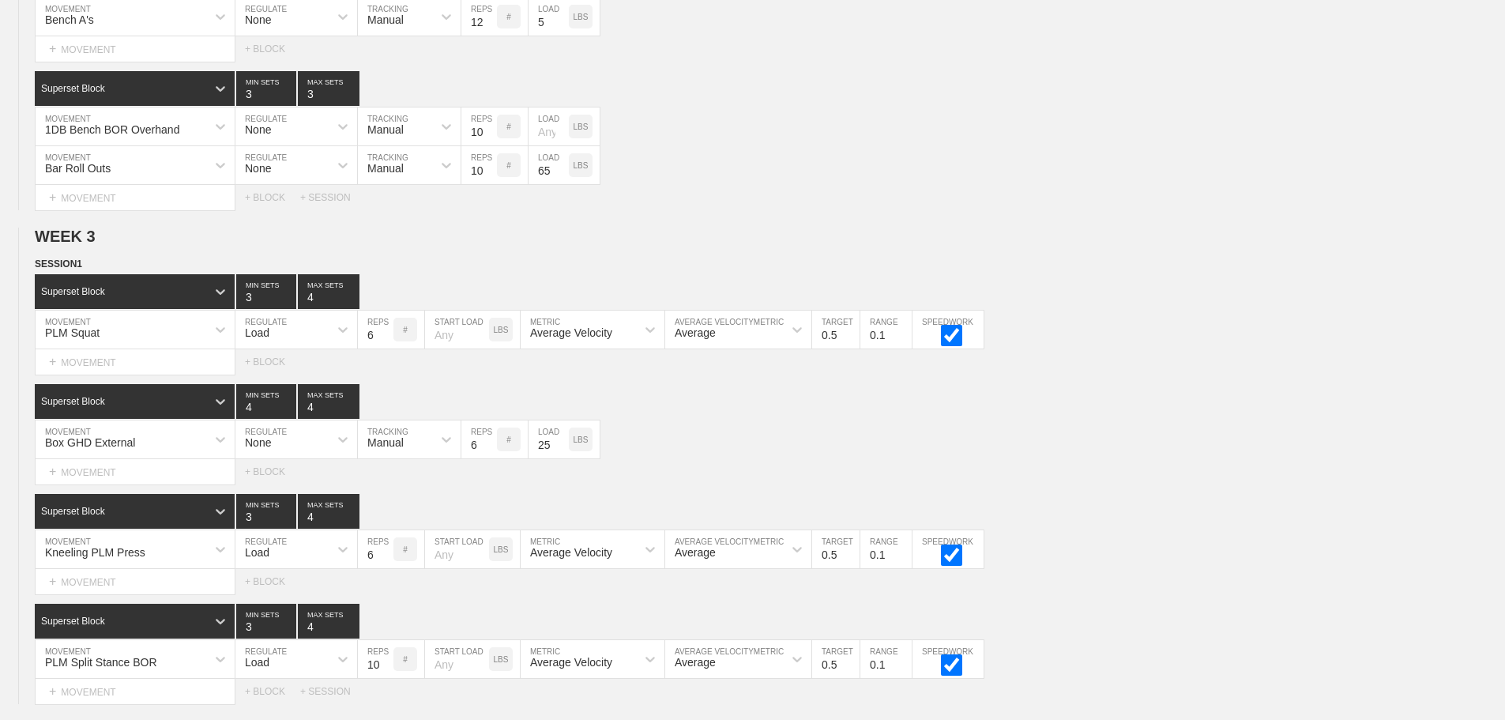
click at [701, 431] on div "Superset Block 4 MIN SETS 4 MAX SETS DUPLICATE INSERT MOVEMENT AFTER DELETE Box…" at bounding box center [752, 434] width 1505 height 100
click at [689, 459] on div "Box GHD External MOVEMENT None REGULATE Manual TRACKING 6 REPS # 25 LOAD LBS" at bounding box center [752, 439] width 1505 height 39
click at [1078, 450] on div "Box GHD External MOVEMENT None REGULATE Manual TRACKING 6 REPS # 25 LOAD LBS" at bounding box center [752, 439] width 1505 height 39
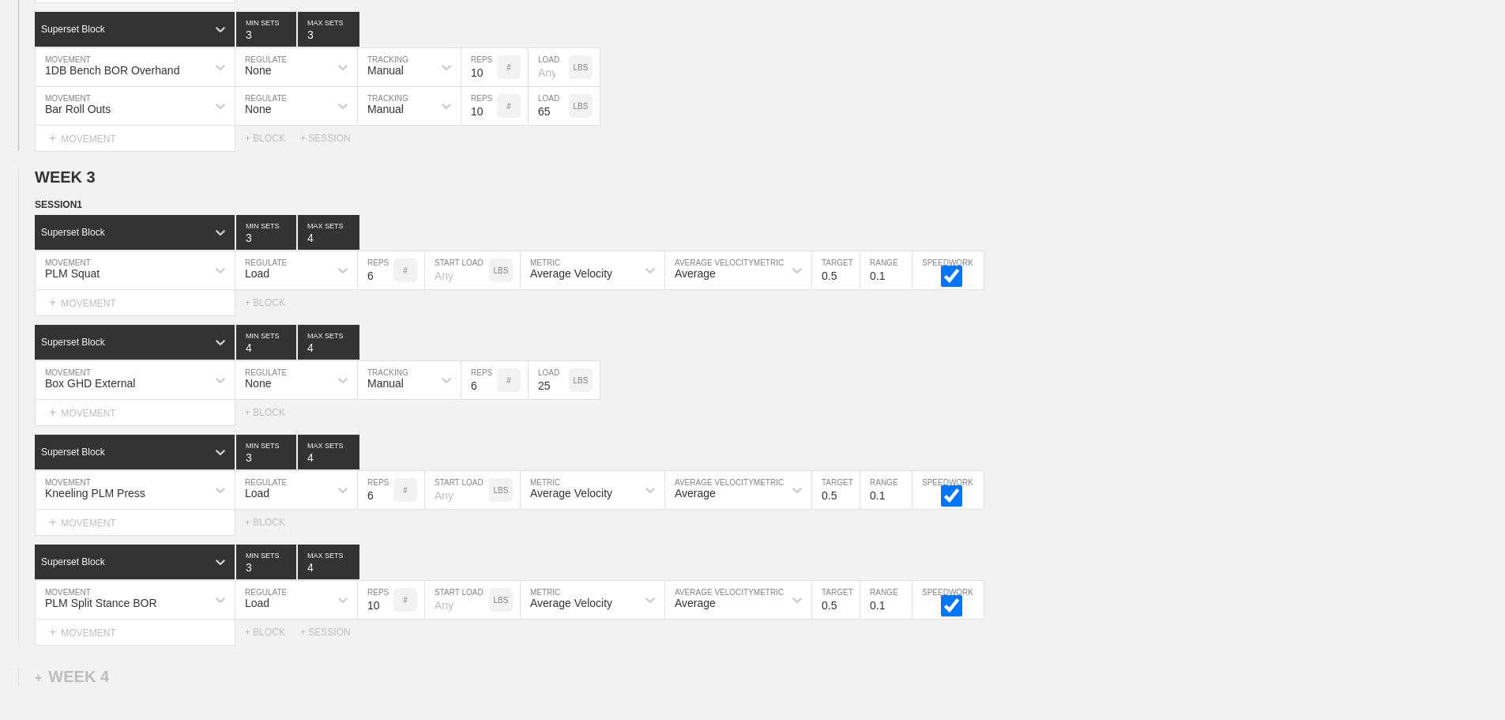
scroll to position [2938, 0]
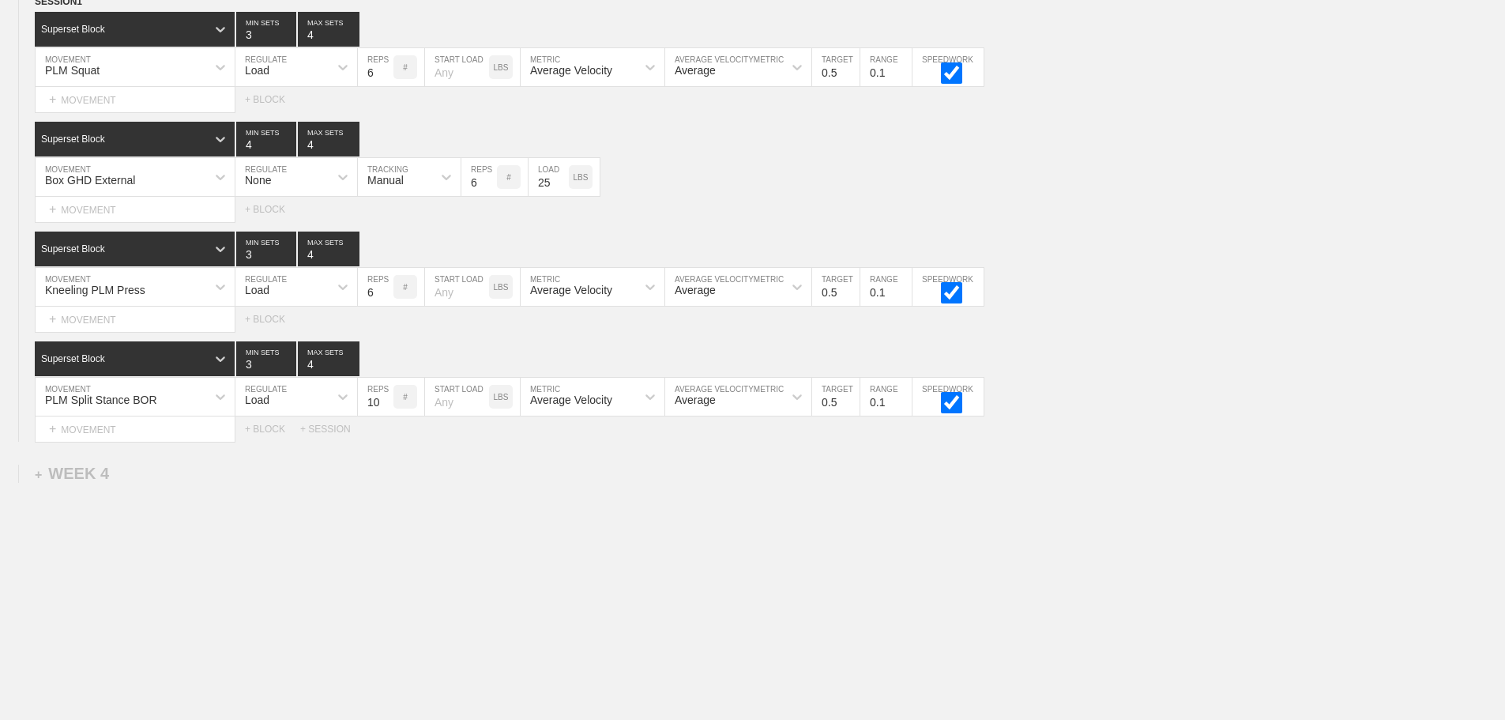
click at [1186, 419] on div "Select... MOVEMENT + MOVEMENT + BLOCK + SESSION" at bounding box center [752, 428] width 1505 height 25
click at [135, 102] on div "+ MOVEMENT" at bounding box center [135, 100] width 201 height 26
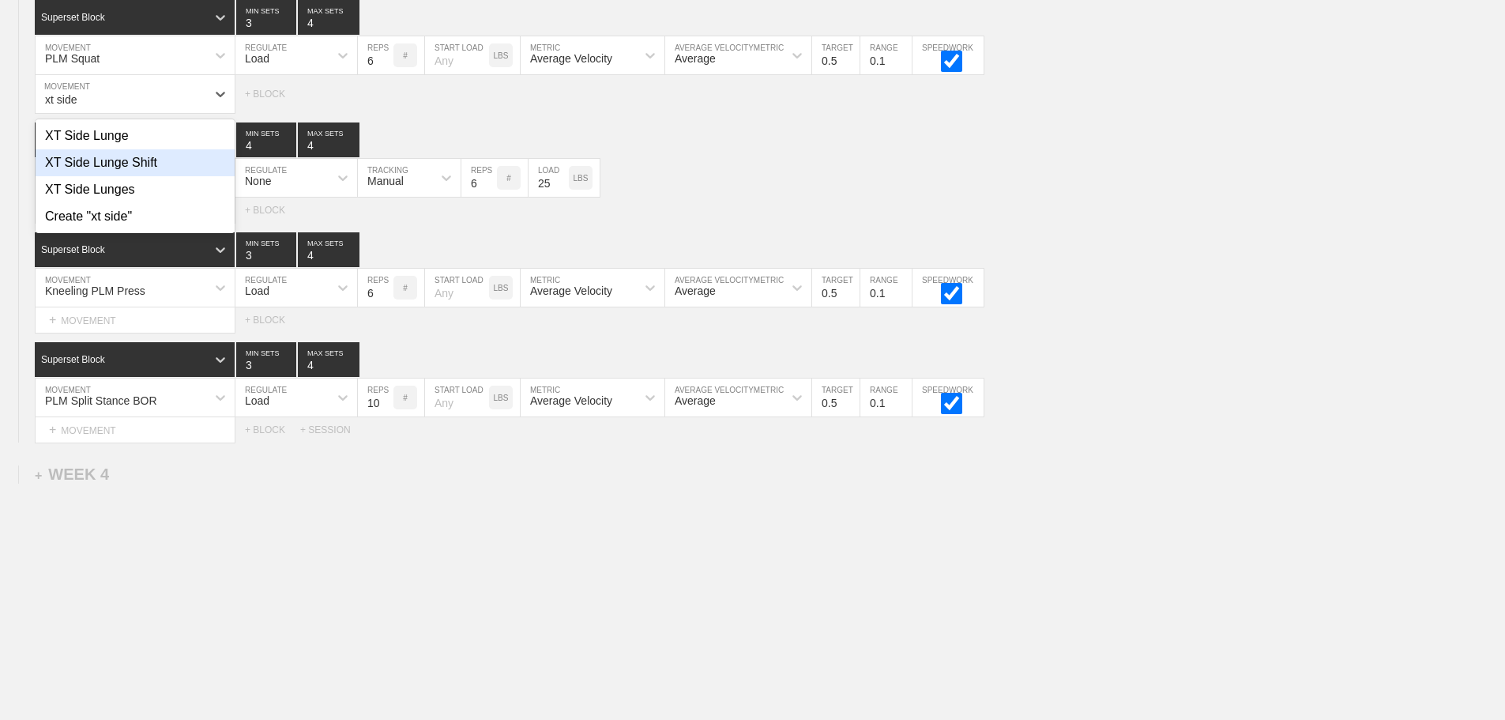
click at [143, 176] on div "XT Side Lunge Shift" at bounding box center [135, 162] width 199 height 27
type input "xt side"
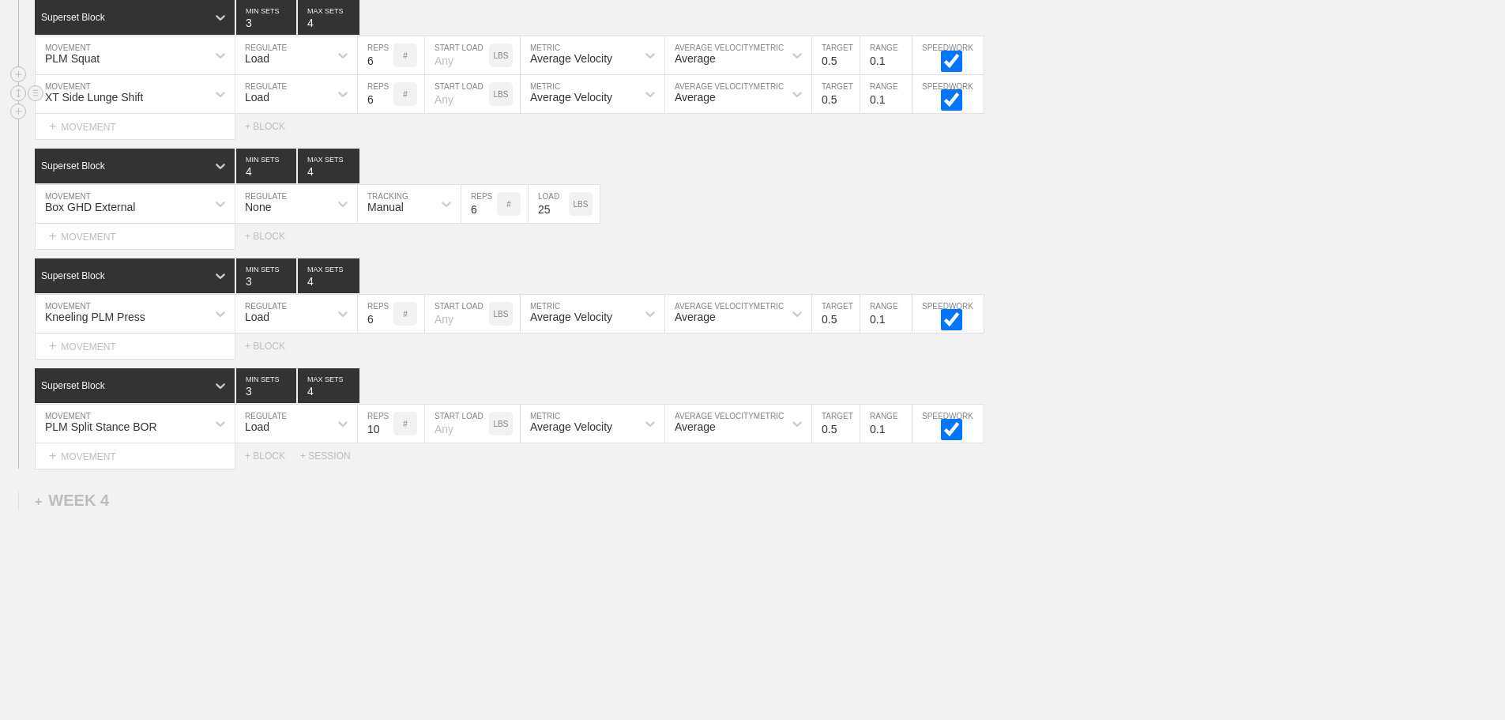
click at [1149, 114] on div "XT Side Lunge Shift MOVEMENT Load REGULATE 6 REPS # START LOAD LBS Average Velo…" at bounding box center [752, 94] width 1505 height 39
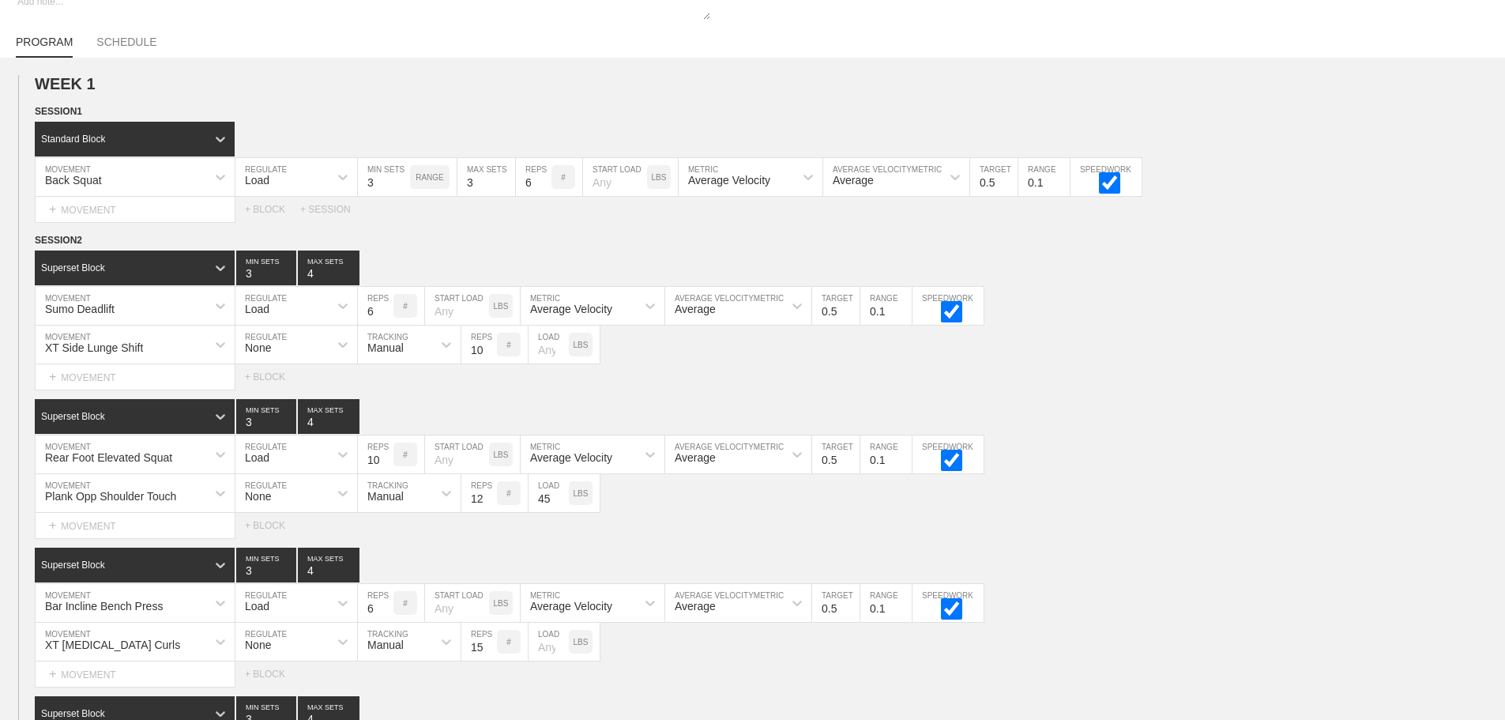
click at [1254, 378] on div "Select... MOVEMENT + MOVEMENT + BLOCK" at bounding box center [752, 376] width 1505 height 25
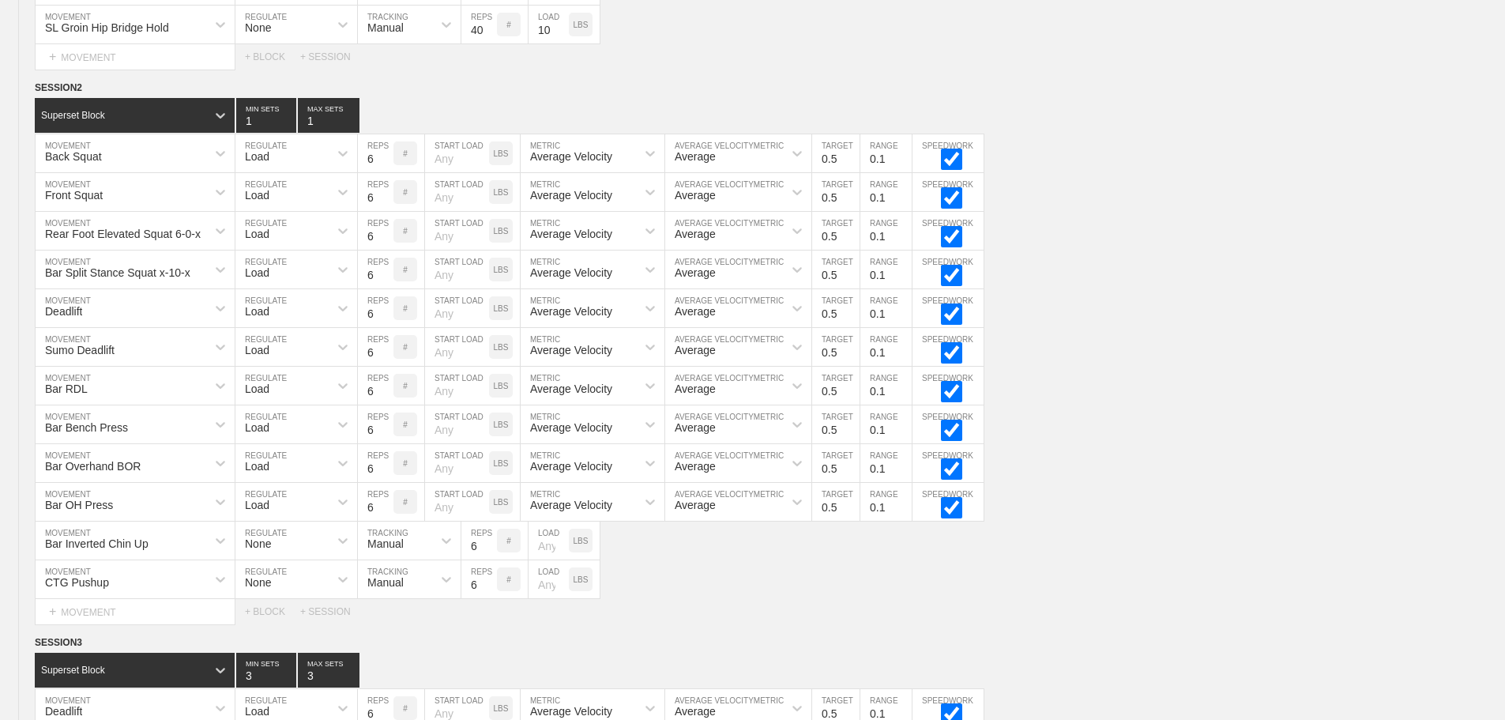
scroll to position [2976, 0]
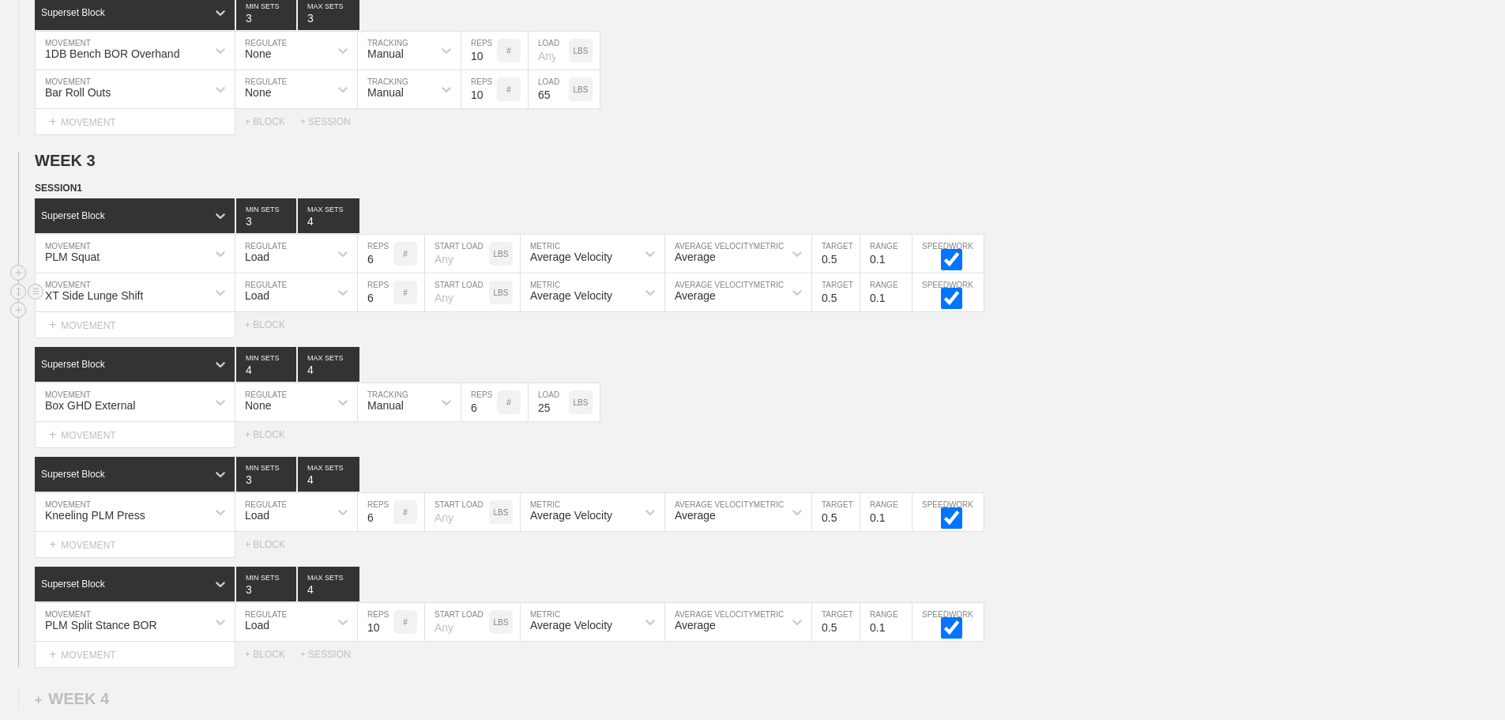
click at [202, 305] on div "XT Side Lunge Shift" at bounding box center [121, 292] width 171 height 27
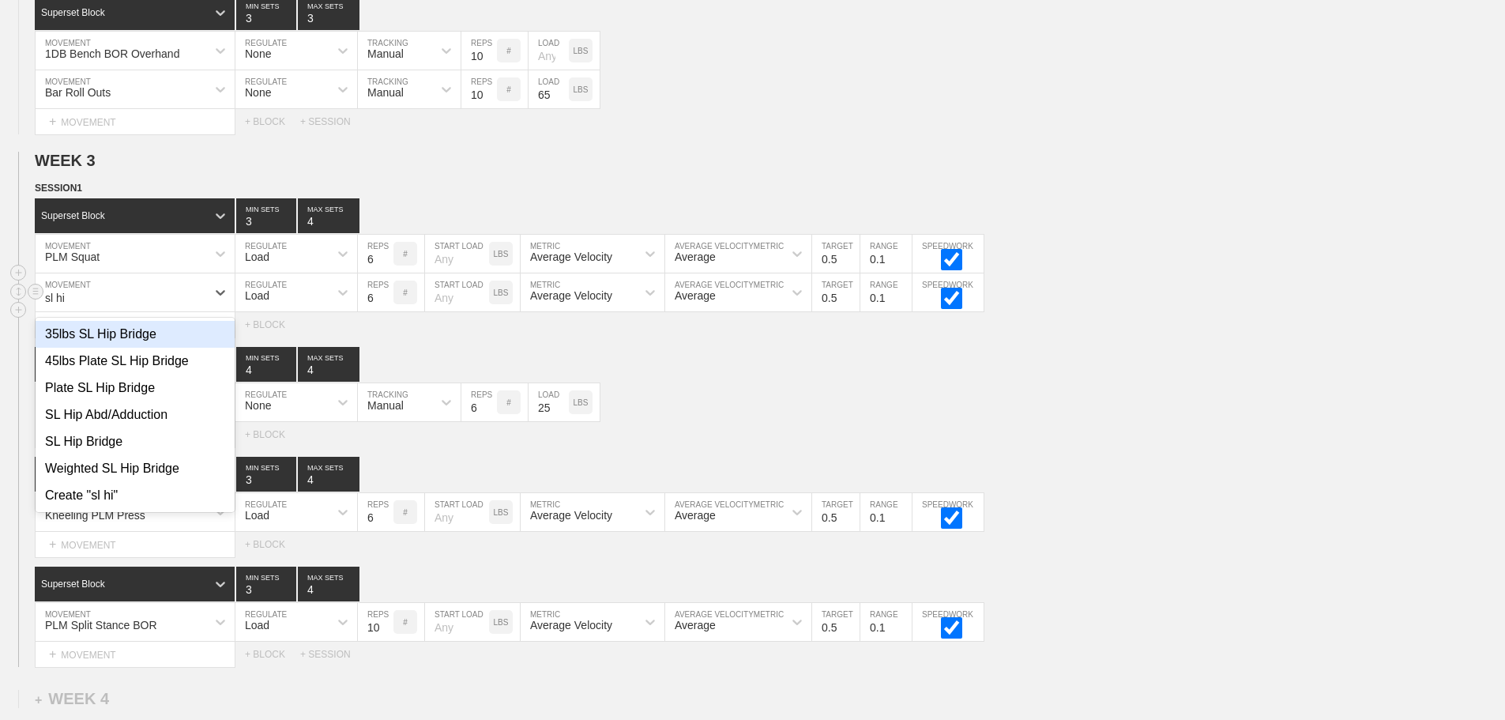
type input "sl hip"
click at [116, 428] on div "SL Hip Abd/Adduction" at bounding box center [135, 414] width 199 height 27
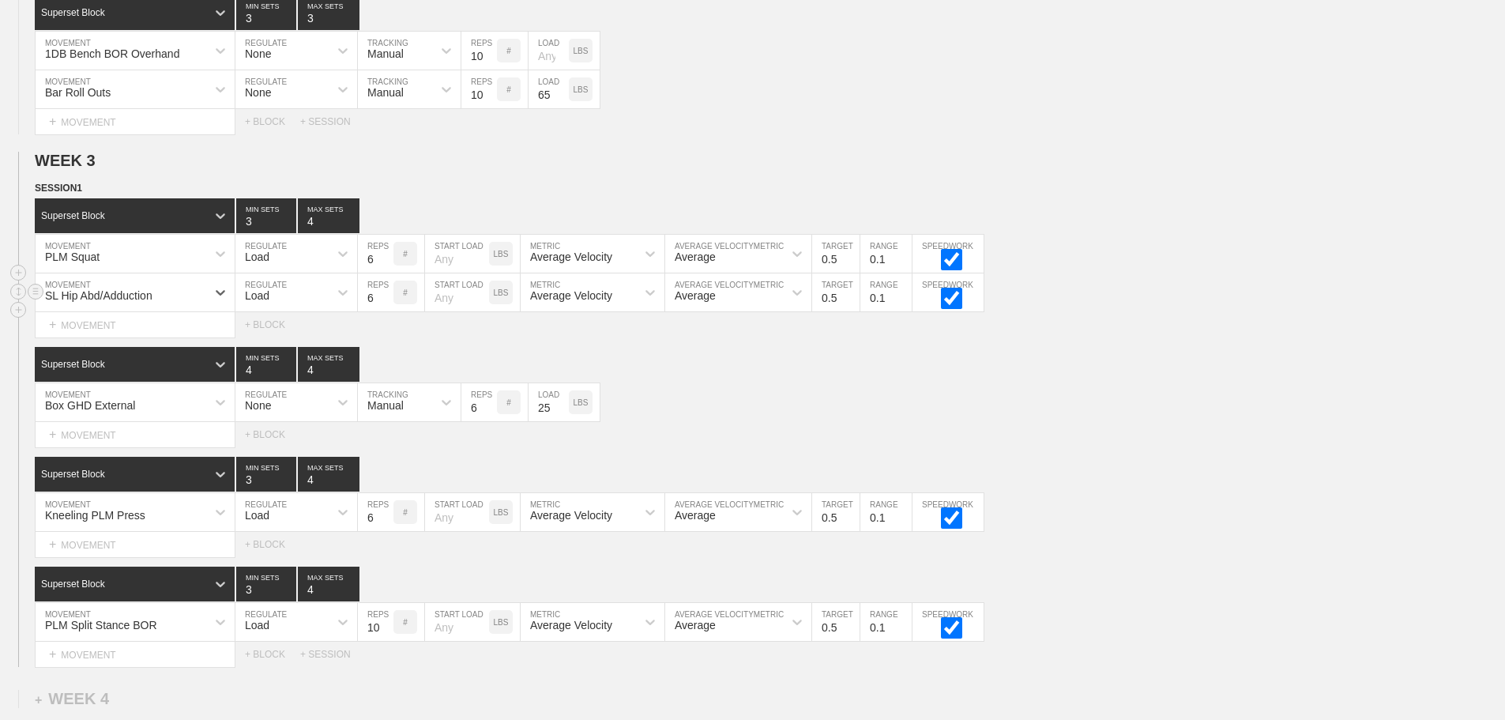
click at [299, 293] on div "Load" at bounding box center [281, 292] width 93 height 27
click at [267, 348] on div "None" at bounding box center [296, 334] width 122 height 27
click at [384, 302] on div "Sensor" at bounding box center [384, 295] width 35 height 13
click at [384, 373] on div "Manual" at bounding box center [409, 361] width 103 height 27
click at [488, 304] on input "7" at bounding box center [479, 292] width 36 height 38
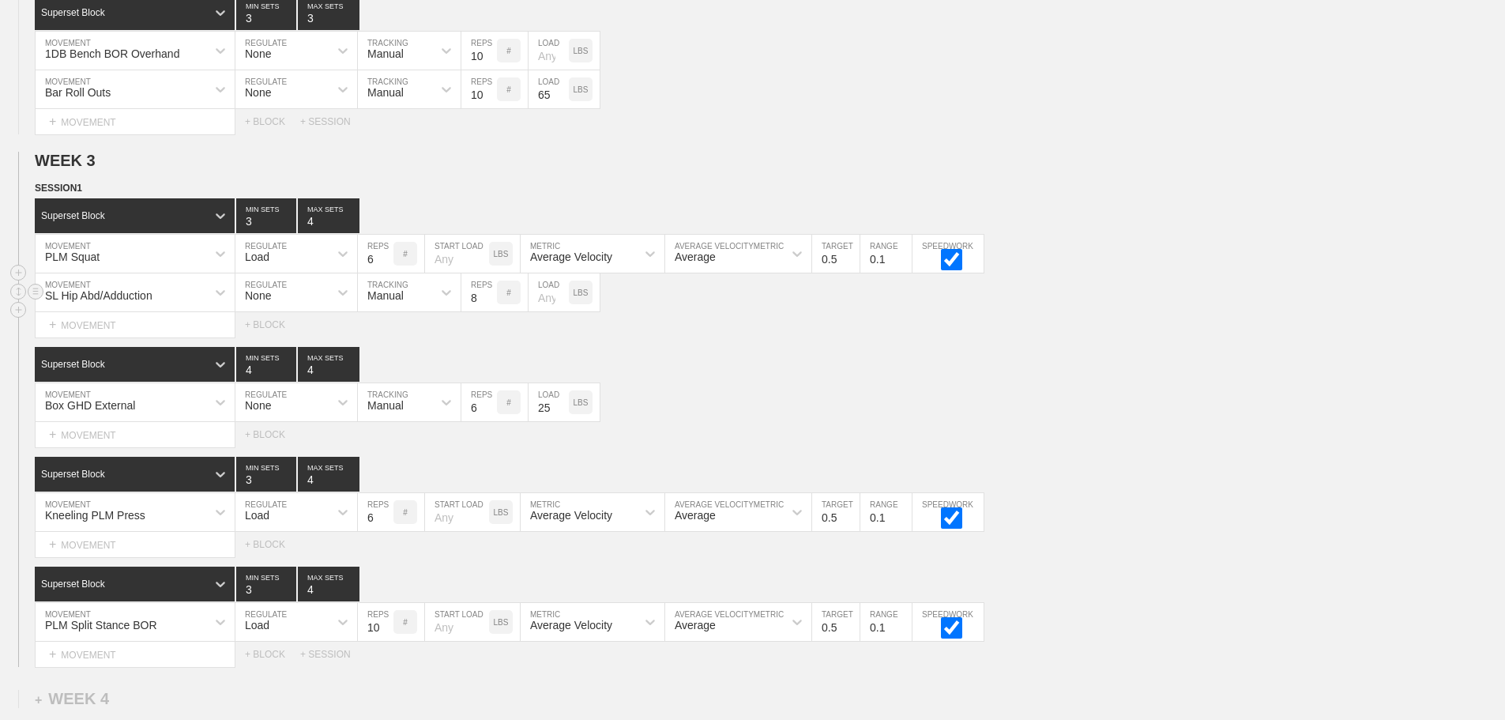
click at [488, 304] on input "8" at bounding box center [479, 292] width 36 height 38
click at [488, 304] on input "9" at bounding box center [479, 292] width 36 height 38
type input "10"
click at [488, 304] on input "10" at bounding box center [479, 292] width 36 height 38
click at [822, 370] on div "Superset Block 4 MIN SETS 4 MAX SETS" at bounding box center [770, 364] width 1470 height 35
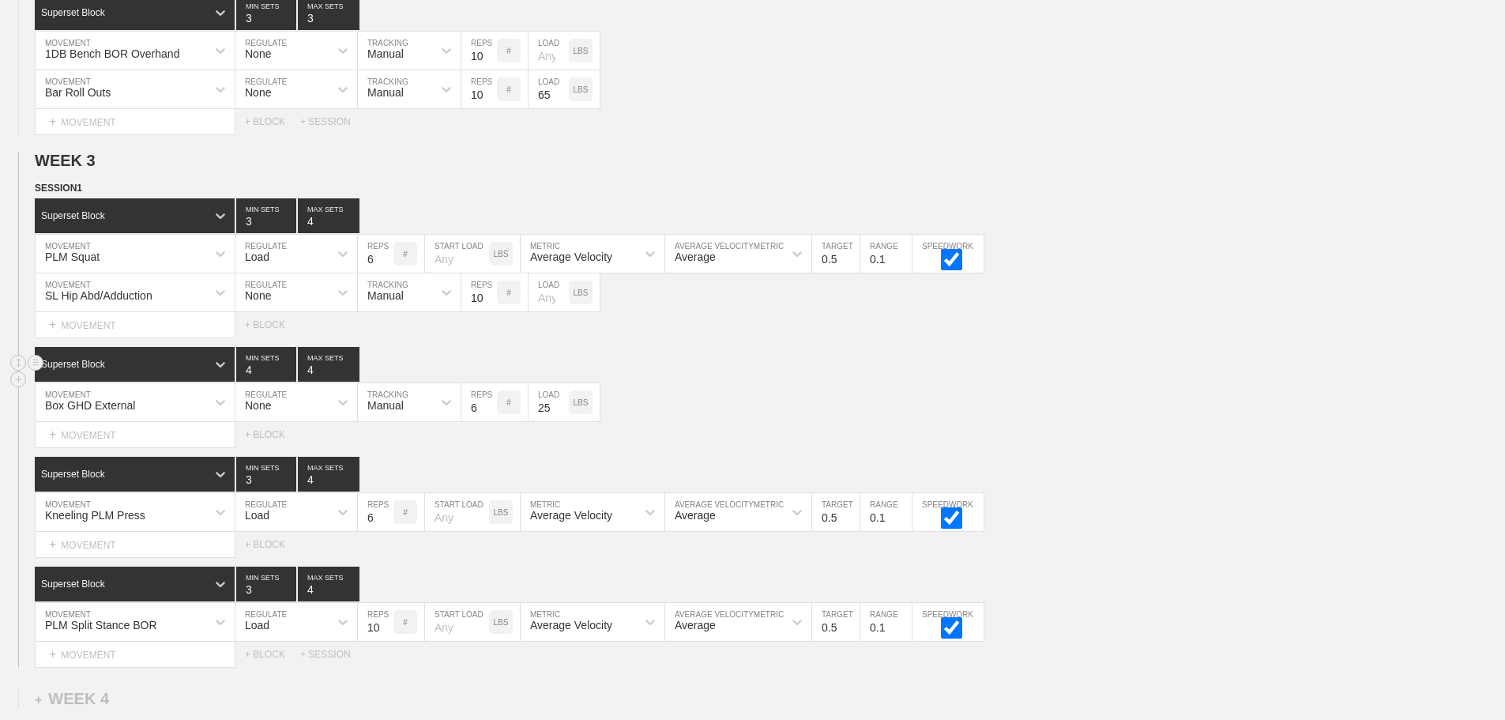
click at [1095, 362] on div "Superset Block 4 MIN SETS 4 MAX SETS" at bounding box center [770, 364] width 1470 height 35
click at [549, 421] on input "25" at bounding box center [549, 402] width 40 height 38
type input "45"
click at [739, 445] on div "Select... MOVEMENT + MOVEMENT + BLOCK" at bounding box center [752, 434] width 1505 height 25
click at [489, 413] on input "7" at bounding box center [479, 402] width 36 height 38
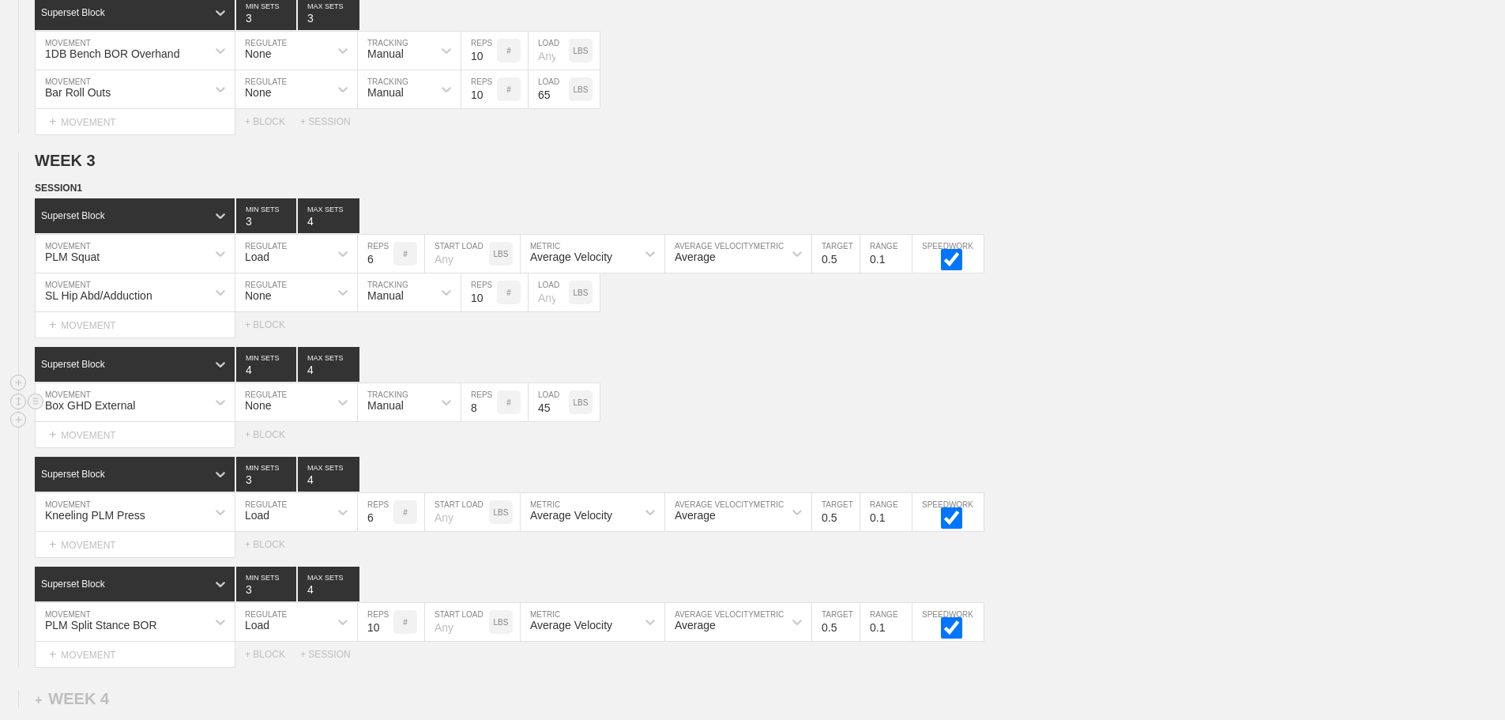
click at [489, 413] on input "8" at bounding box center [479, 402] width 36 height 38
click at [490, 421] on input "7" at bounding box center [479, 402] width 36 height 38
type input "6"
click at [490, 421] on input "6" at bounding box center [479, 402] width 36 height 38
click at [701, 422] on div "Box GHD External MOVEMENT None REGULATE Manual TRACKING 6 REPS # 45 LOAD LBS" at bounding box center [752, 402] width 1505 height 39
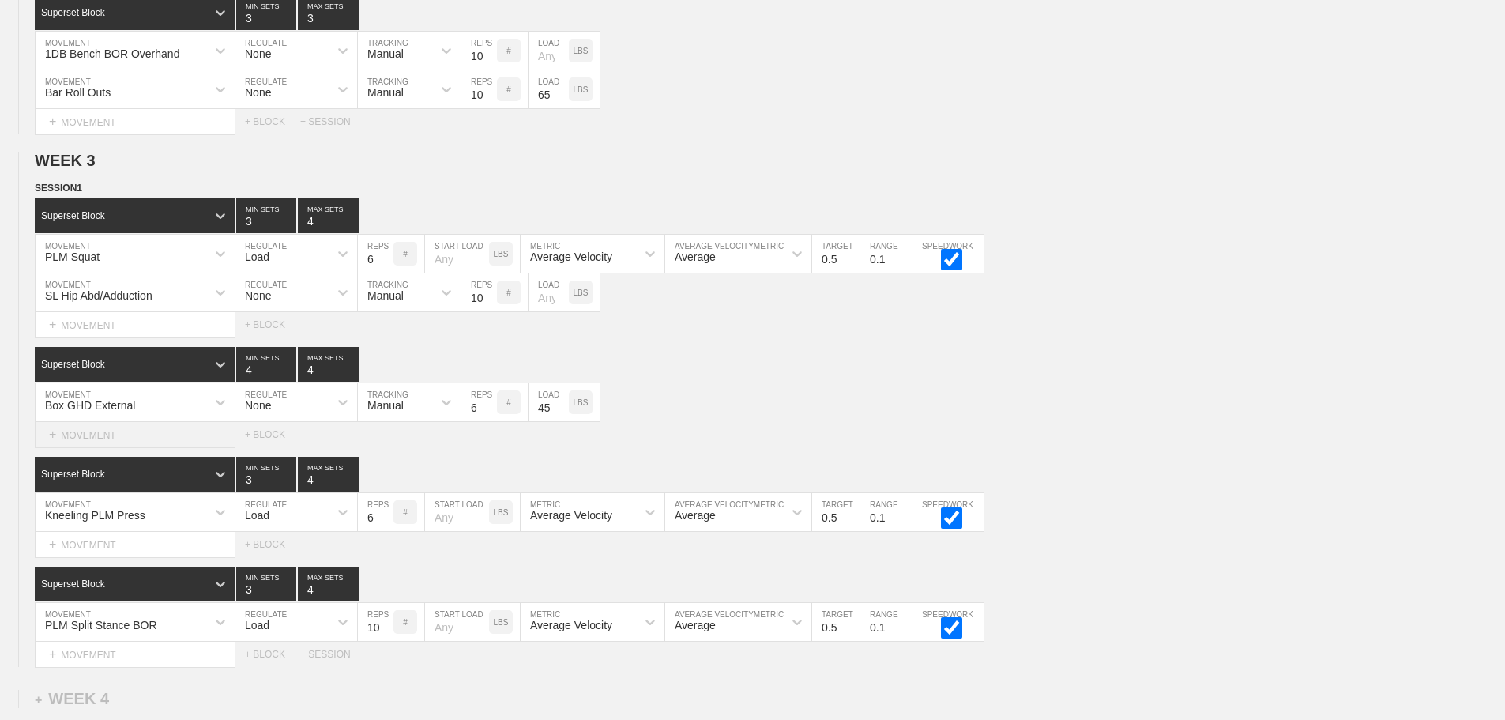
click at [103, 445] on div "+ MOVEMENT" at bounding box center [135, 435] width 201 height 26
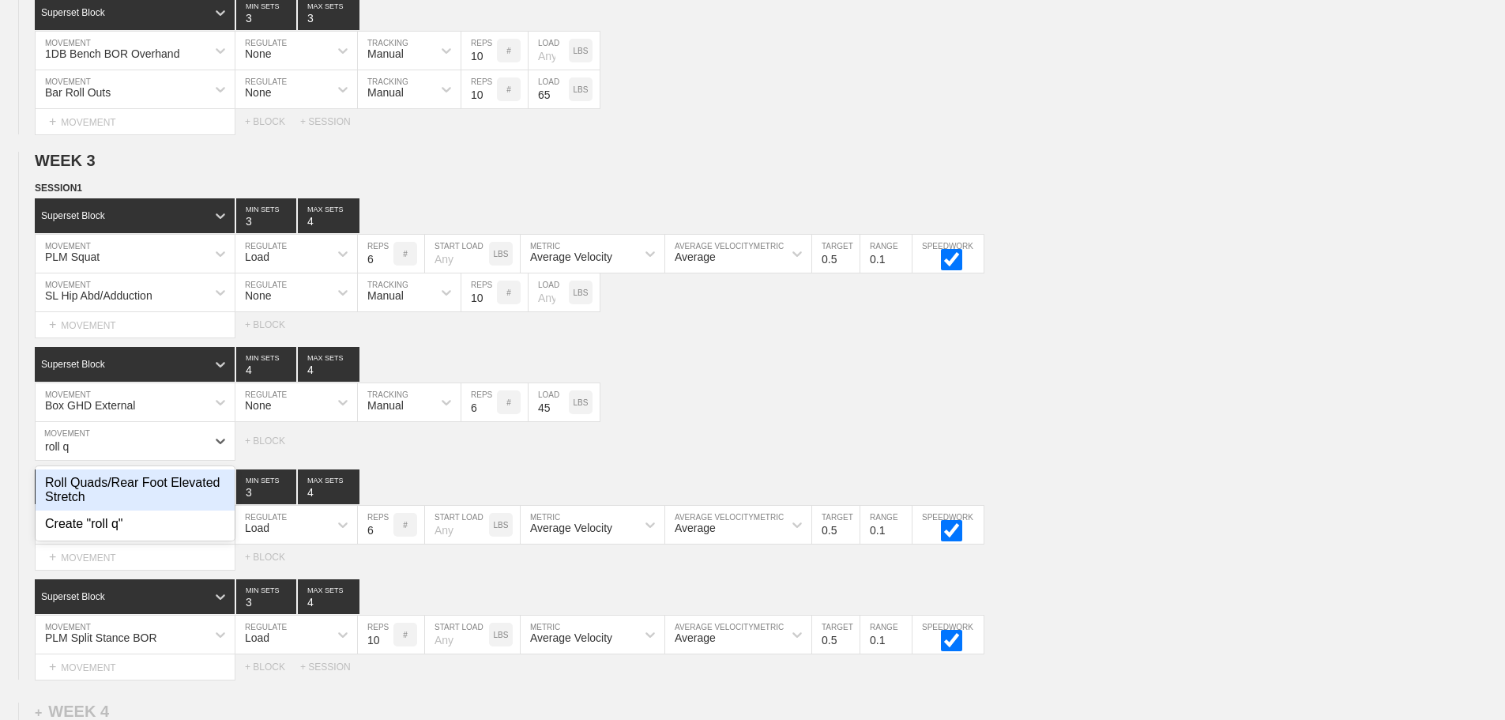
click at [163, 499] on div "Roll Quads/Rear Foot Elevated Stretch" at bounding box center [135, 489] width 199 height 41
type input "roll q"
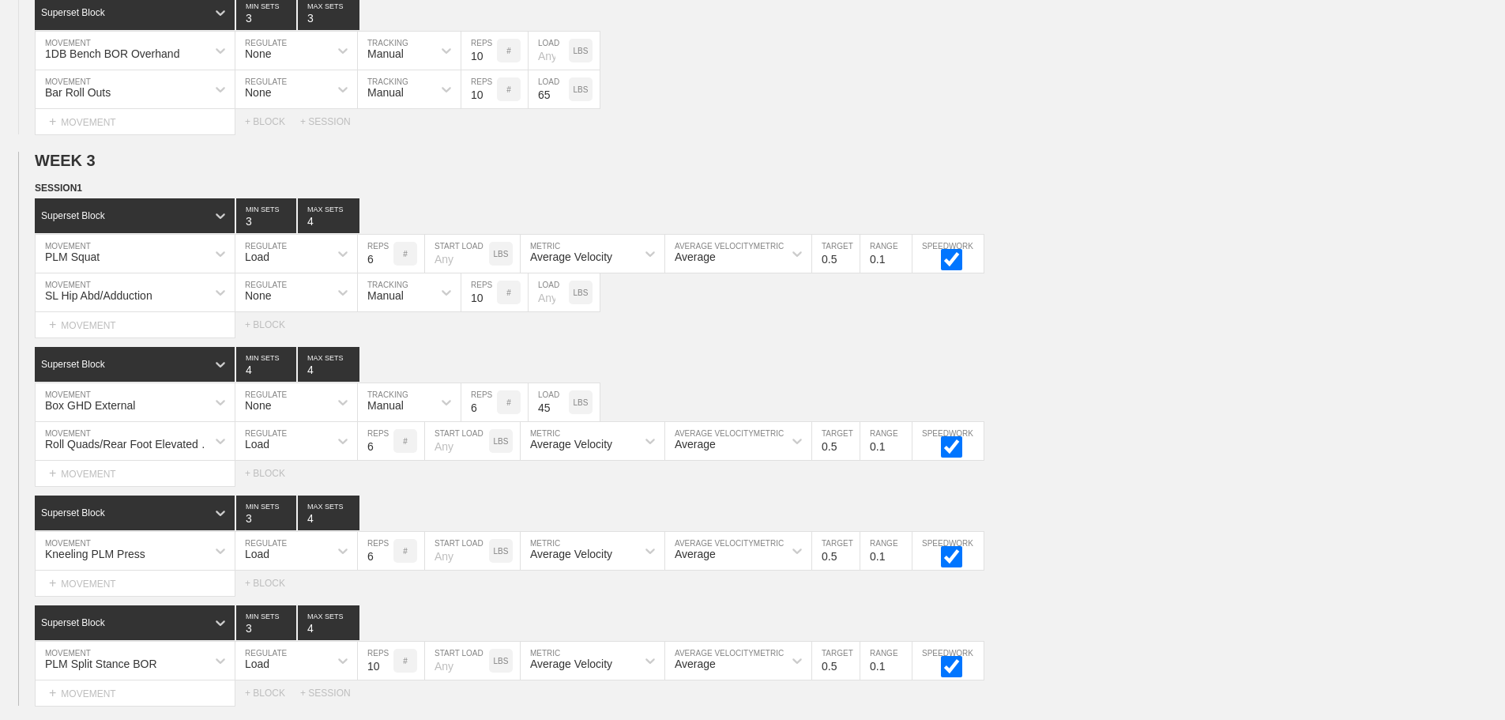
click at [976, 337] on div "Select... MOVEMENT + MOVEMENT + BLOCK" at bounding box center [752, 324] width 1505 height 25
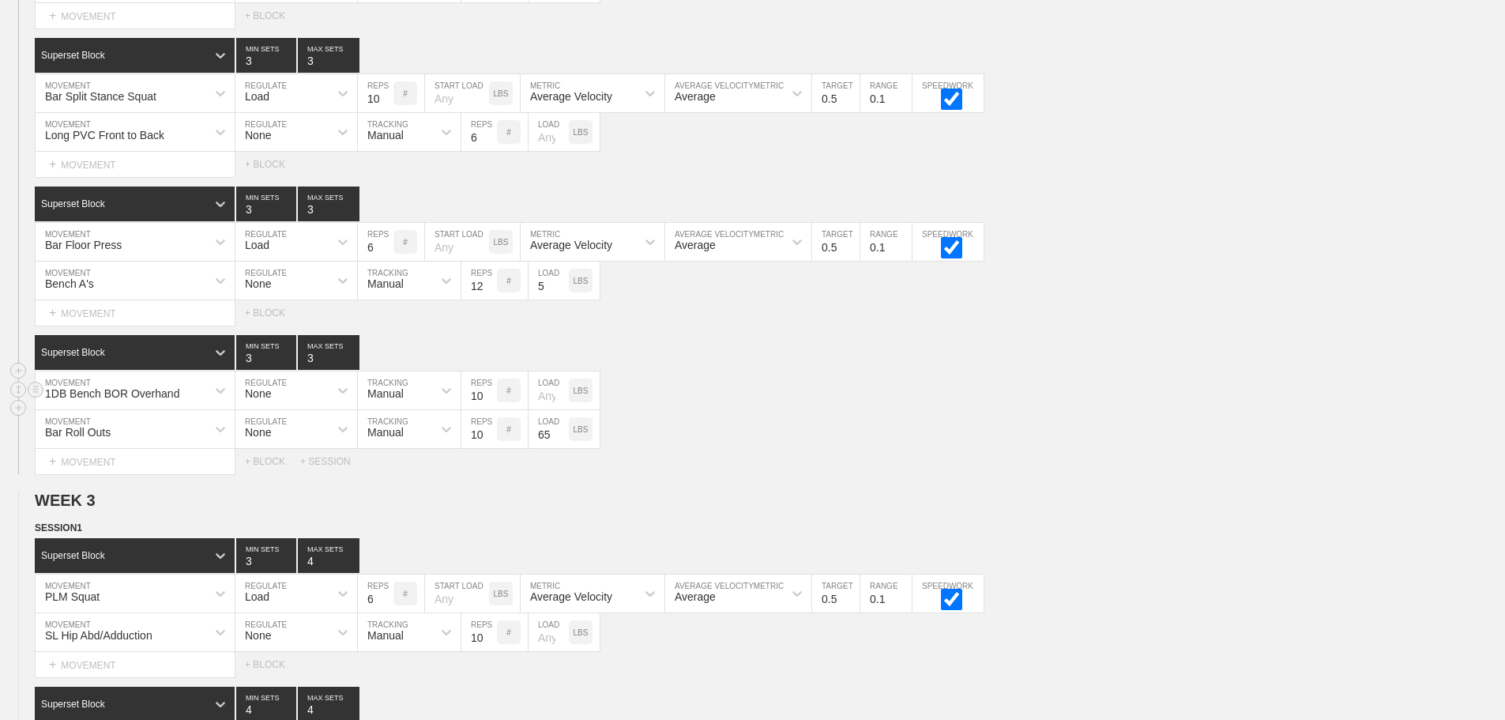
scroll to position [2660, 0]
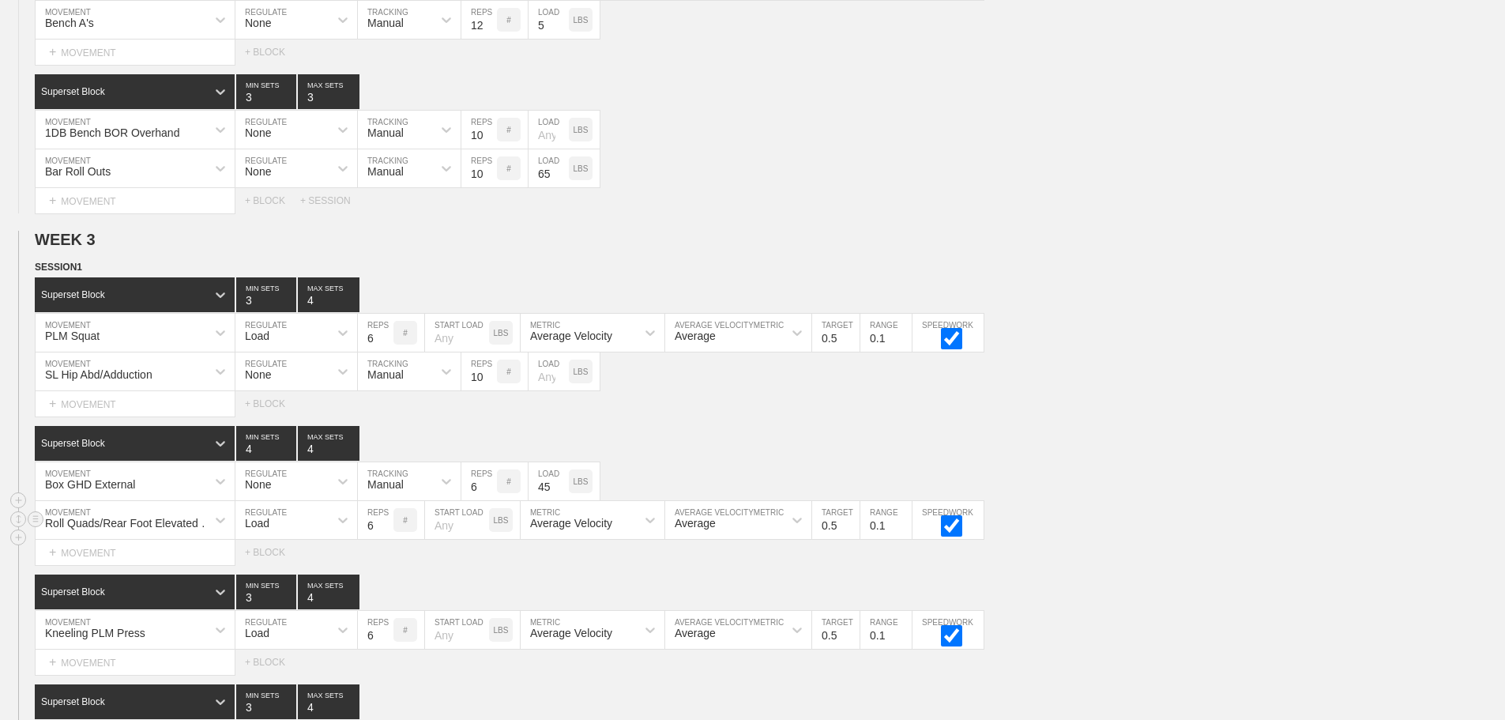
click at [307, 533] on div "Load" at bounding box center [281, 519] width 93 height 27
click at [274, 575] on div "None" at bounding box center [296, 561] width 122 height 27
click at [404, 528] on div "Sensor" at bounding box center [395, 519] width 74 height 27
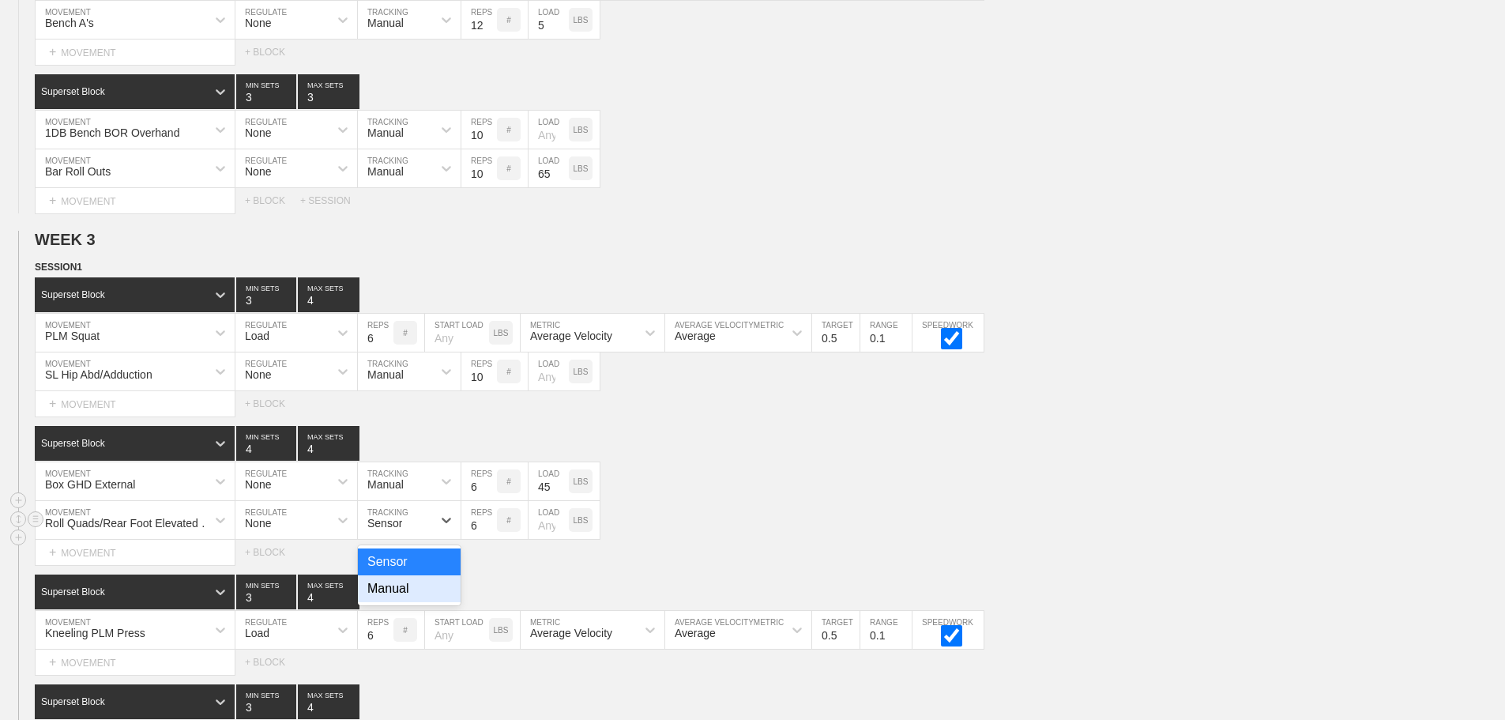
click at [396, 602] on div "Manual" at bounding box center [409, 588] width 103 height 27
click at [489, 533] on input "7" at bounding box center [479, 520] width 36 height 38
click at [488, 533] on input "8" at bounding box center [479, 520] width 36 height 38
click at [488, 533] on input "9" at bounding box center [479, 520] width 36 height 38
type input "10"
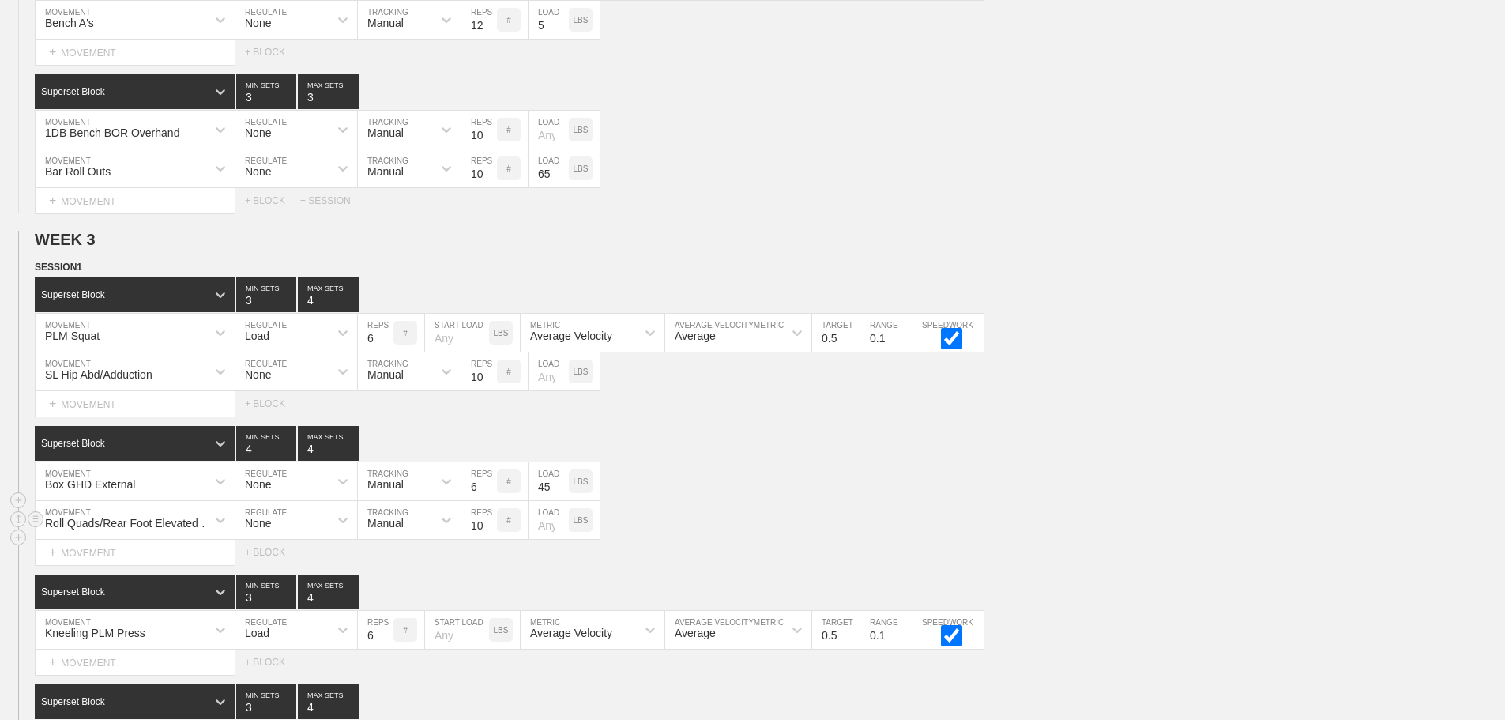
click at [488, 533] on input "10" at bounding box center [479, 520] width 36 height 38
click at [1034, 525] on div "Roll Quads/Rear Foot Elevated Stretch MOVEMENT None REGULATE Manual TRACKING 10…" at bounding box center [752, 520] width 1505 height 39
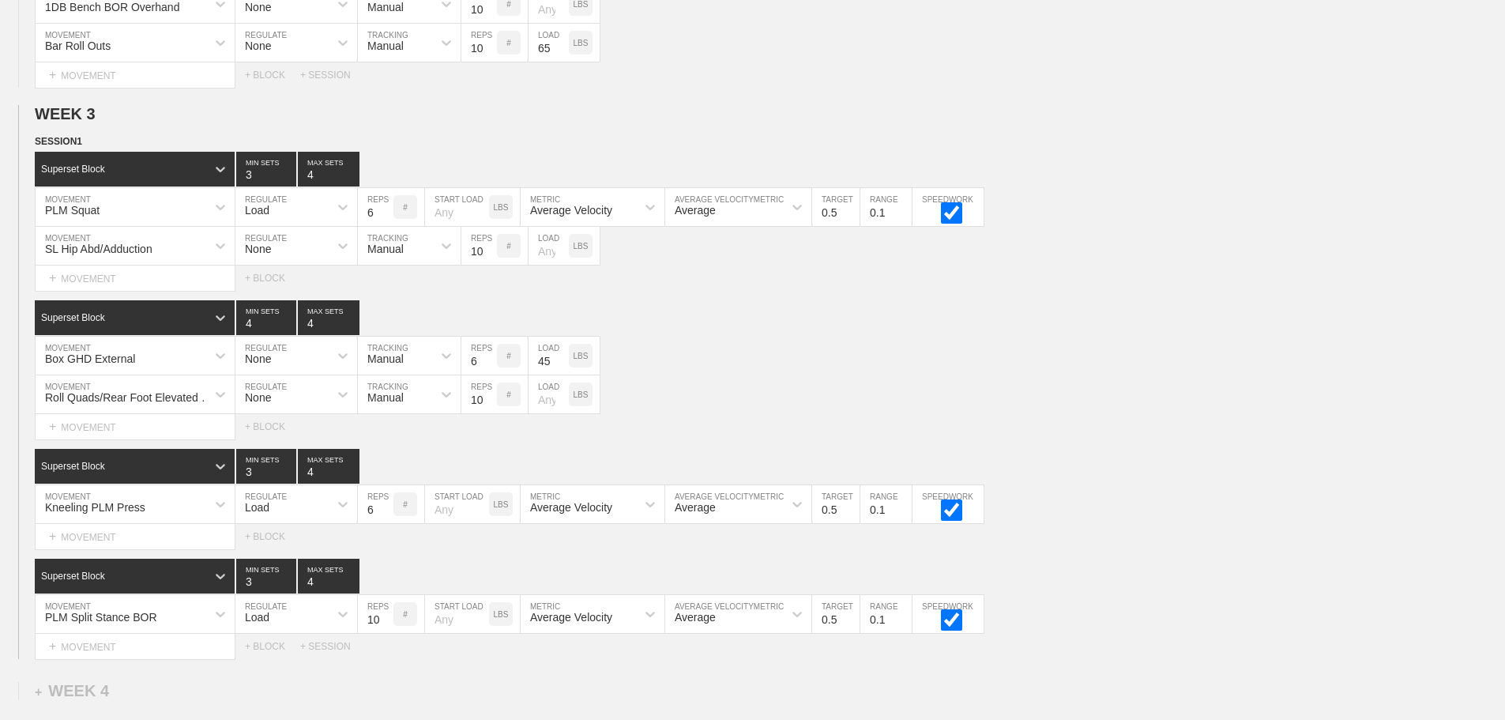
scroll to position [2897, 0]
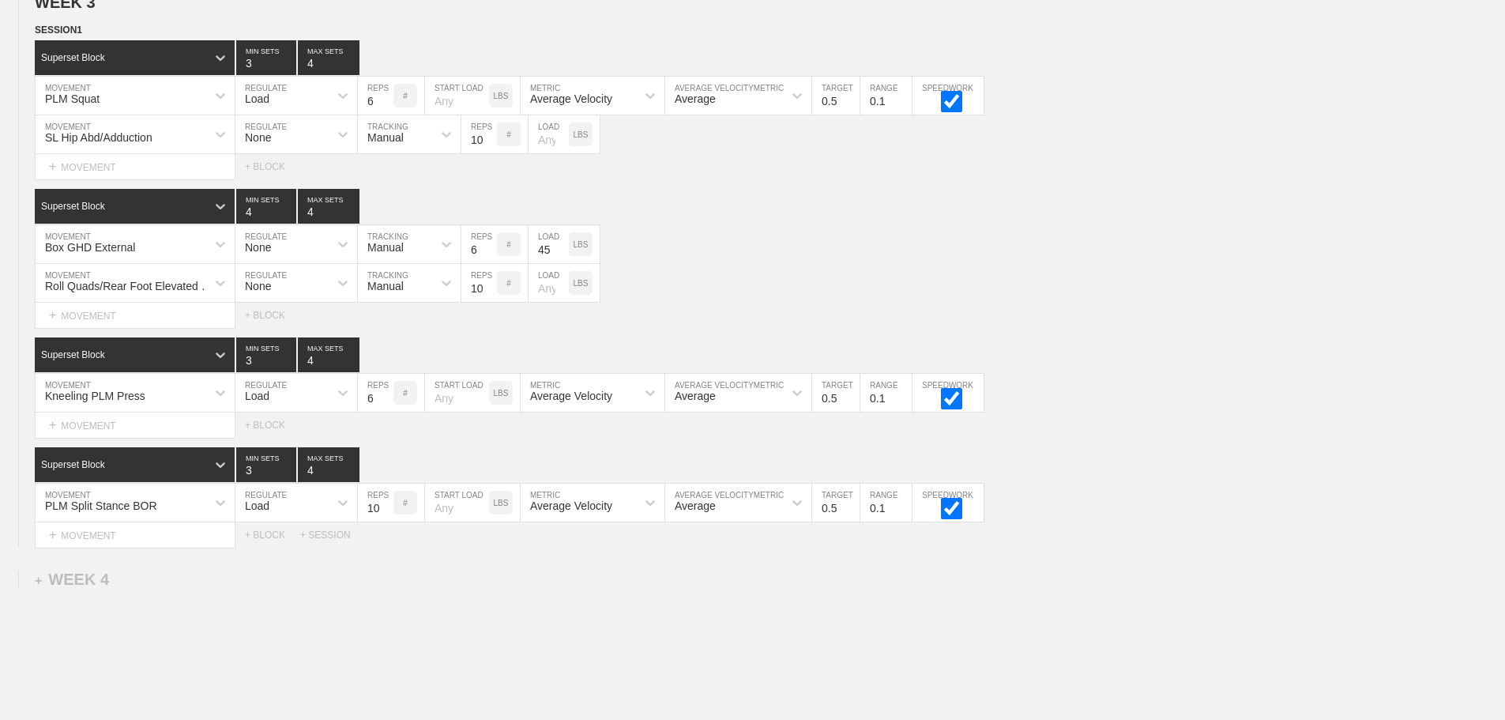
click at [183, 403] on div "Kneeling PLM Press" at bounding box center [121, 392] width 171 height 27
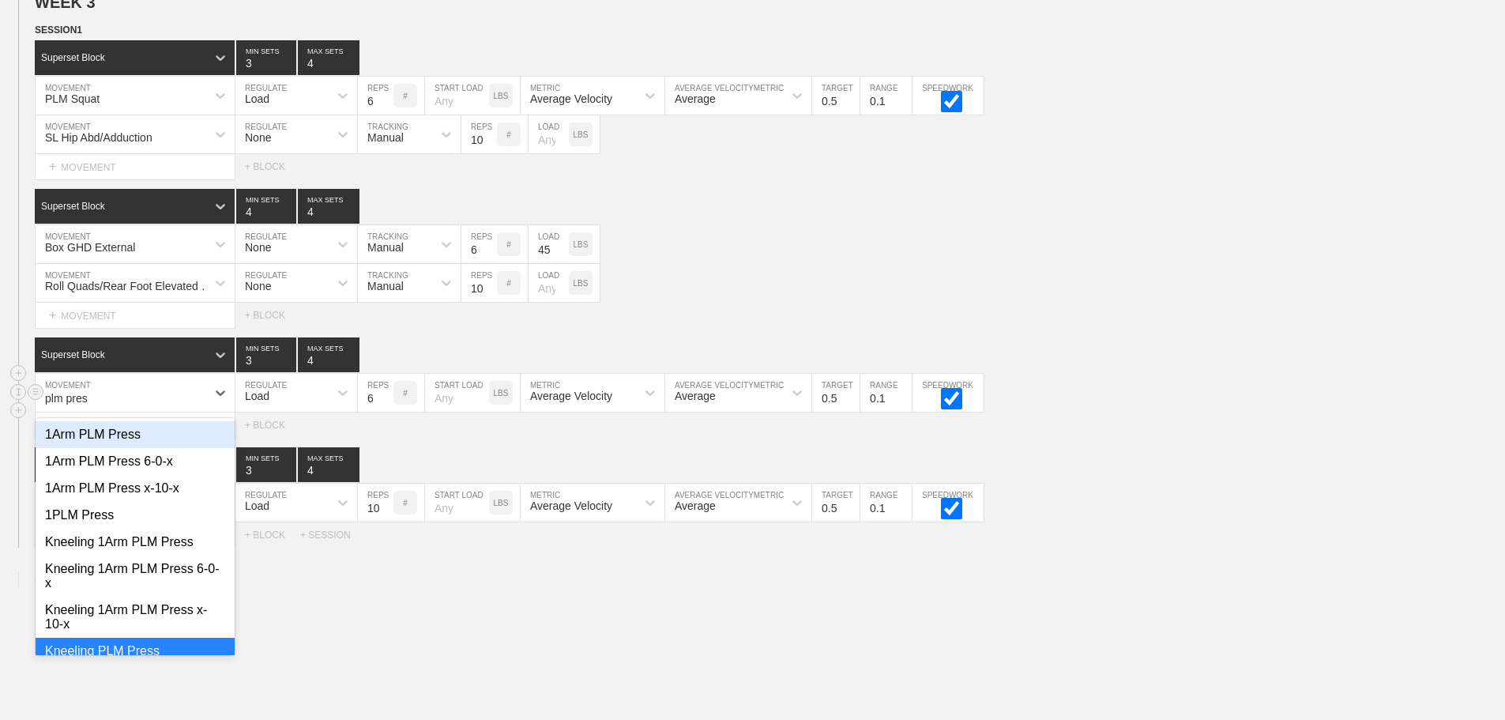
type input "plm press"
click at [99, 448] on div "1Arm PLM Press" at bounding box center [135, 434] width 199 height 27
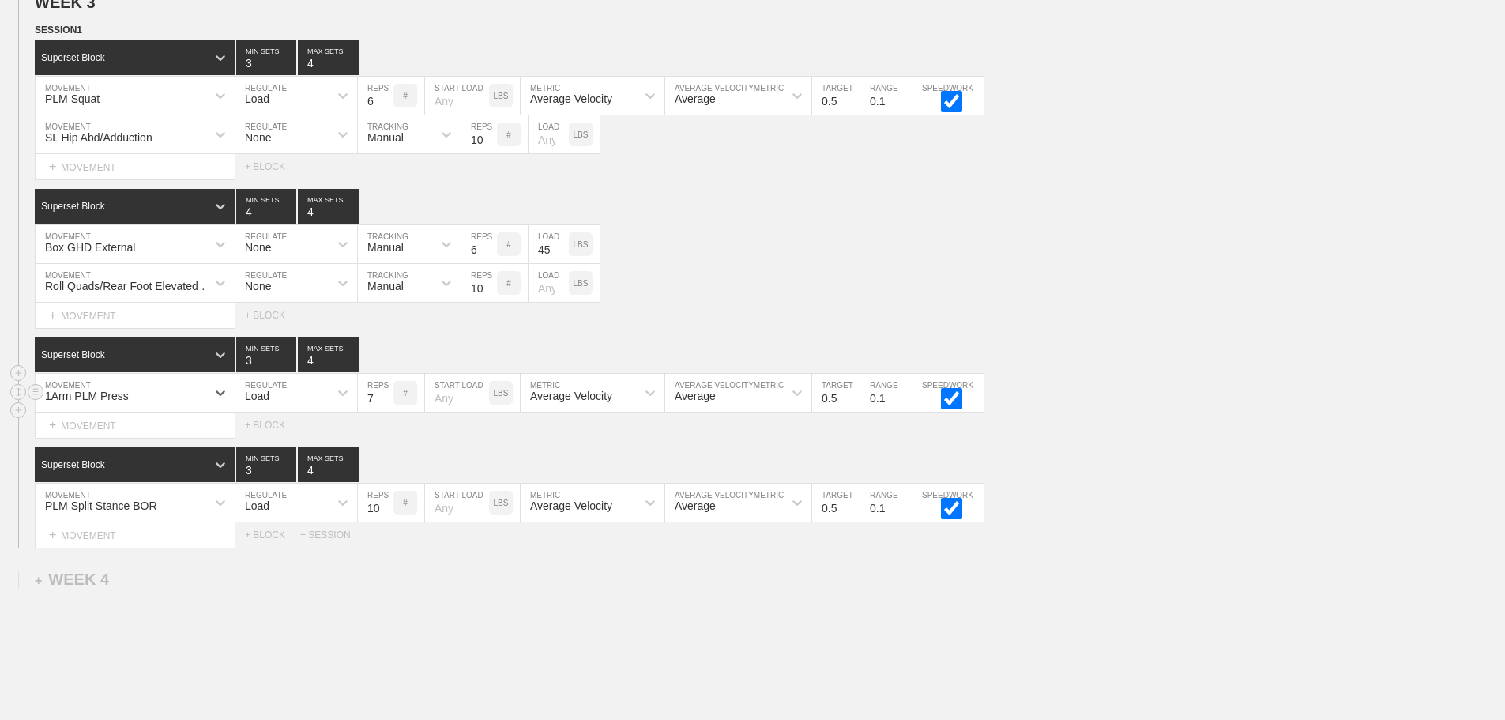
click at [384, 404] on input "7" at bounding box center [376, 393] width 36 height 38
click at [384, 404] on input "8" at bounding box center [376, 393] width 36 height 38
click at [384, 404] on input "9" at bounding box center [376, 393] width 36 height 38
type input "10"
click at [384, 404] on input "10" at bounding box center [376, 393] width 36 height 38
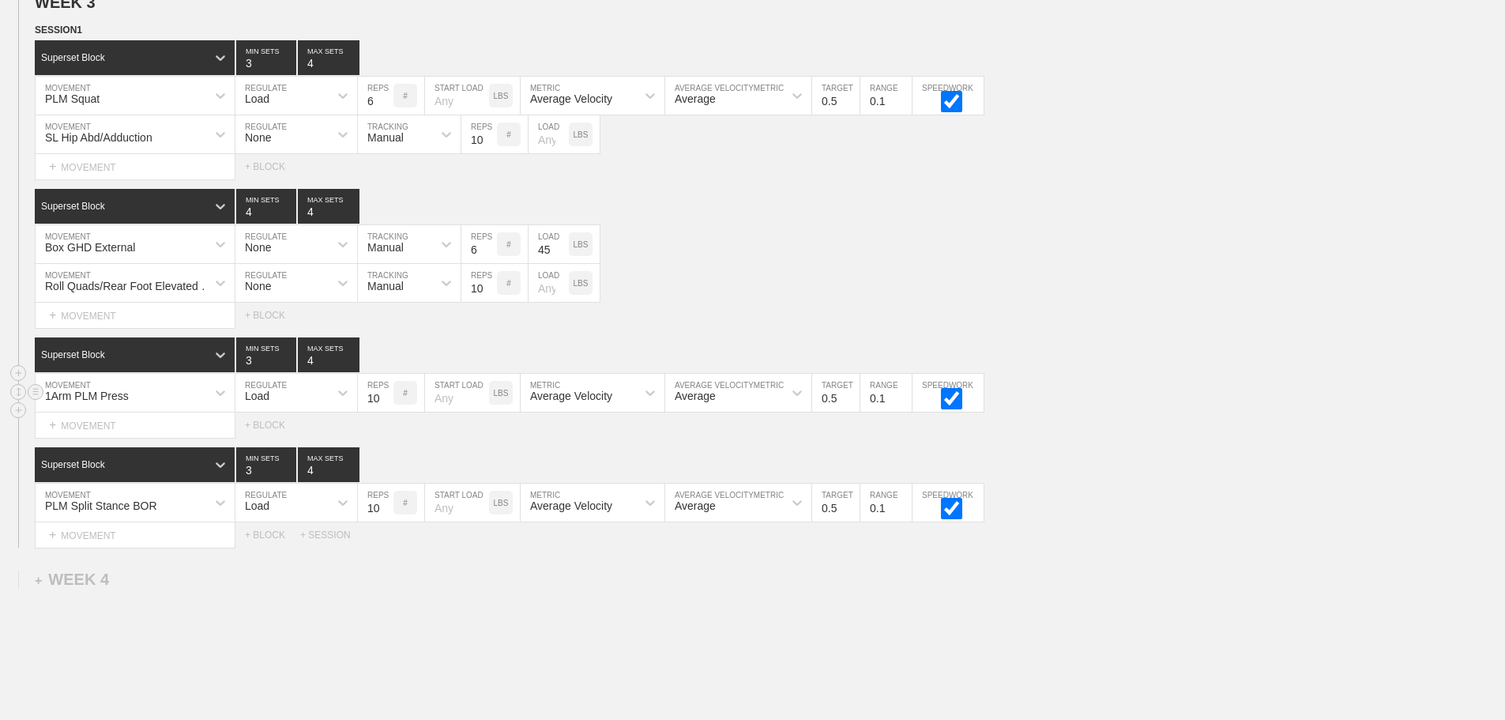
click at [1131, 412] on div "1Arm PLM Press MOVEMENT Load REGULATE 10 REPS # START LOAD LBS Average Velocity…" at bounding box center [752, 393] width 1505 height 39
click at [1177, 548] on div "Select... MOVEMENT + MOVEMENT + BLOCK + SESSION" at bounding box center [752, 534] width 1505 height 25
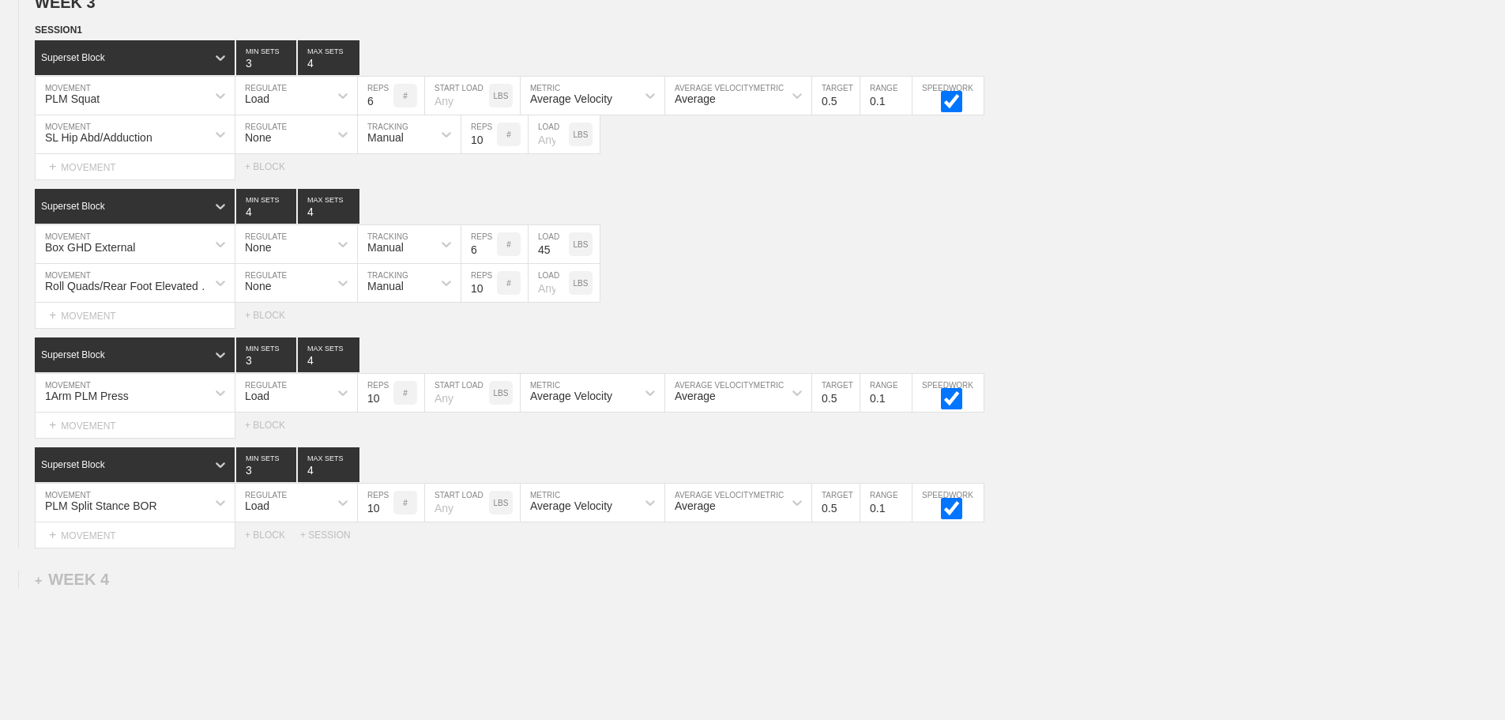
click at [107, 439] on div "+ MOVEMENT" at bounding box center [135, 425] width 201 height 26
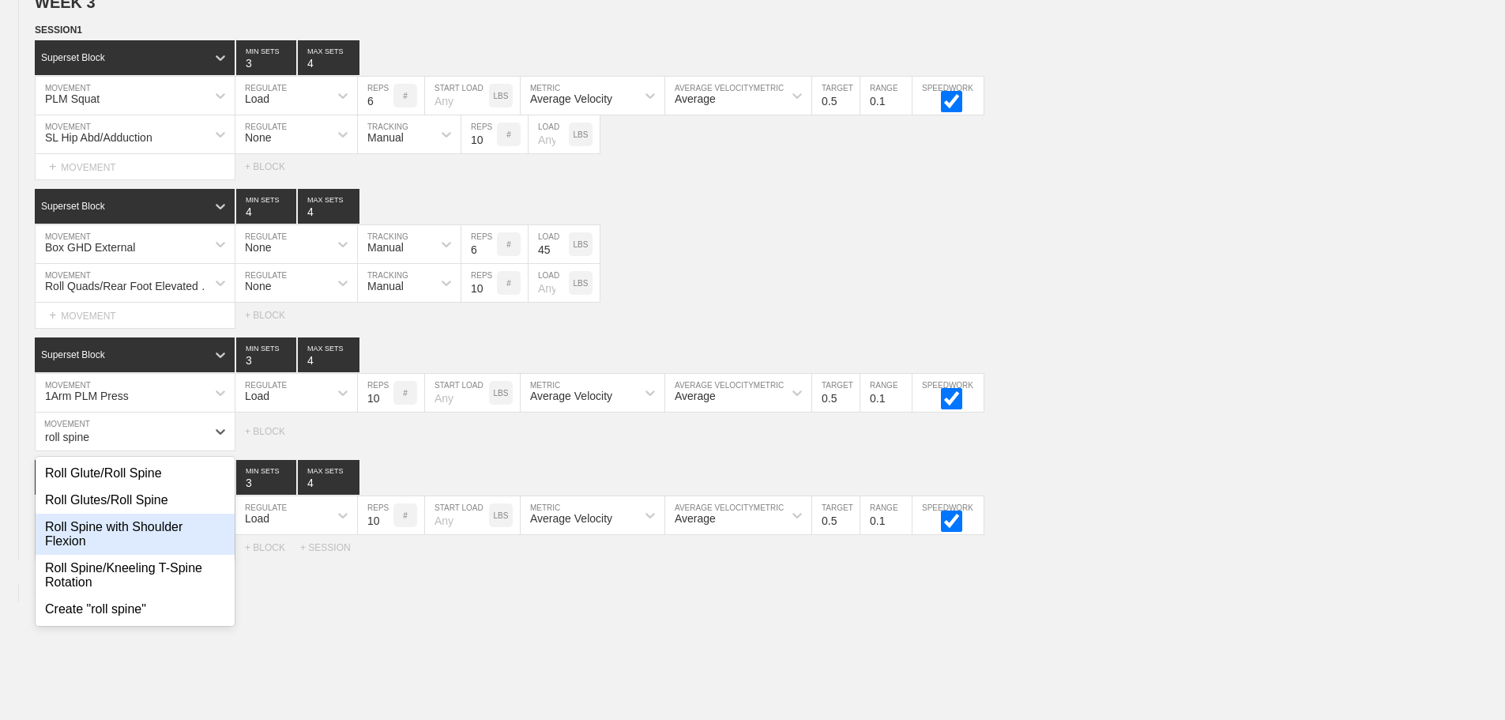
click at [159, 535] on div "Roll Spine with Shoulder Flexion" at bounding box center [135, 534] width 199 height 41
type input "roll spine"
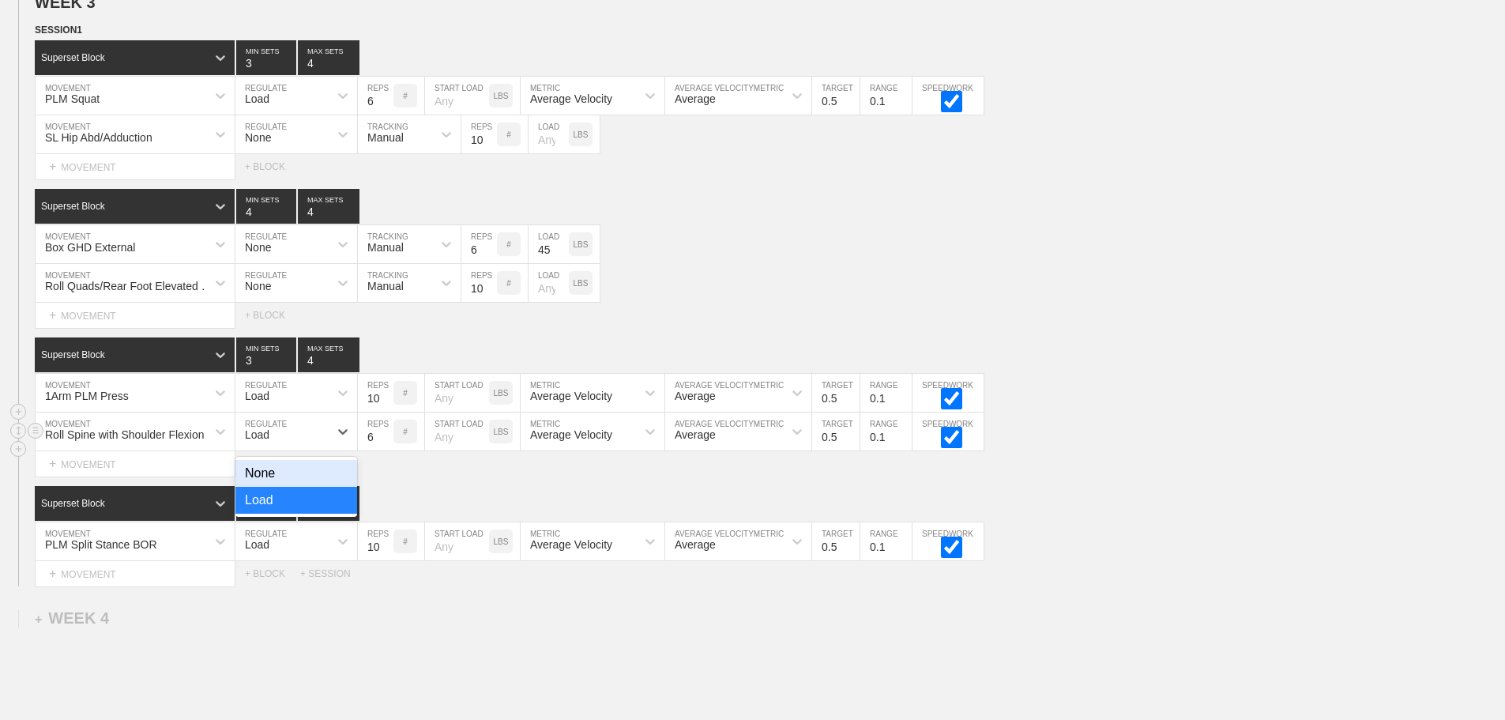
click at [272, 445] on div "Load" at bounding box center [281, 431] width 93 height 27
click at [269, 478] on div "None" at bounding box center [296, 473] width 122 height 27
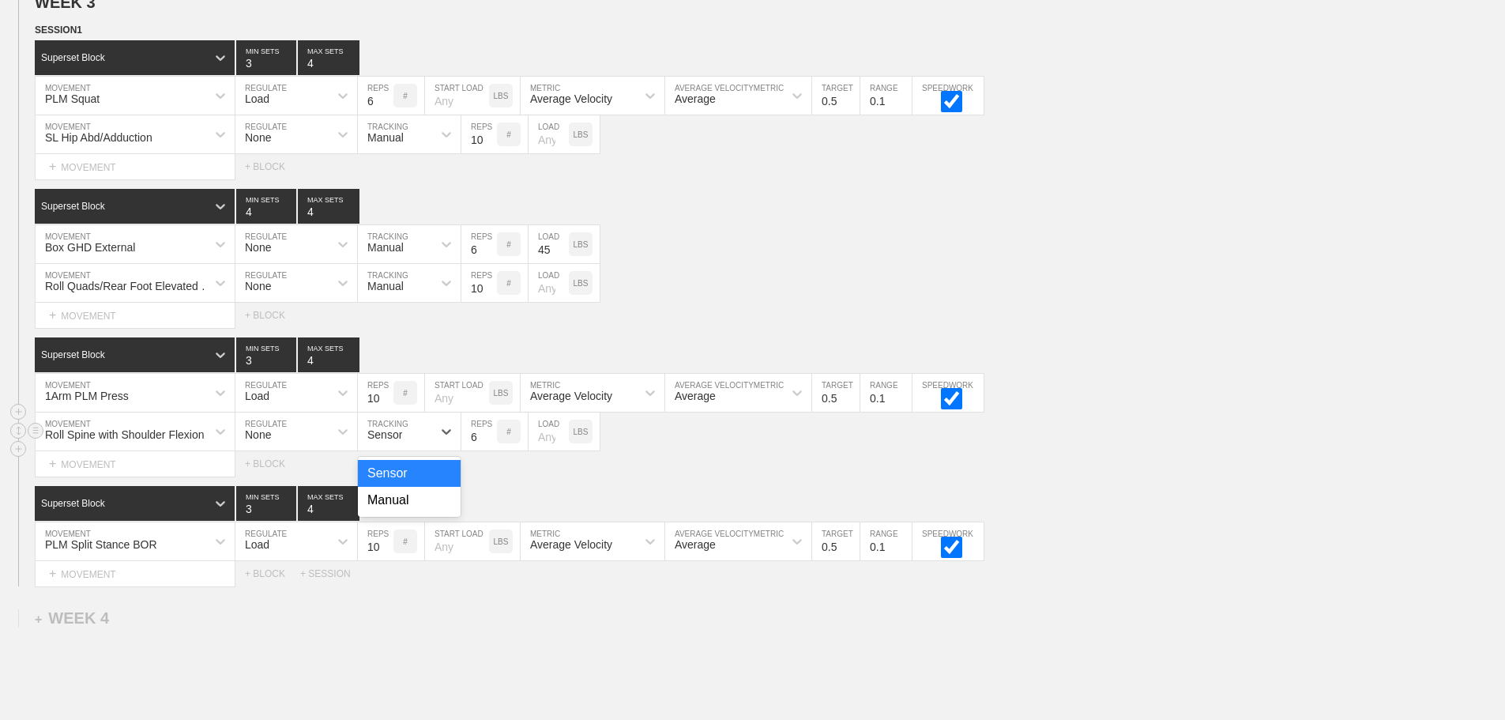
click at [386, 441] on div "Sensor" at bounding box center [384, 434] width 35 height 13
click at [387, 512] on div "Manual" at bounding box center [409, 500] width 103 height 27
click at [490, 443] on input "7" at bounding box center [479, 431] width 36 height 38
click at [490, 443] on input "8" at bounding box center [479, 431] width 36 height 38
click at [490, 443] on input "9" at bounding box center [479, 431] width 36 height 38
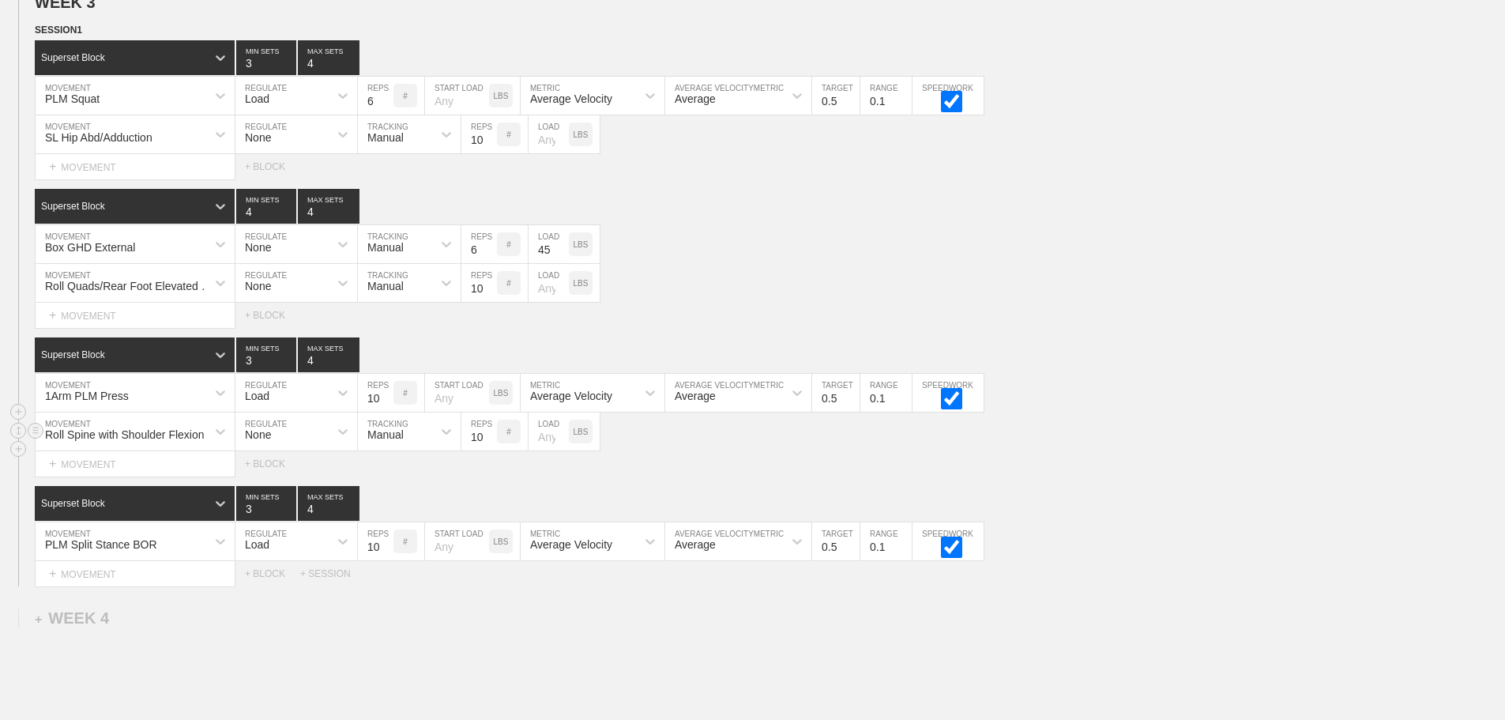
type input "10"
click at [490, 443] on input "10" at bounding box center [479, 431] width 36 height 38
click at [544, 448] on input "number" at bounding box center [549, 431] width 40 height 38
type input "45"
click at [1054, 469] on div "Select... MOVEMENT + MOVEMENT + BLOCK" at bounding box center [752, 463] width 1505 height 25
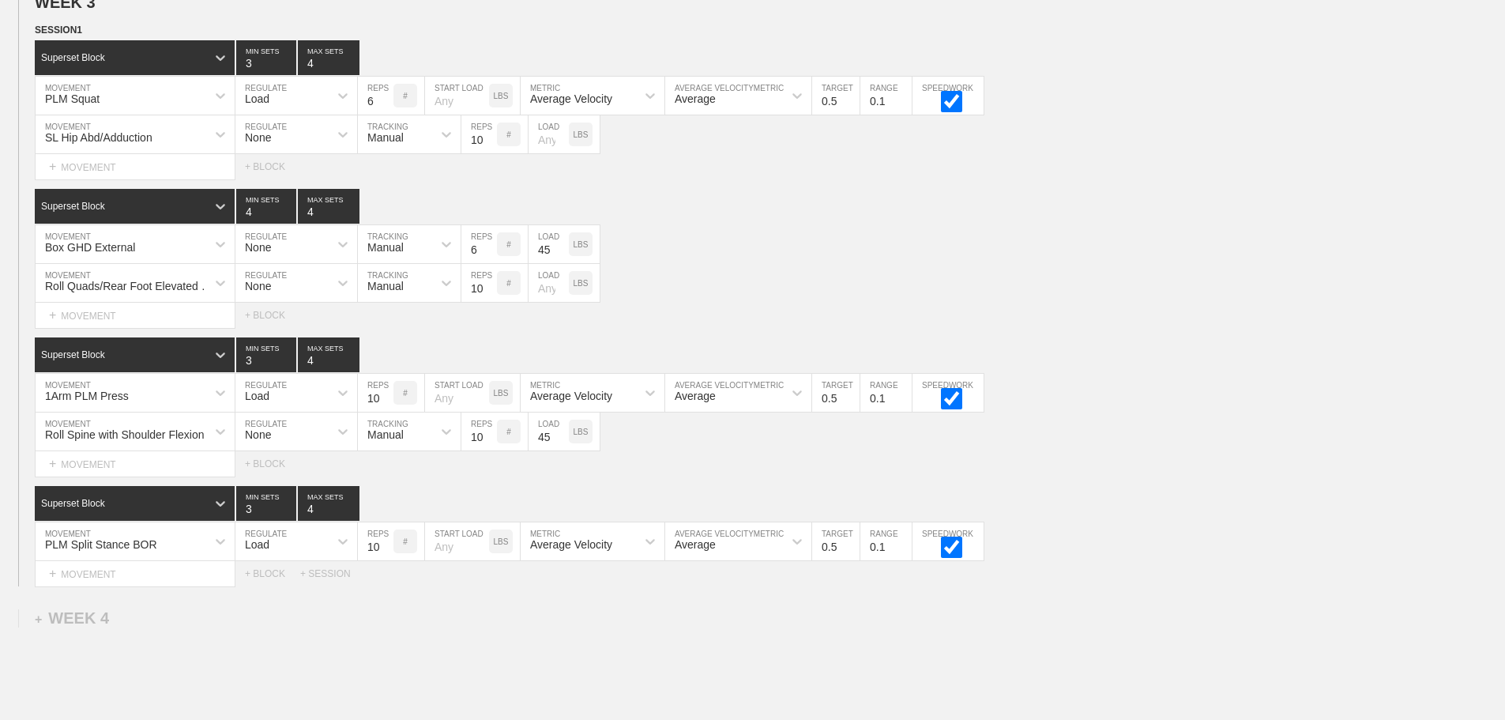
click at [1161, 470] on div "Select... MOVEMENT + MOVEMENT + BLOCK" at bounding box center [752, 463] width 1505 height 25
click at [112, 584] on div "+ MOVEMENT" at bounding box center [135, 574] width 201 height 26
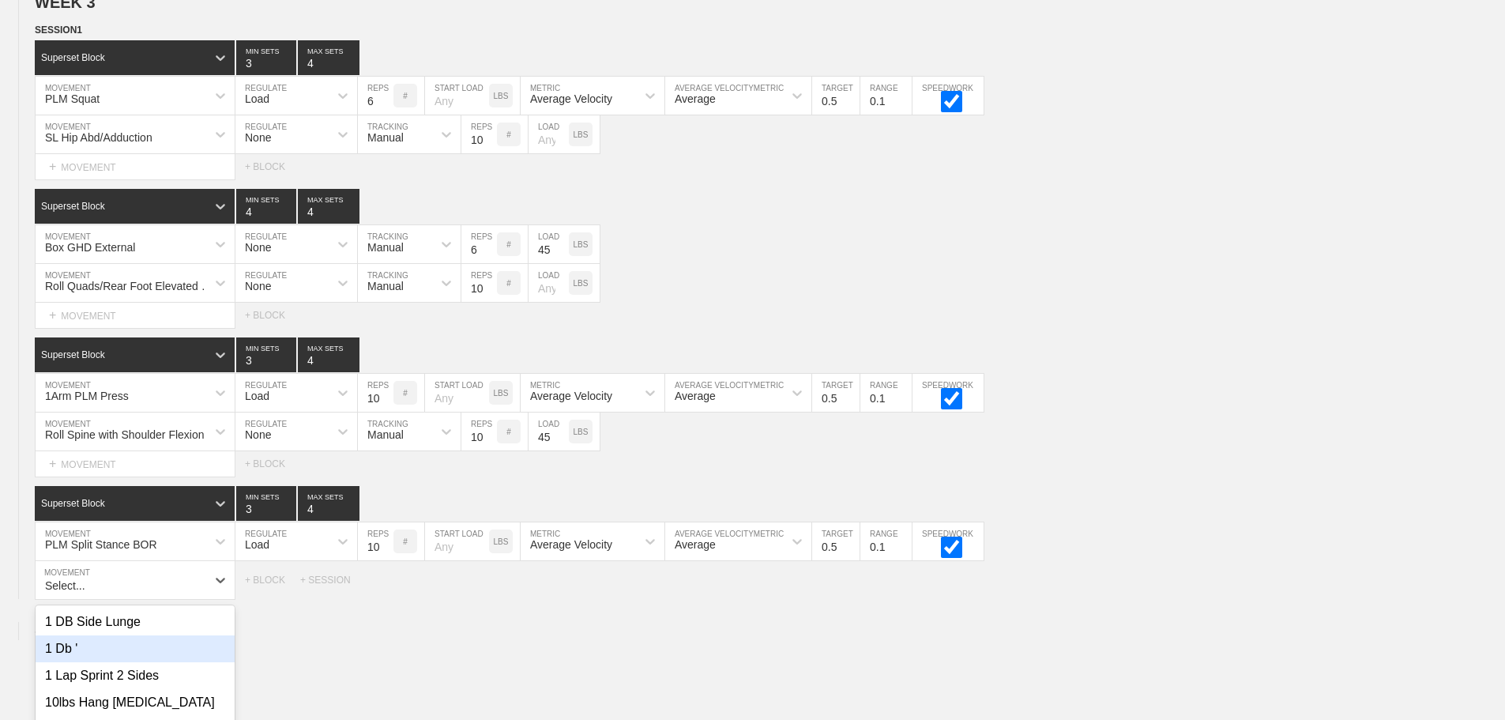
scroll to position [3038, 0]
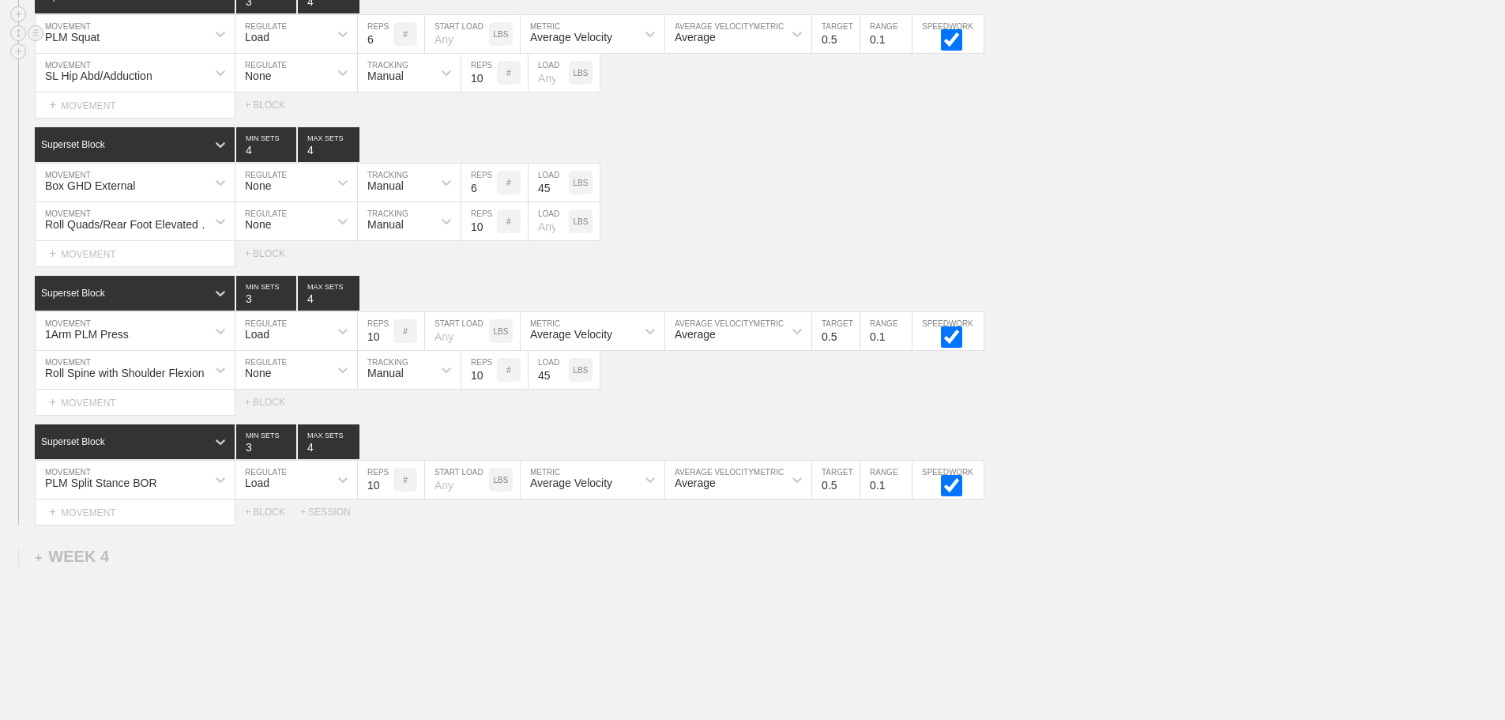
scroll to position [261, 0]
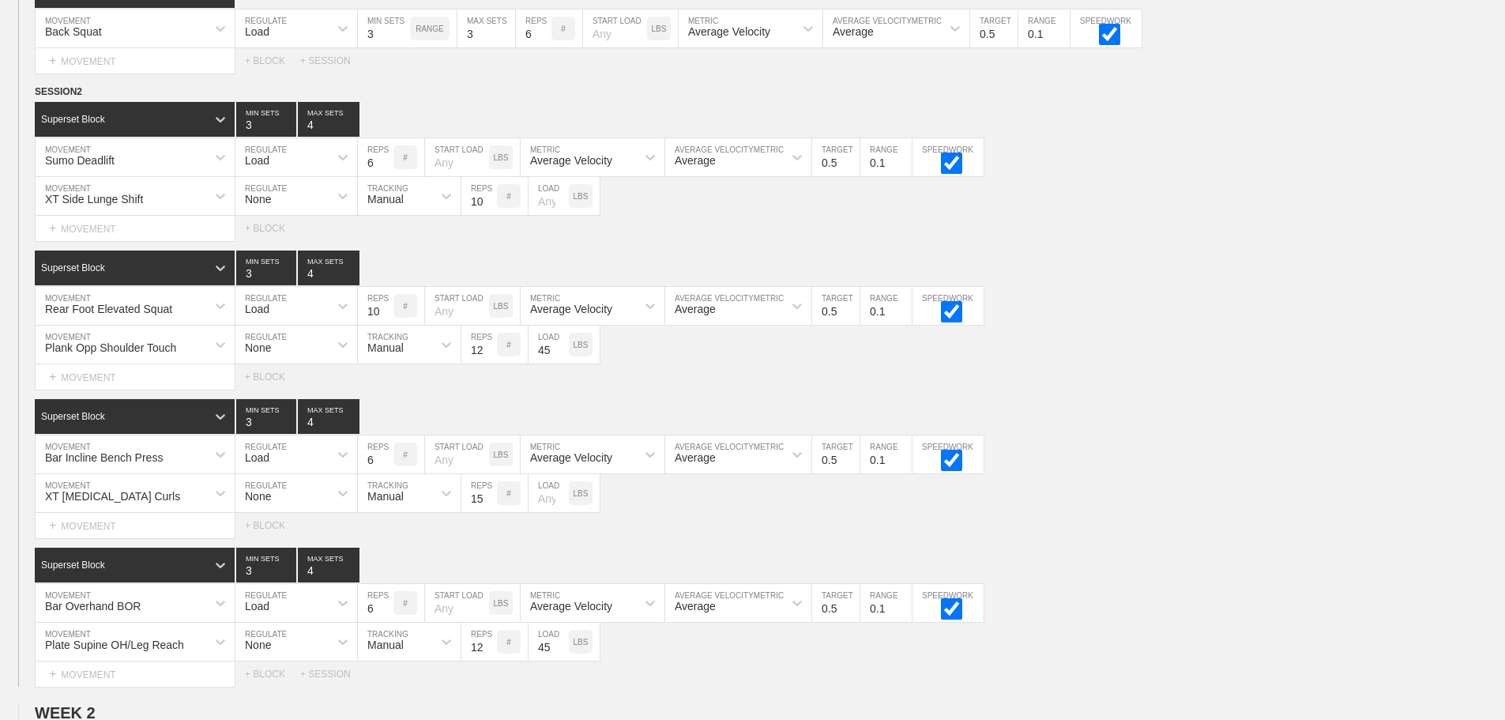
click at [1288, 390] on div "Select... MOVEMENT + MOVEMENT + BLOCK" at bounding box center [752, 376] width 1505 height 25
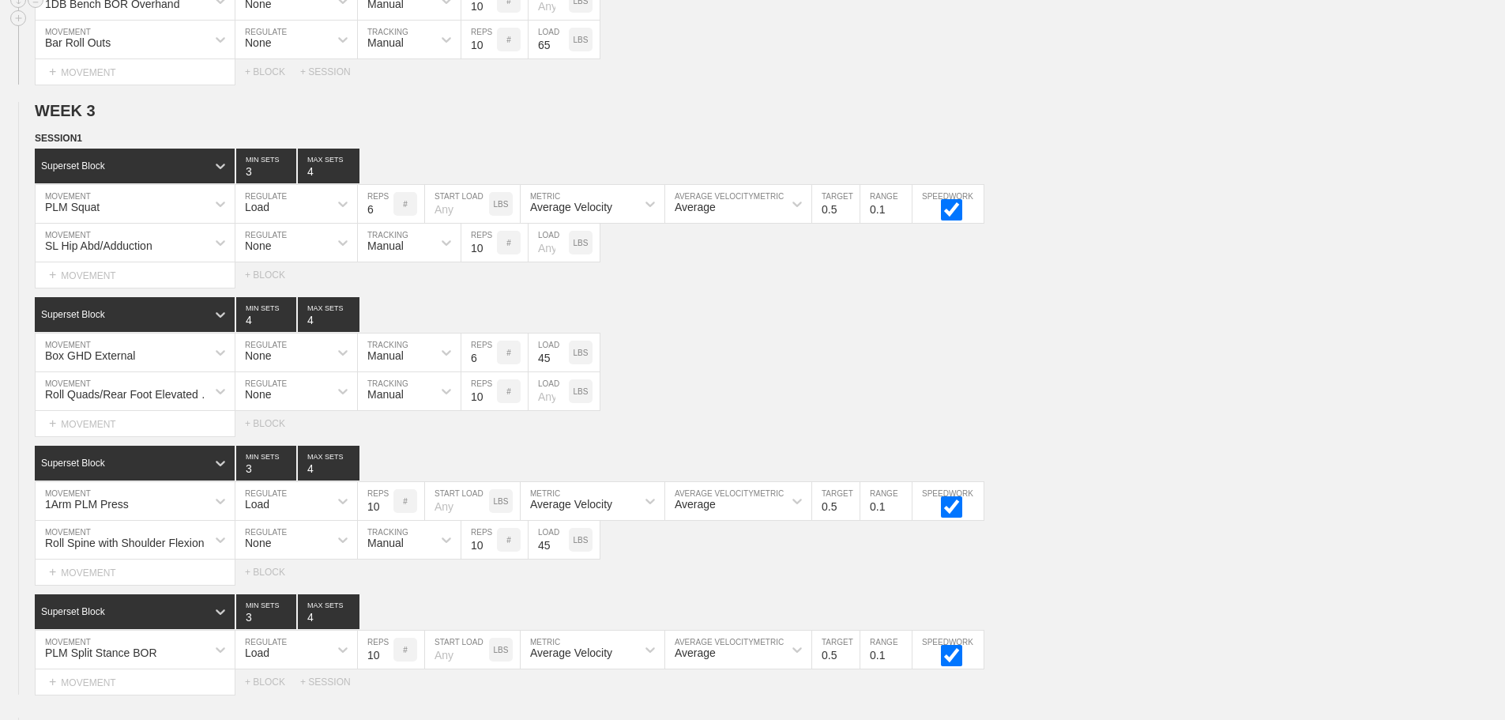
scroll to position [371, 0]
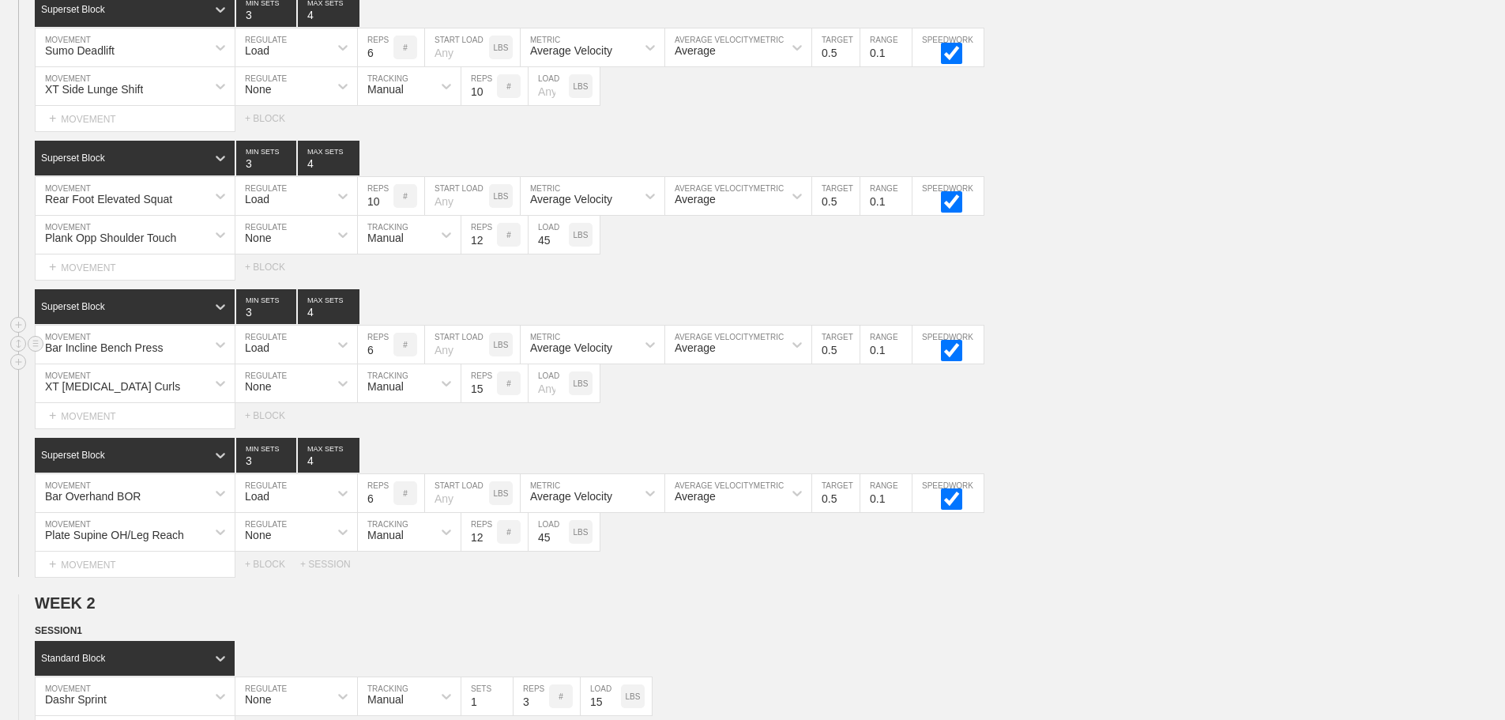
click at [1210, 364] on div "Bar Incline Bench Press MOVEMENT Load REGULATE 6 REPS # START LOAD LBS Average …" at bounding box center [752, 345] width 1505 height 39
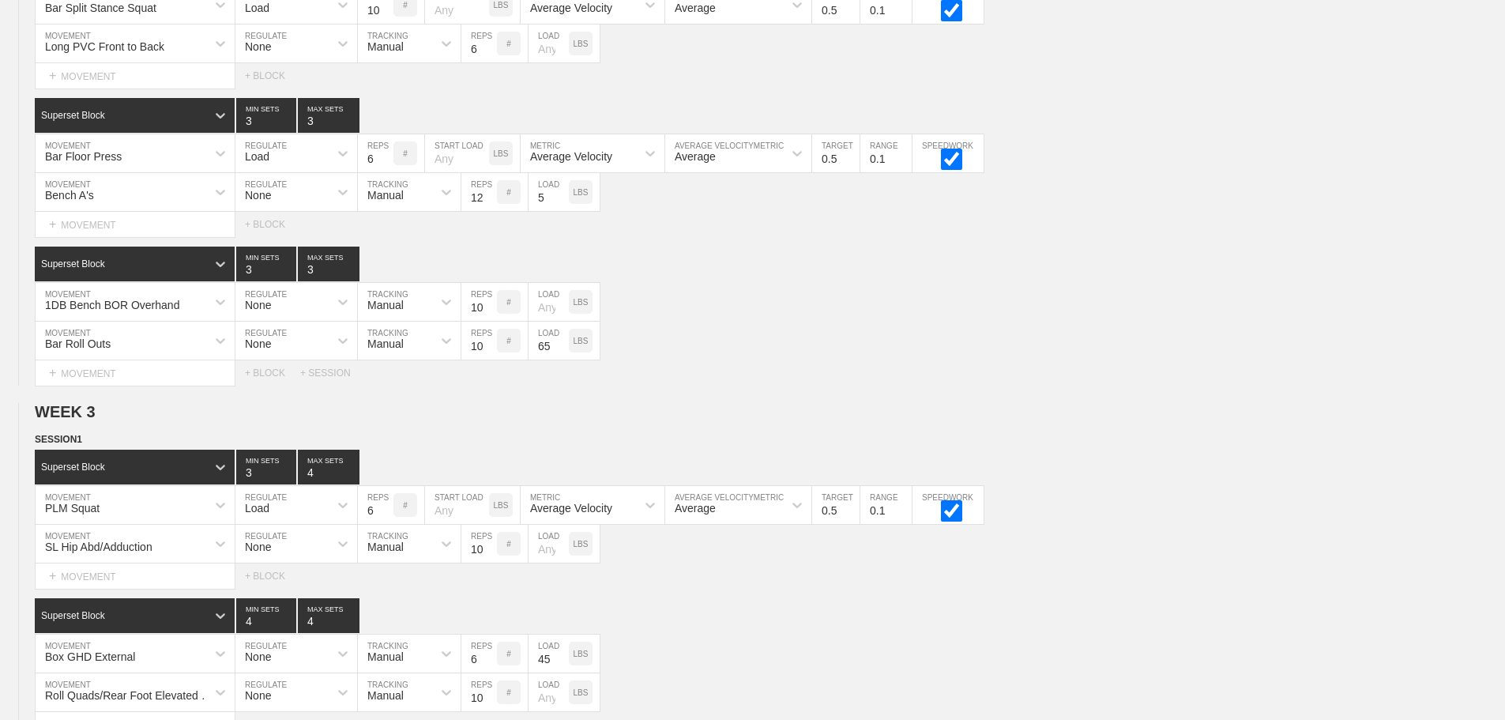
scroll to position [3054, 0]
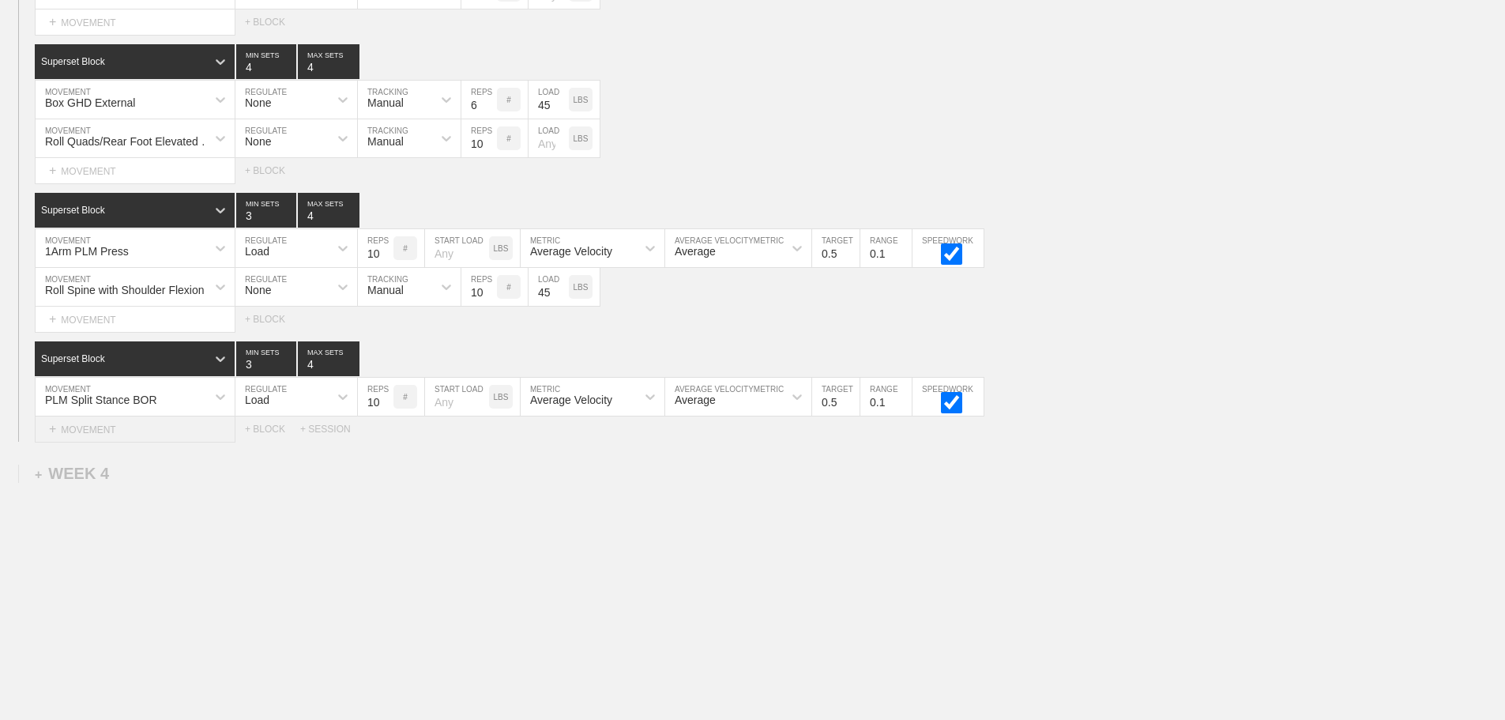
click at [101, 431] on div "+ MOVEMENT" at bounding box center [135, 429] width 201 height 26
click at [134, 428] on div "+ MOVEMENT" at bounding box center [135, 429] width 201 height 26
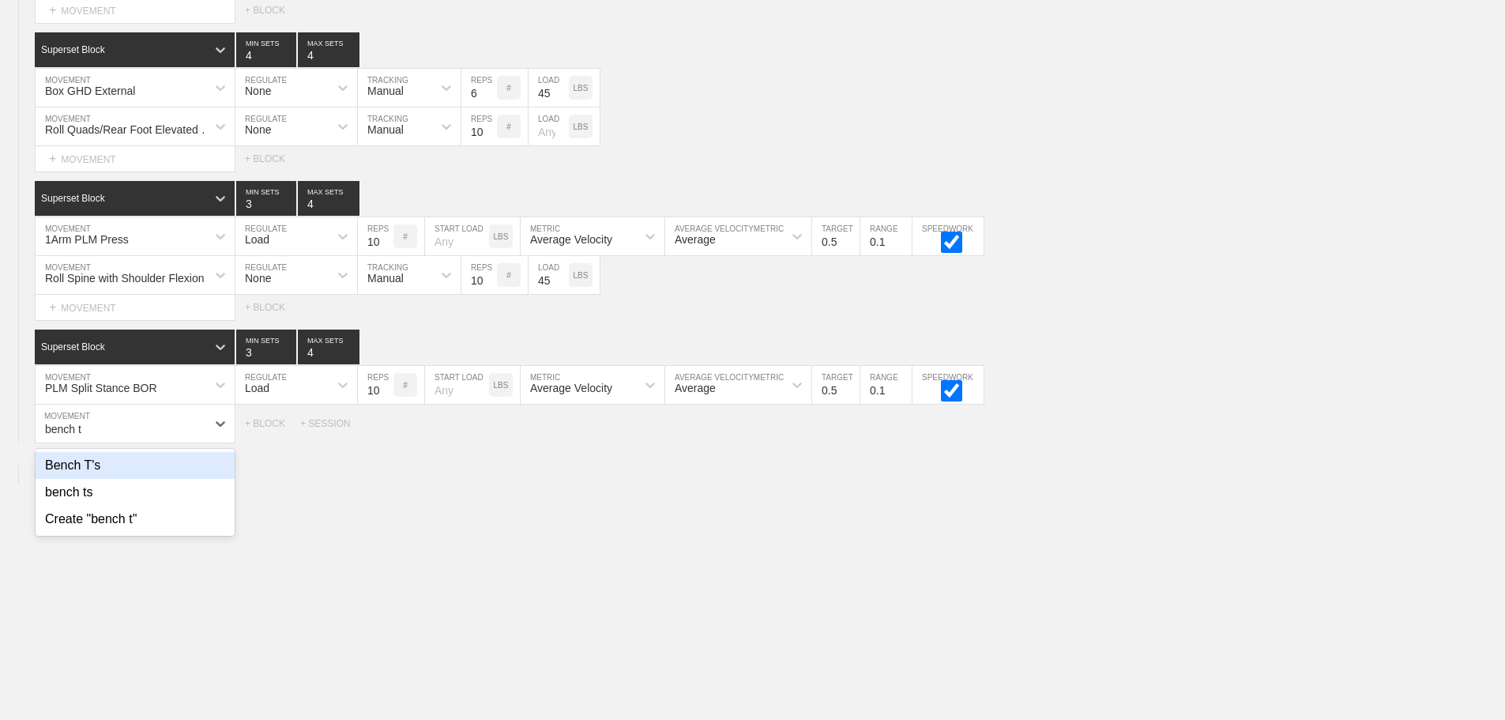
click at [79, 478] on div "Bench T's" at bounding box center [135, 465] width 199 height 27
type input "bench t"
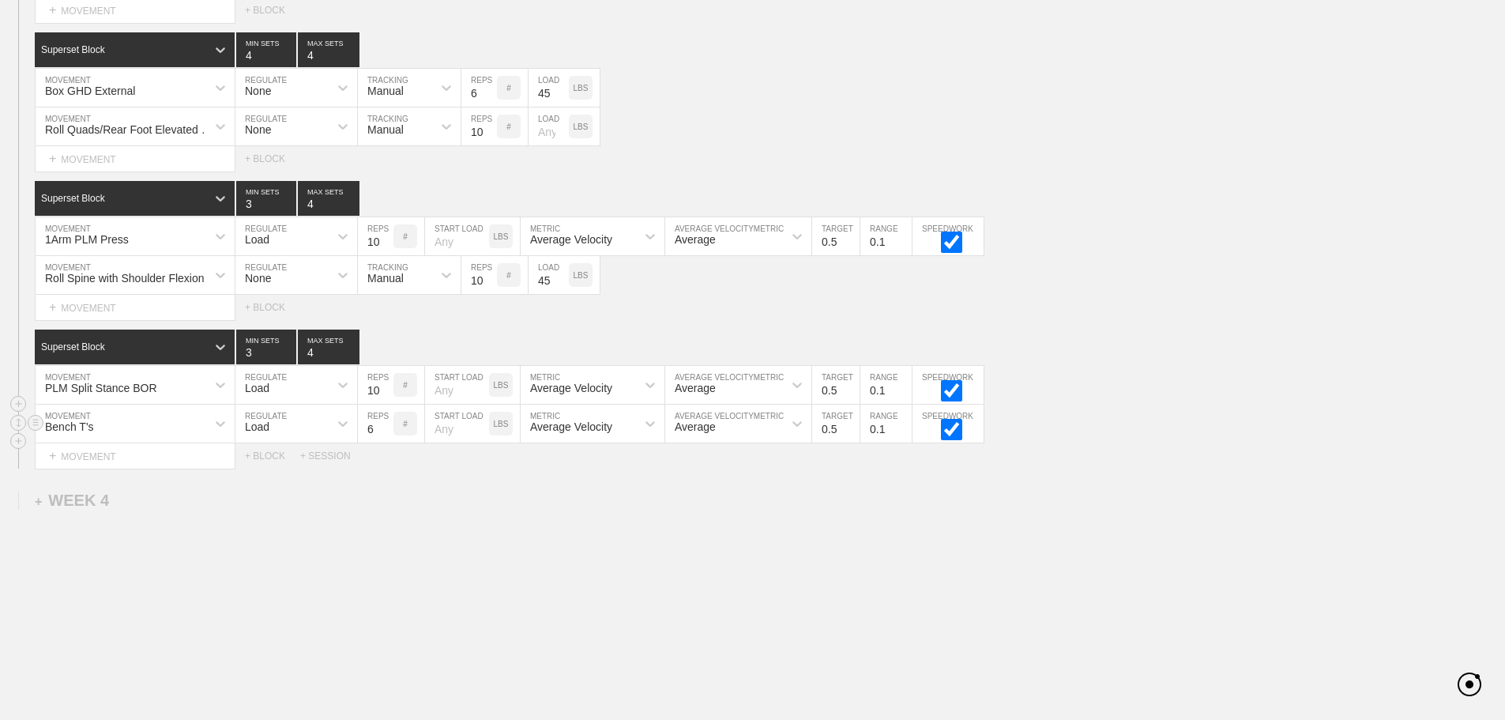
click at [273, 437] on div "Load" at bounding box center [281, 423] width 93 height 27
click at [265, 479] on div "None" at bounding box center [296, 465] width 122 height 27
click at [404, 437] on div "Sensor" at bounding box center [395, 423] width 74 height 27
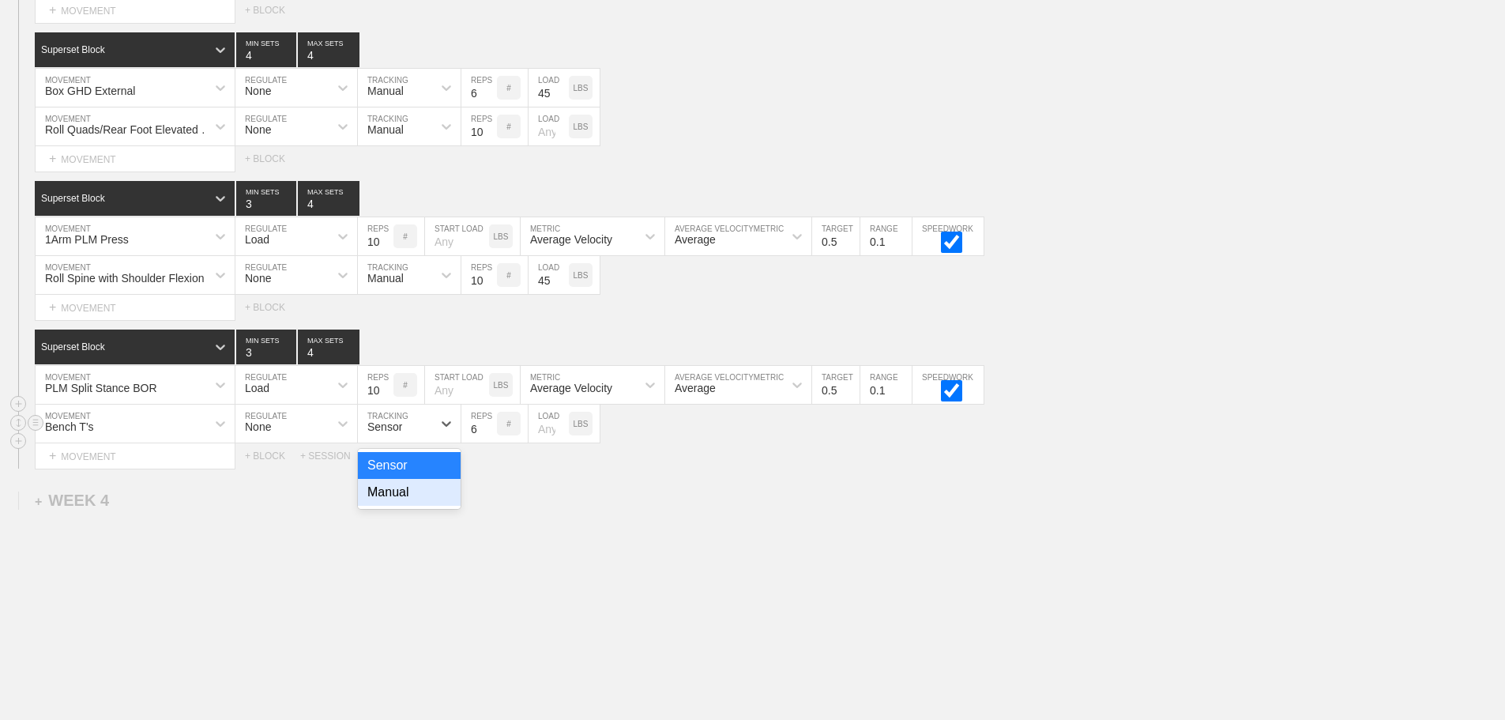
click at [399, 506] on div "Manual" at bounding box center [409, 492] width 103 height 27
click at [489, 436] on input "7" at bounding box center [479, 424] width 36 height 38
click at [489, 436] on input "8" at bounding box center [479, 424] width 36 height 38
click at [489, 436] on input "9" at bounding box center [479, 424] width 36 height 38
type input "10"
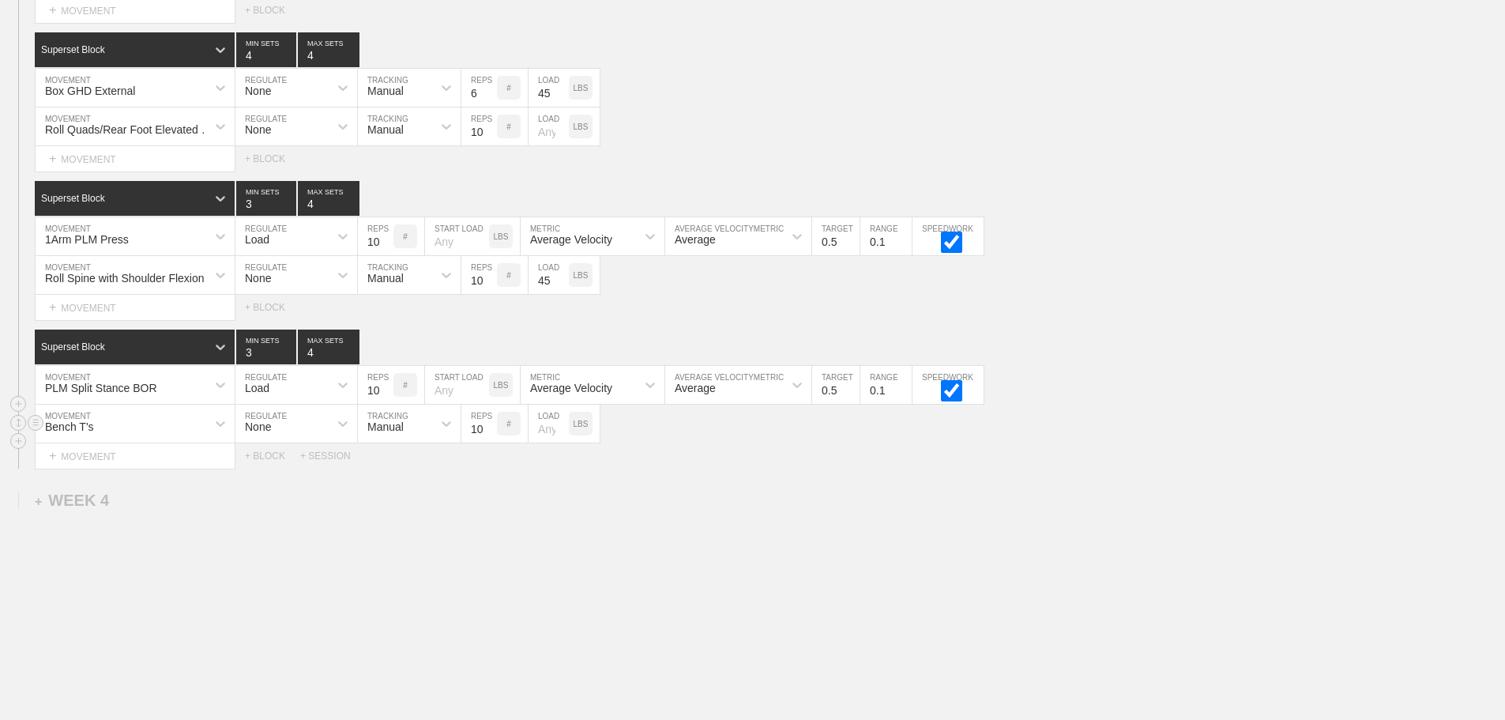
click at [489, 436] on input "10" at bounding box center [479, 424] width 36 height 38
click at [546, 442] on input "number" at bounding box center [549, 424] width 40 height 38
type input "5"
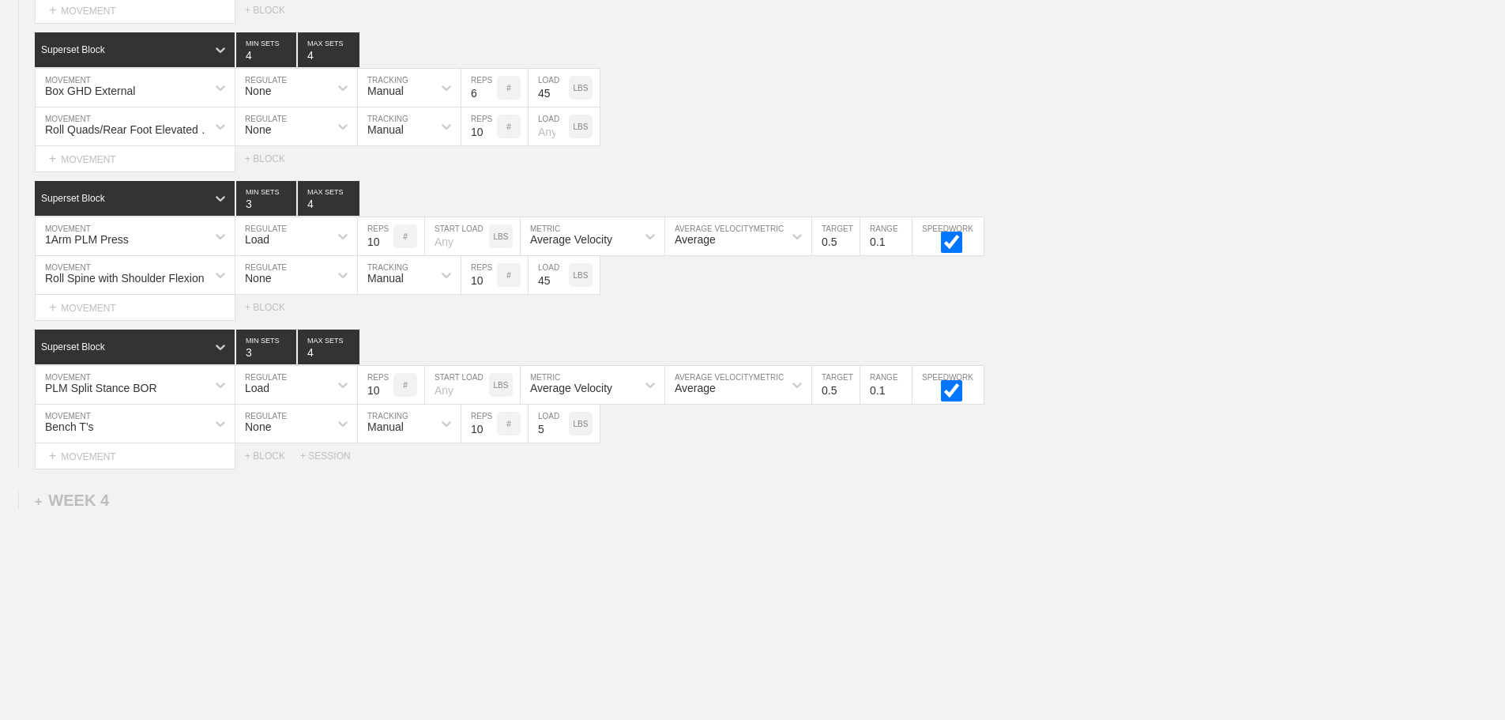
scroll to position [2896, 0]
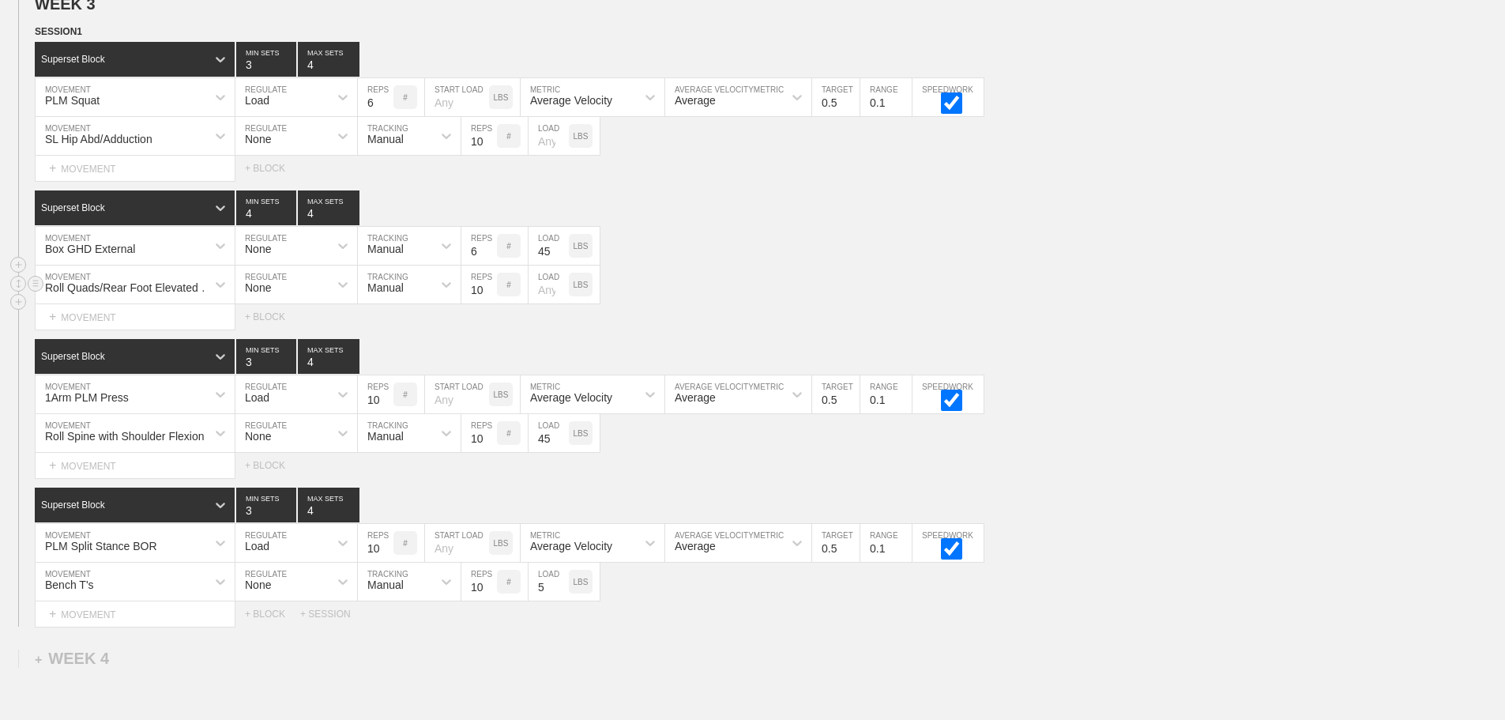
click at [815, 304] on div "Roll Quads/Rear Foot Elevated Stretch MOVEMENT None REGULATE Manual TRACKING 10…" at bounding box center [752, 284] width 1505 height 39
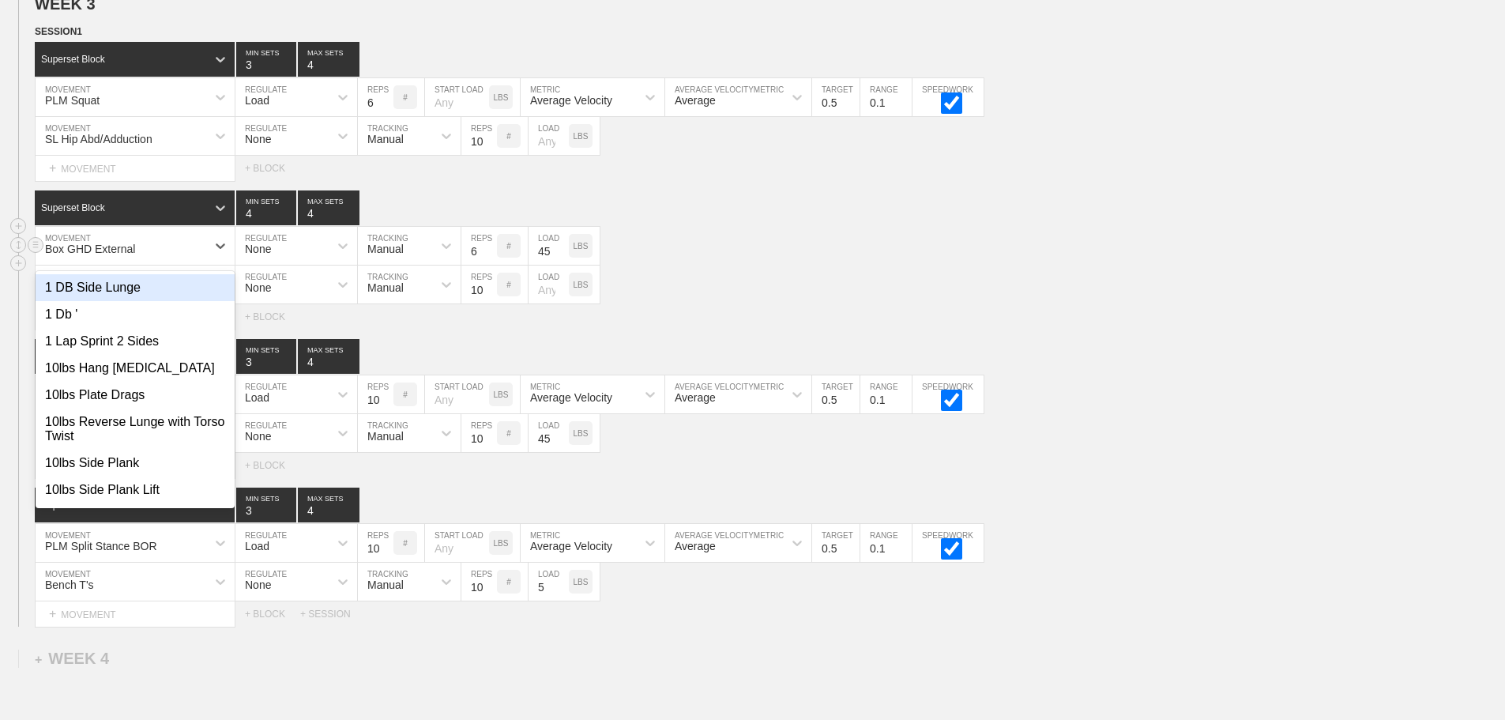
click at [180, 258] on div "Box GHD External" at bounding box center [121, 245] width 171 height 27
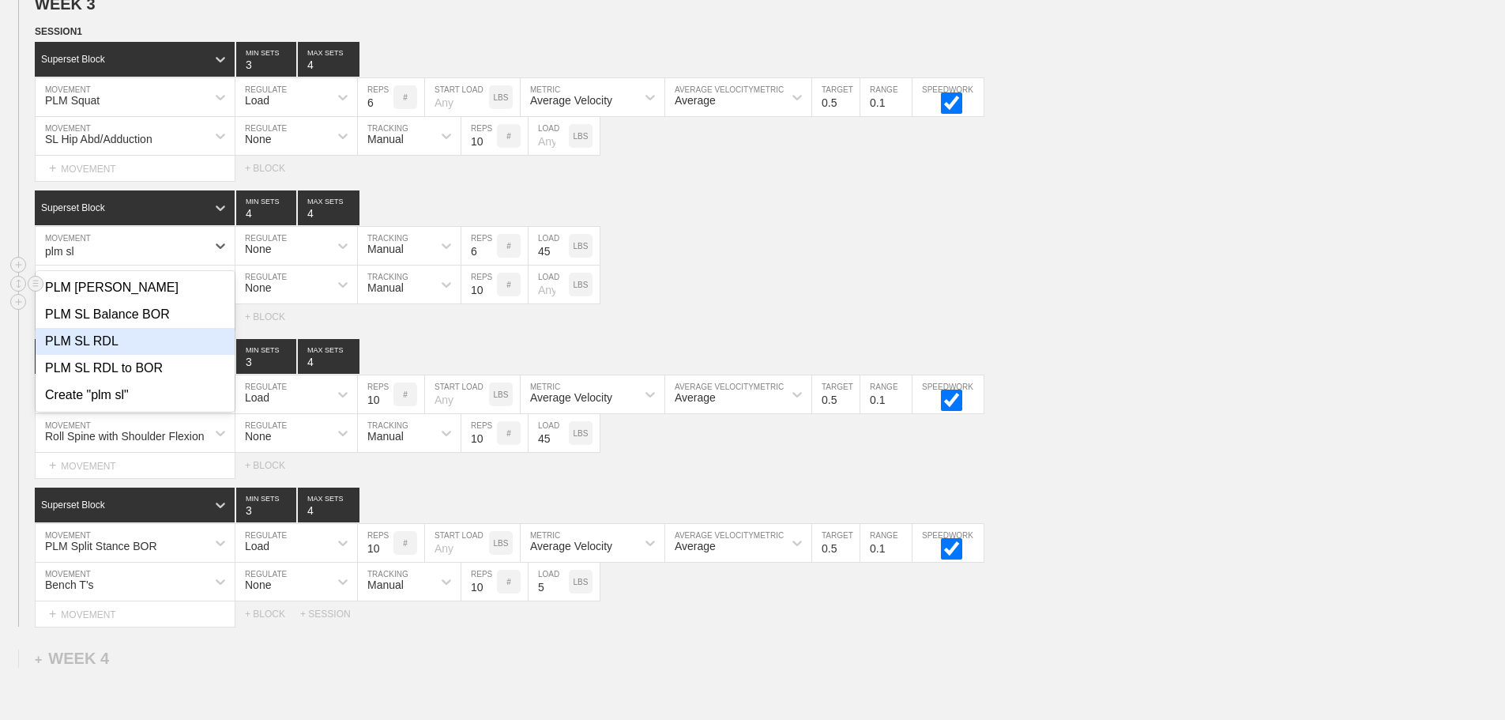
type input "plm sl"
click at [730, 304] on div "Roll Quads/Rear Foot Elevated Stretch MOVEMENT None REGULATE Manual TRACKING 10…" at bounding box center [752, 284] width 1505 height 39
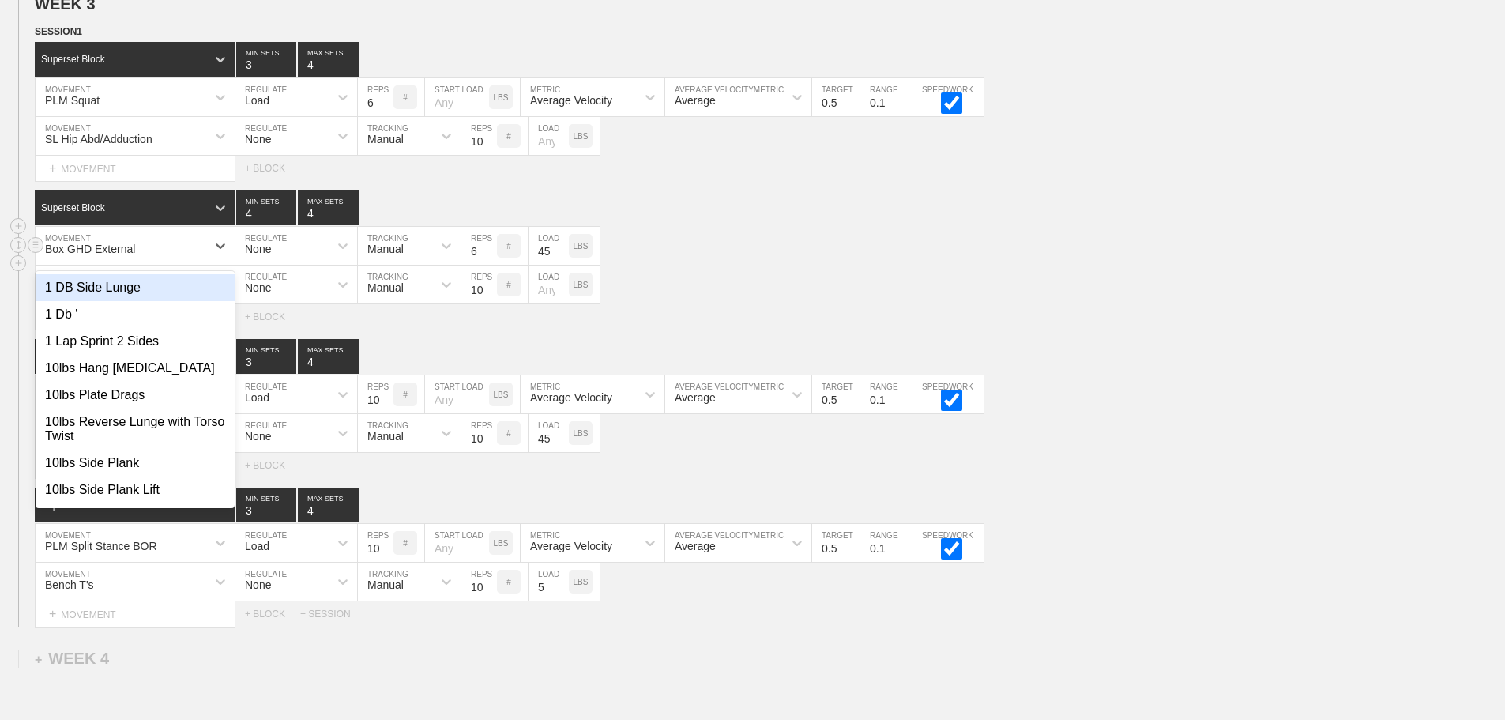
click at [201, 259] on div "Box GHD External" at bounding box center [121, 245] width 171 height 27
type input "plm sl"
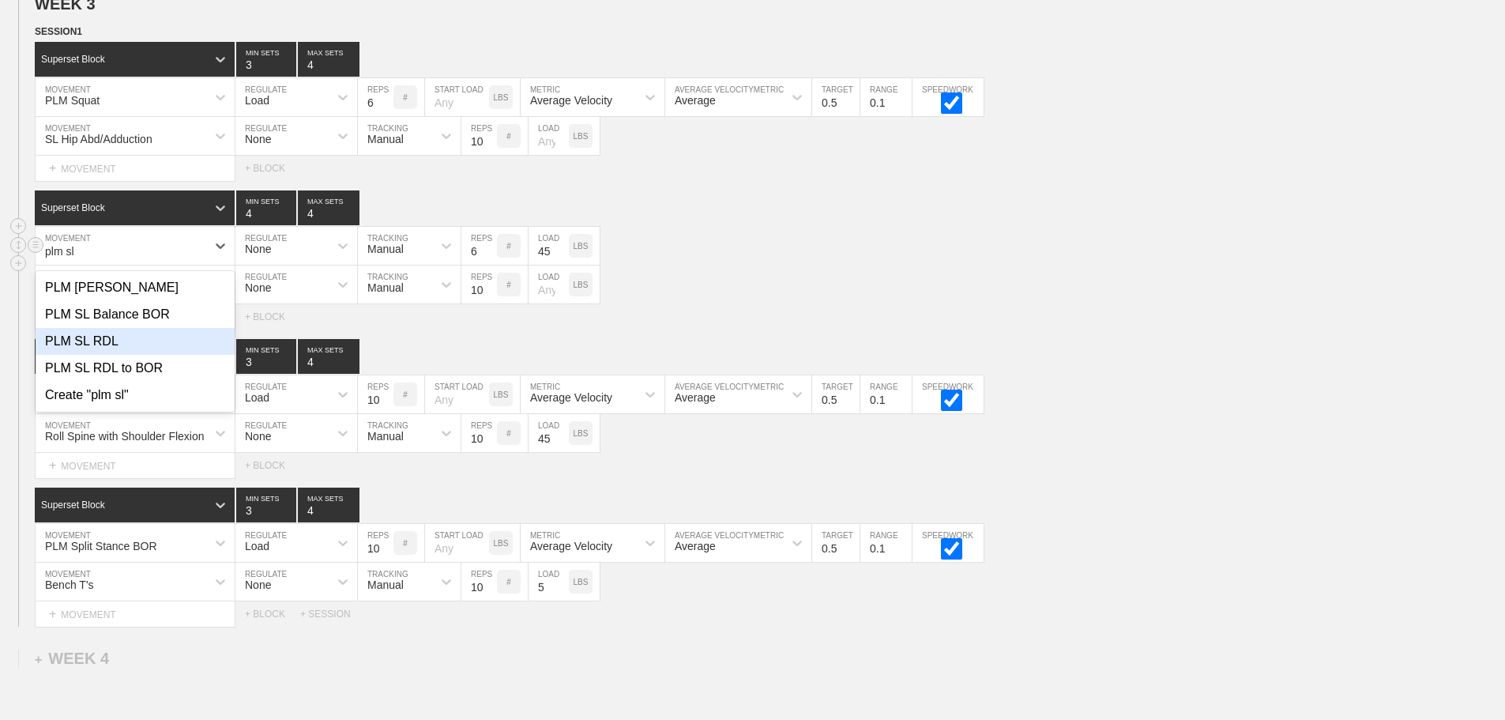
click at [107, 352] on div "PLM SL RDL" at bounding box center [135, 341] width 199 height 27
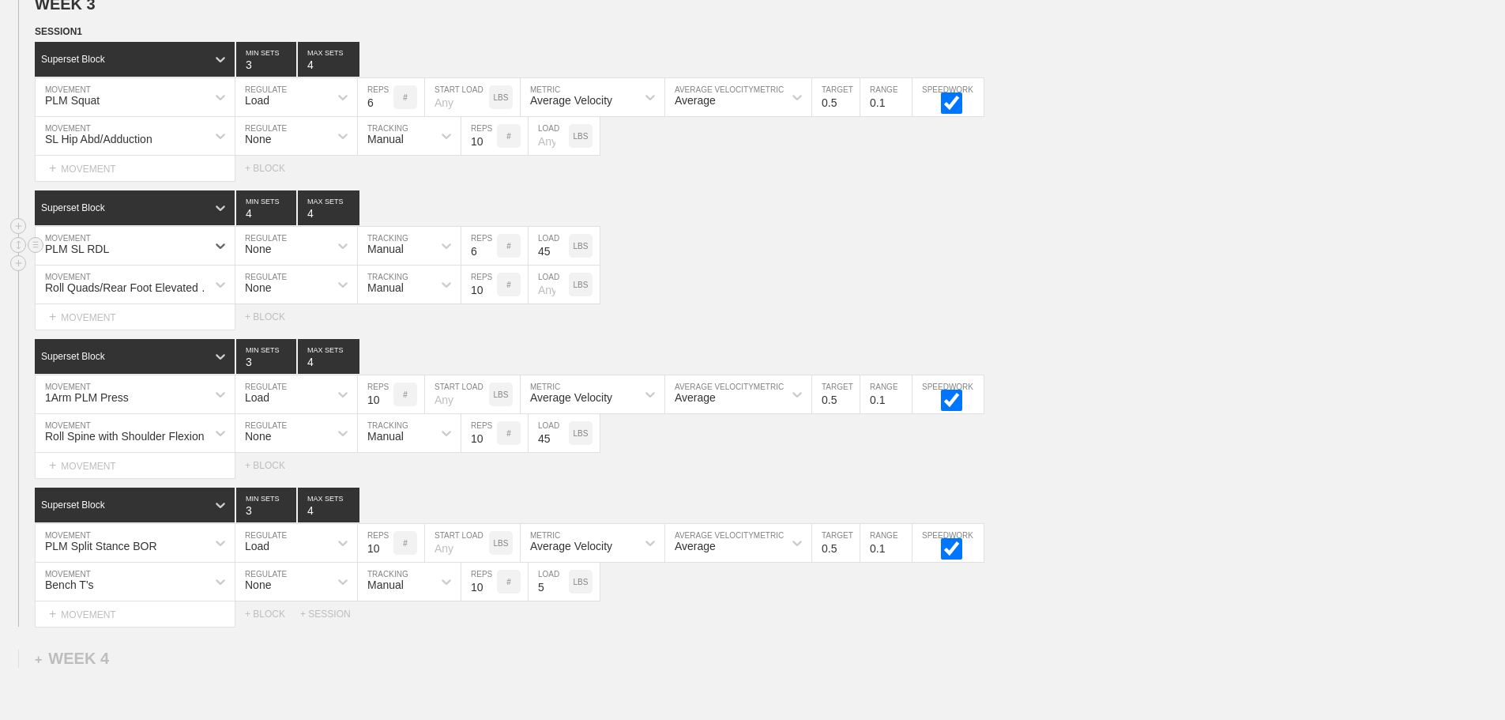
click at [301, 259] on div "None" at bounding box center [281, 245] width 93 height 27
click at [271, 328] on div "Load" at bounding box center [296, 314] width 122 height 27
click at [952, 262] on input "checkbox" at bounding box center [951, 251] width 59 height 21
checkbox input "true"
click at [313, 258] on div "Load" at bounding box center [281, 245] width 93 height 27
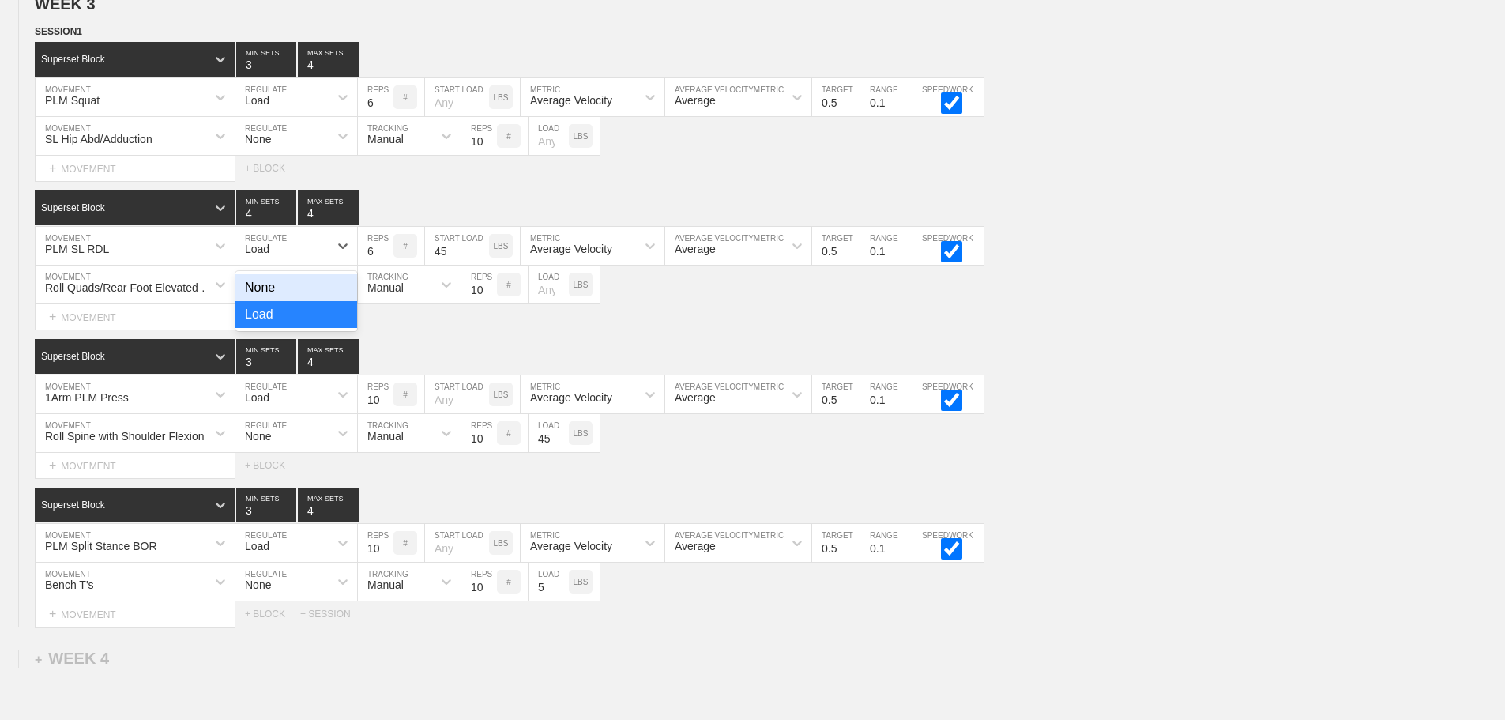
click at [484, 329] on div "Select... MOVEMENT + MOVEMENT + BLOCK" at bounding box center [752, 316] width 1505 height 25
click at [386, 258] on input "7" at bounding box center [376, 246] width 36 height 38
click at [386, 258] on input "8" at bounding box center [376, 246] width 36 height 38
click at [386, 258] on input "9" at bounding box center [376, 246] width 36 height 38
type input "10"
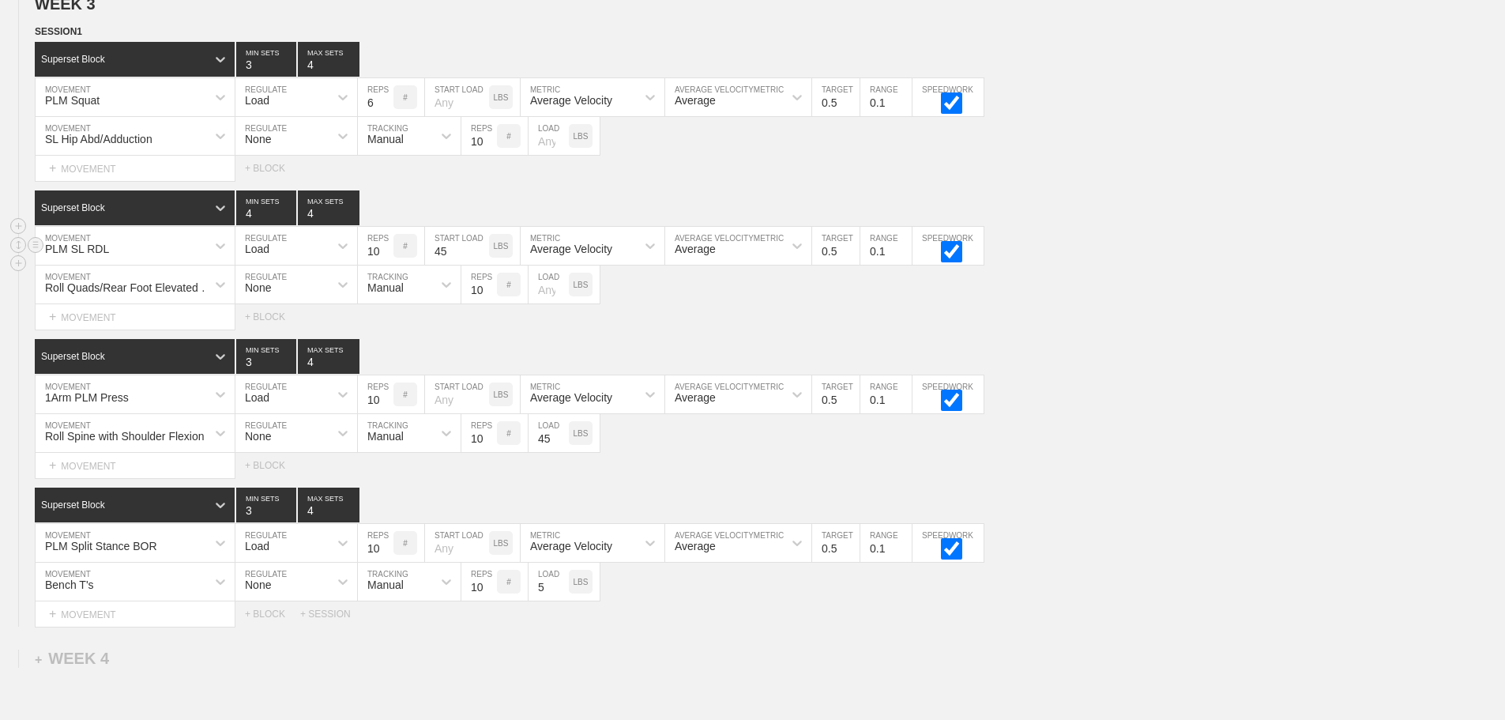
click at [386, 258] on input "10" at bounding box center [376, 246] width 36 height 38
click at [452, 265] on input "45" at bounding box center [457, 246] width 64 height 38
click at [1161, 345] on div "SESSION 1 Superset Block 3 MIN SETS 4 MAX SETS DUPLICATE INSERT MOVEMENT AFTER …" at bounding box center [752, 325] width 1505 height 603
type input "3"
click at [287, 225] on input "3" at bounding box center [266, 207] width 60 height 35
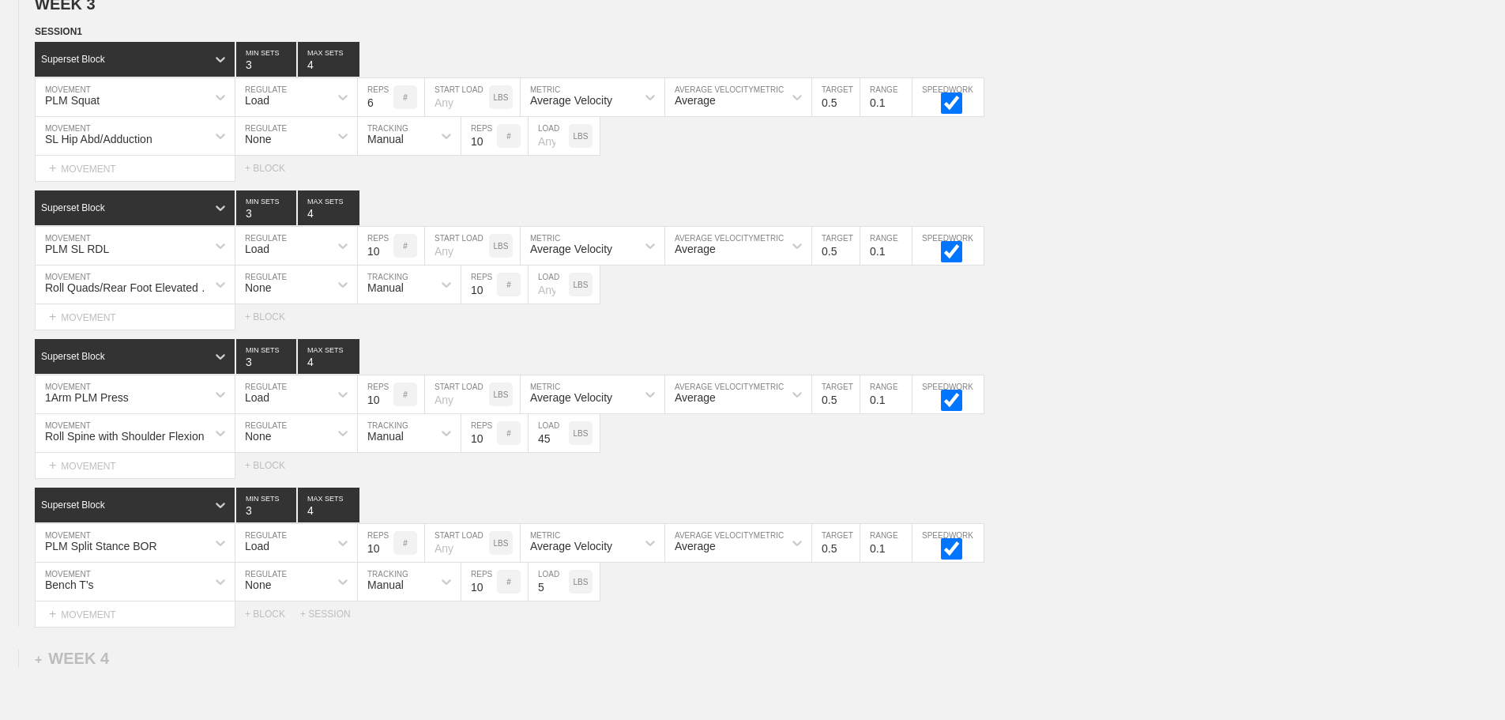
click at [1154, 347] on div "SESSION 1 Superset Block 3 MIN SETS 4 MAX SETS DUPLICATE INSERT MOVEMENT AFTER …" at bounding box center [752, 325] width 1505 height 603
click at [1221, 363] on div "Superset Block 3 MIN SETS 4 MAX SETS" at bounding box center [770, 356] width 1470 height 35
click at [1146, 473] on div "Select... MOVEMENT + MOVEMENT + BLOCK" at bounding box center [752, 465] width 1505 height 25
click at [1135, 329] on div "Select... MOVEMENT + MOVEMENT + BLOCK" at bounding box center [752, 316] width 1505 height 25
click at [1079, 342] on div "SESSION 1 Superset Block 3 MIN SETS 4 MAX SETS DUPLICATE INSERT MOVEMENT AFTER …" at bounding box center [752, 325] width 1505 height 603
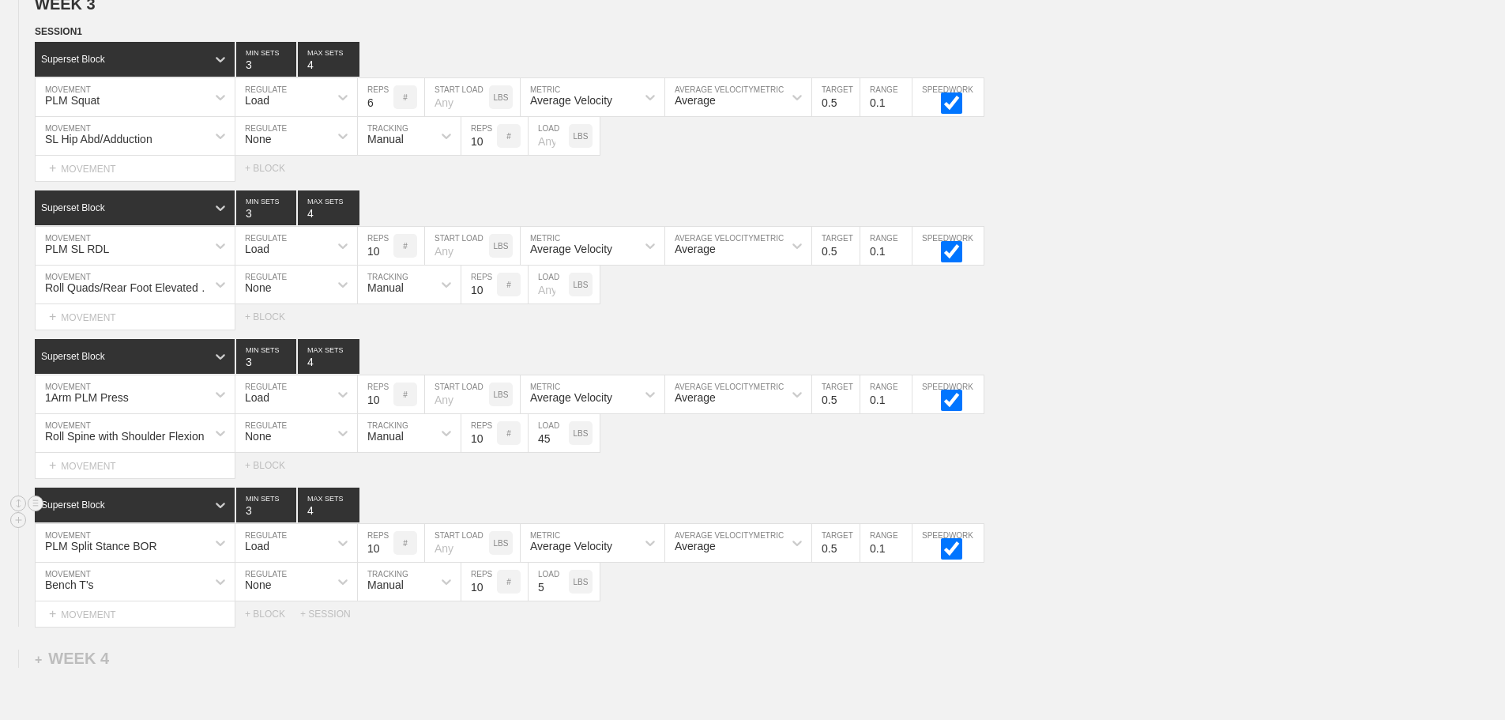
click at [1064, 511] on div "Superset Block 3 MIN SETS 4 MAX SETS" at bounding box center [770, 505] width 1470 height 35
click at [767, 467] on div "Select... MOVEMENT + MOVEMENT + BLOCK" at bounding box center [752, 465] width 1505 height 25
click at [1142, 374] on div "Superset Block 3 MIN SETS 4 MAX SETS" at bounding box center [770, 356] width 1470 height 35
click at [1252, 225] on div "Superset Block 3 MIN SETS 4 MAX SETS" at bounding box center [770, 207] width 1470 height 35
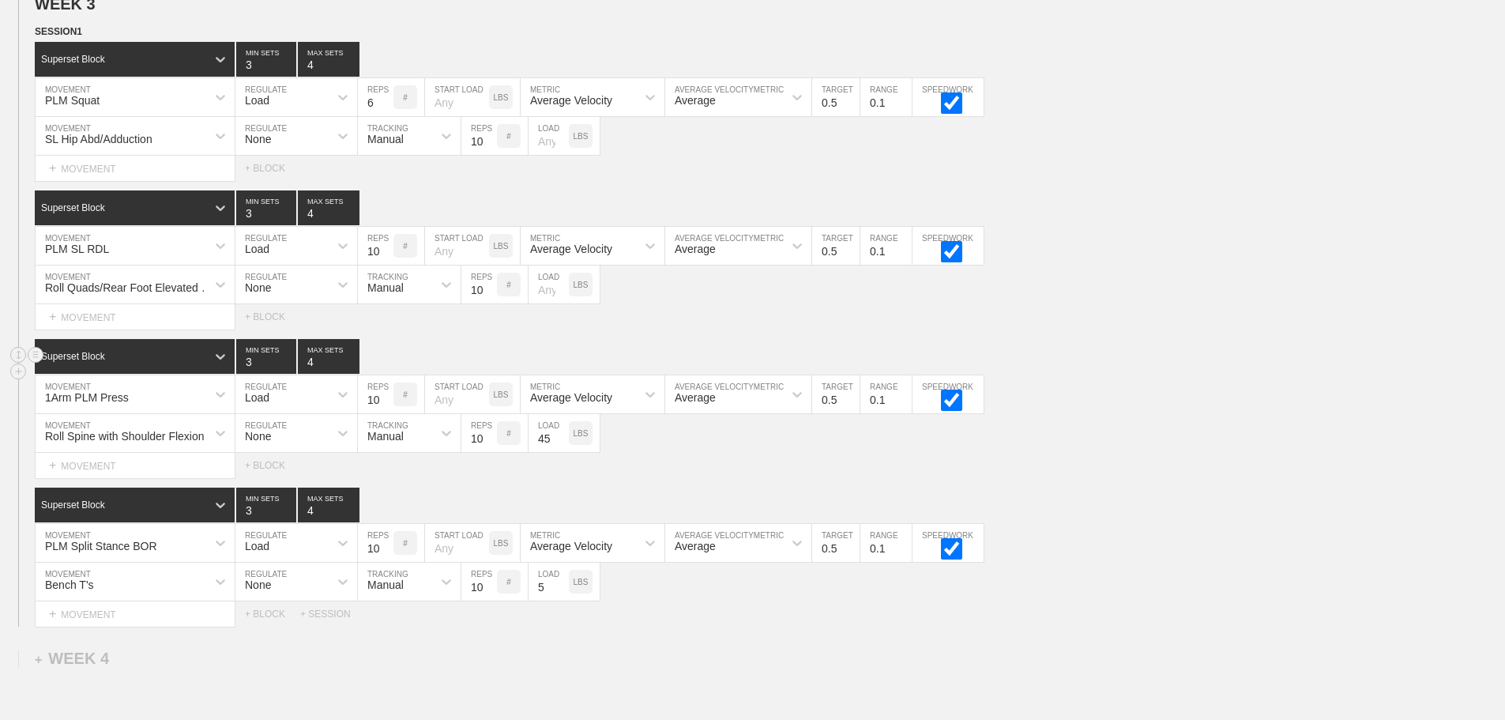
click at [1121, 361] on div "Superset Block 3 MIN SETS 4 MAX SETS" at bounding box center [770, 356] width 1470 height 35
click at [1104, 390] on div "1Arm PLM Press MOVEMENT Load REGULATE 10 REPS # START LOAD LBS Average Velocity…" at bounding box center [752, 394] width 1505 height 39
click at [1075, 465] on div "Select... MOVEMENT + MOVEMENT + BLOCK" at bounding box center [752, 465] width 1505 height 25
drag, startPoint x: 1248, startPoint y: 212, endPoint x: 1124, endPoint y: 122, distance: 152.2
click at [1208, 182] on div "SESSION 1 Superset Block 3 MIN SETS 4 MAX SETS DUPLICATE INSERT MOVEMENT AFTER …" at bounding box center [752, 325] width 1505 height 603
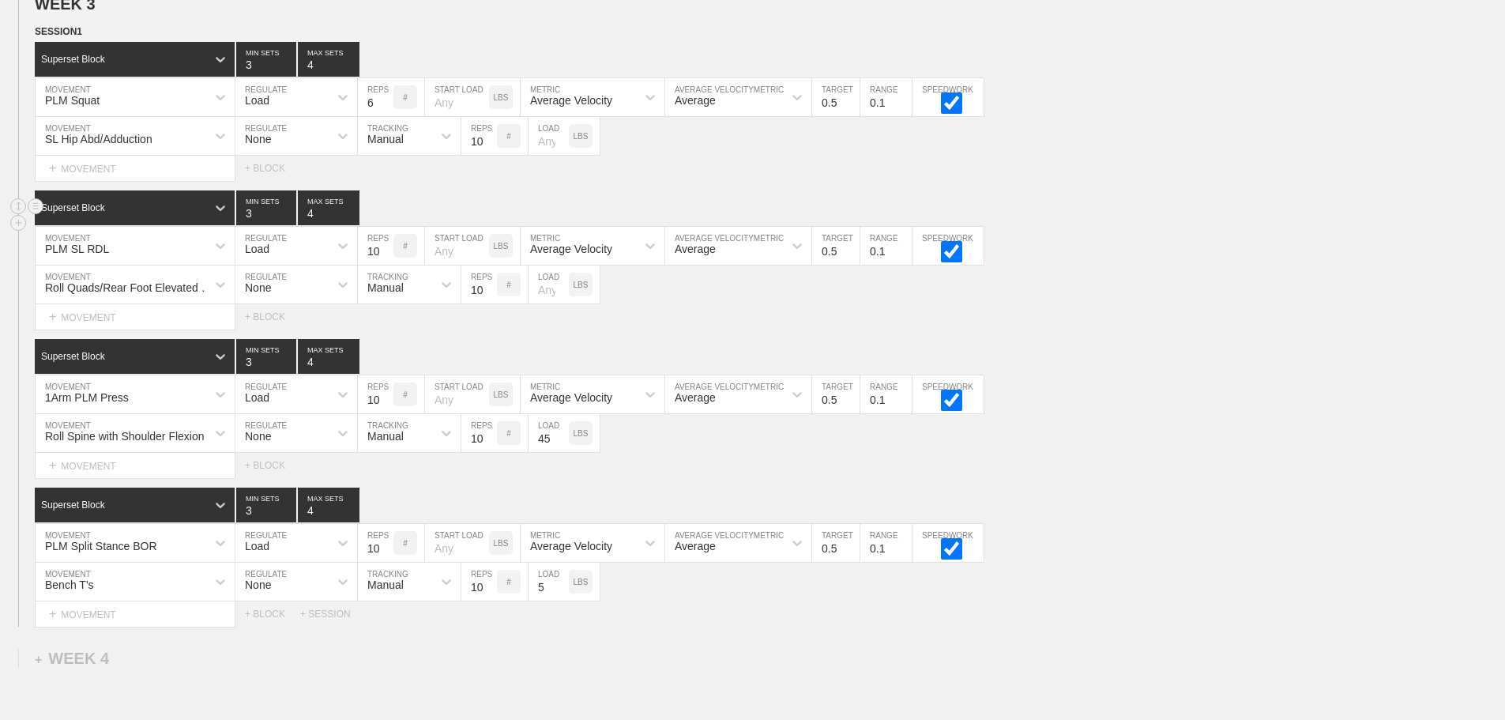
click at [1132, 206] on div "Superset Block 3 MIN SETS 4 MAX SETS" at bounding box center [770, 207] width 1470 height 35
